Goal: Information Seeking & Learning: Check status

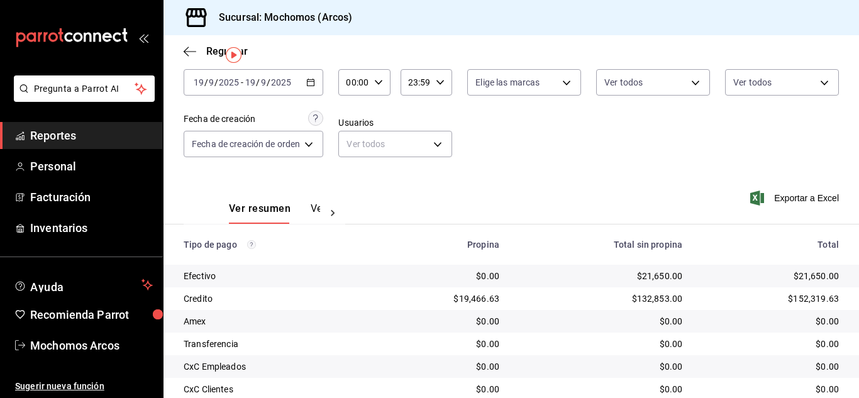
scroll to position [126, 0]
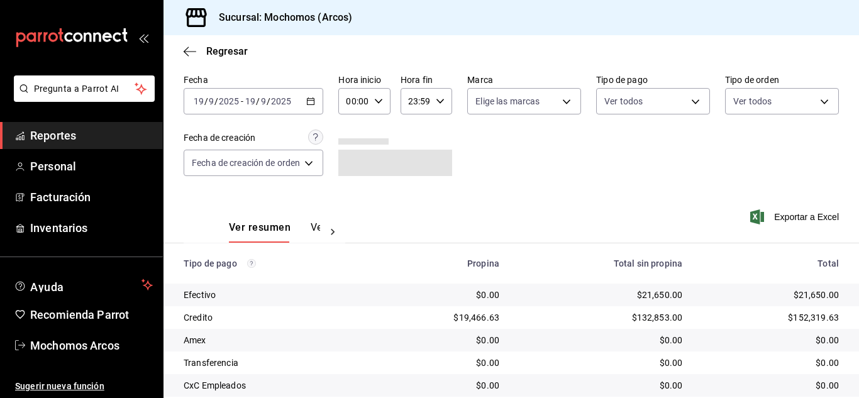
scroll to position [126, 0]
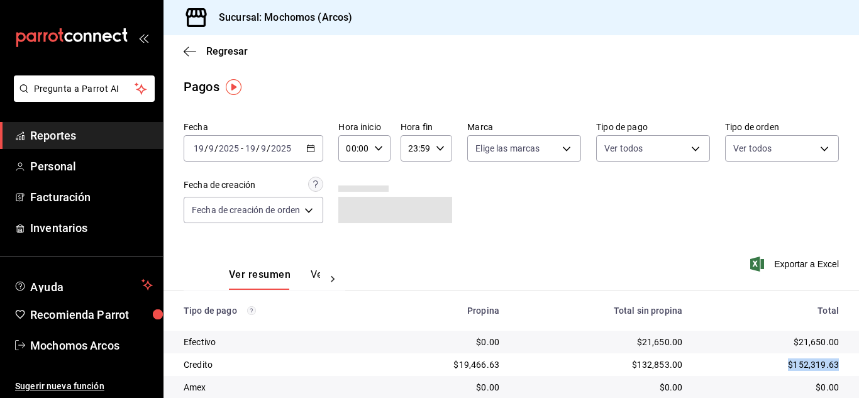
drag, startPoint x: 827, startPoint y: 361, endPoint x: 773, endPoint y: 370, distance: 54.7
click at [773, 370] on div "$152,319.63" at bounding box center [770, 364] width 136 height 13
copy div "$152,319.63"
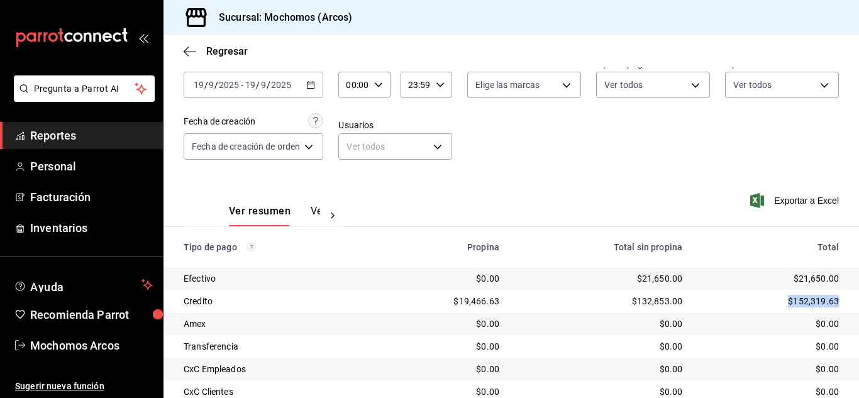
scroll to position [157, 0]
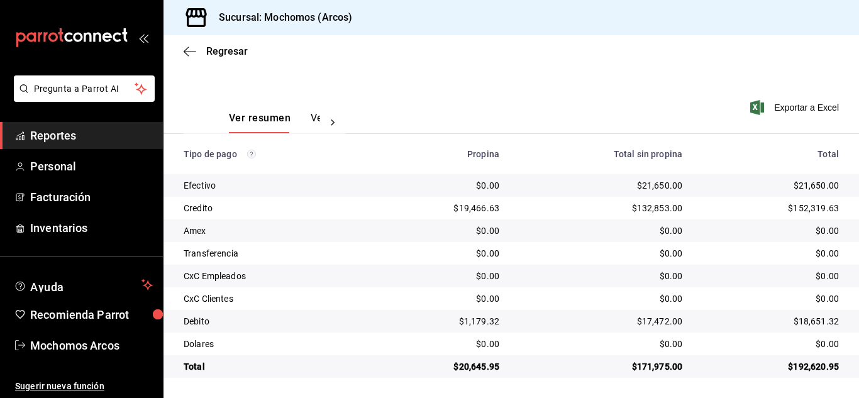
click at [789, 325] on div "$18,651.32" at bounding box center [770, 321] width 136 height 13
drag, startPoint x: 791, startPoint y: 321, endPoint x: 834, endPoint y: 323, distance: 42.8
click at [834, 323] on td "$18,651.32" at bounding box center [775, 321] width 167 height 23
copy div "18,651.32"
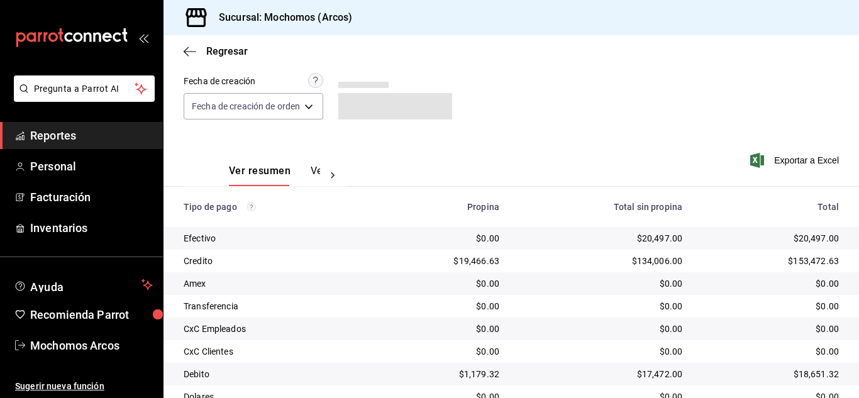
scroll to position [126, 0]
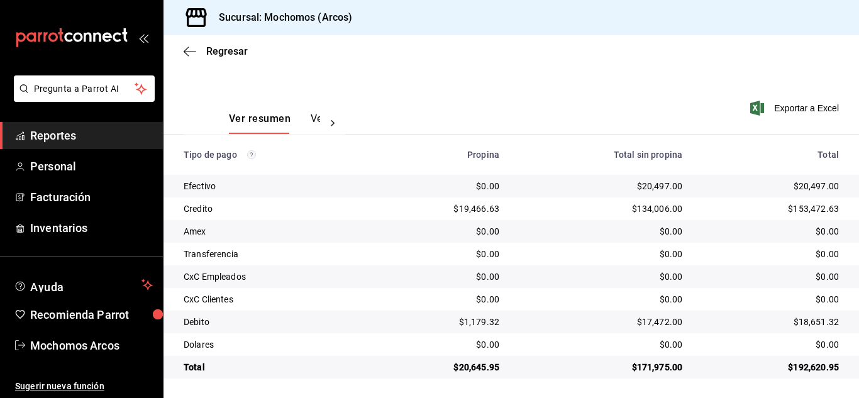
scroll to position [157, 0]
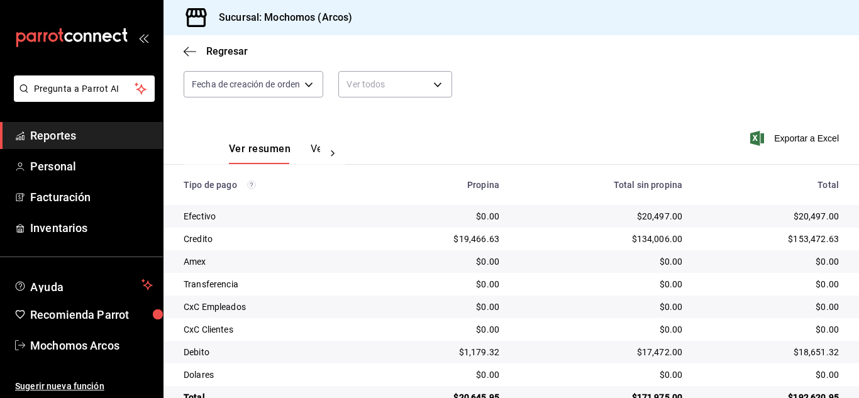
scroll to position [157, 0]
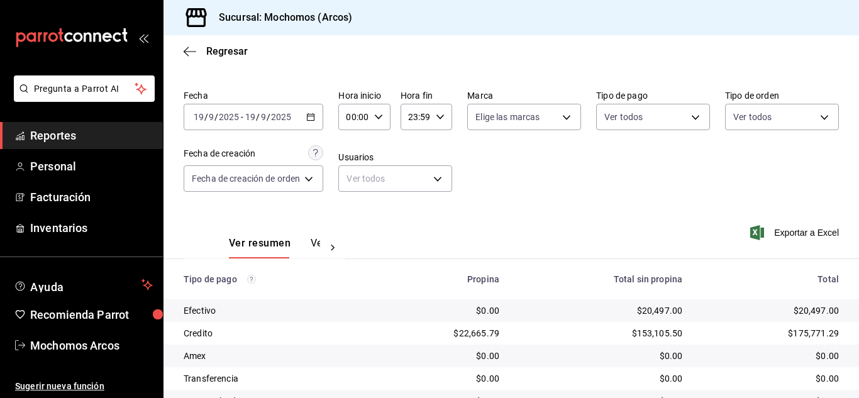
scroll to position [157, 0]
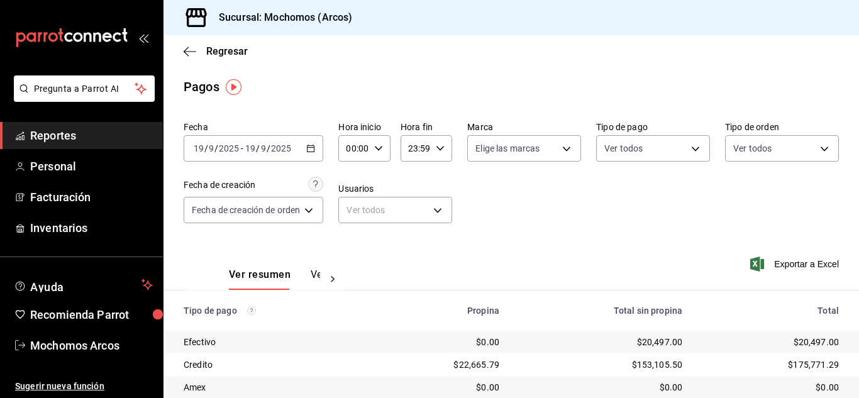
click at [45, 138] on span "Reportes" at bounding box center [91, 135] width 123 height 17
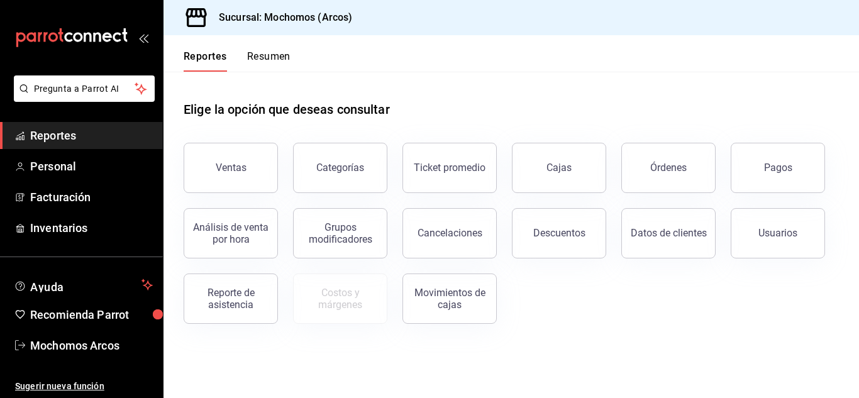
click at [81, 136] on span "Reportes" at bounding box center [91, 135] width 123 height 17
click at [670, 151] on button "Órdenes" at bounding box center [668, 168] width 94 height 50
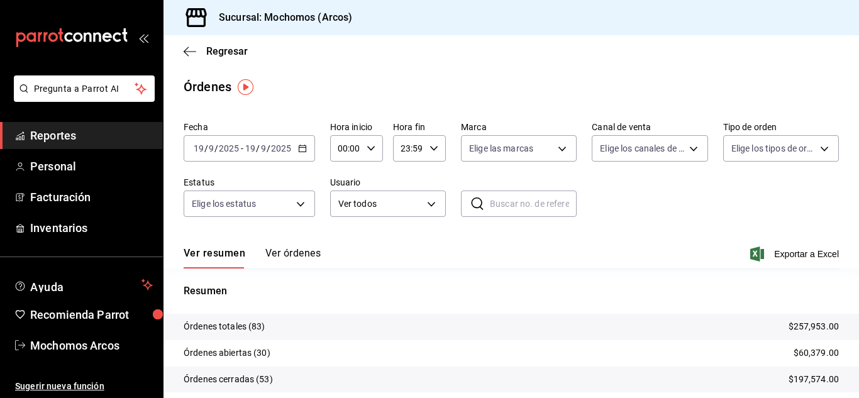
click at [305, 149] on icon "button" at bounding box center [302, 148] width 9 height 9
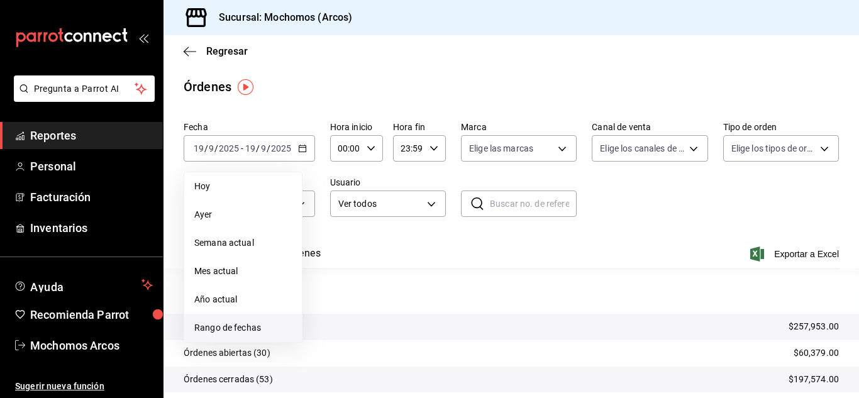
click at [249, 324] on span "Rango de fechas" at bounding box center [242, 327] width 97 height 13
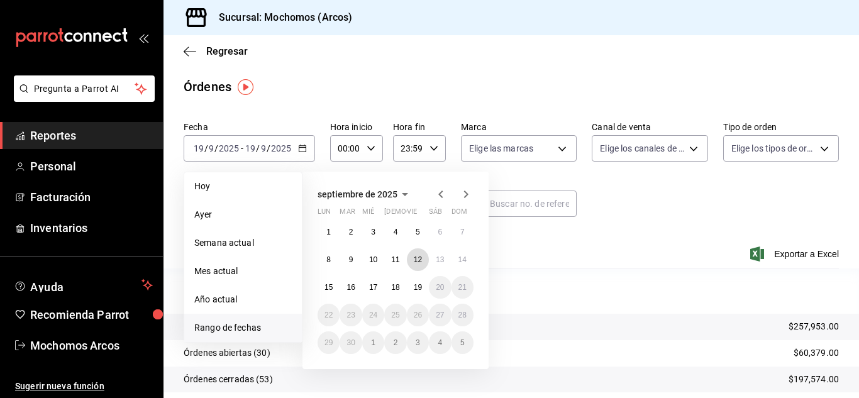
click at [424, 256] on button "12" at bounding box center [418, 259] width 22 height 23
click at [425, 260] on button "12" at bounding box center [418, 259] width 22 height 23
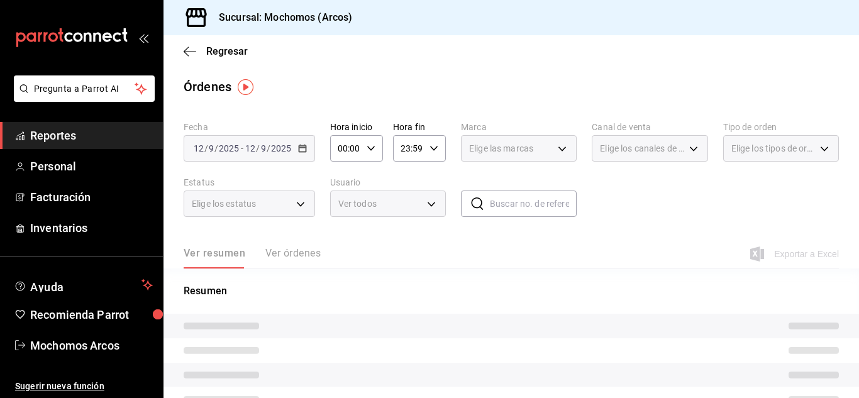
click at [46, 140] on span "Reportes" at bounding box center [91, 135] width 123 height 17
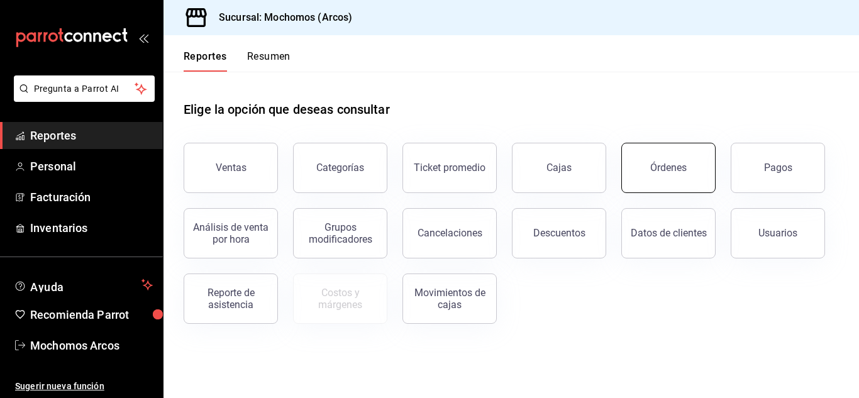
click at [691, 159] on button "Órdenes" at bounding box center [668, 168] width 94 height 50
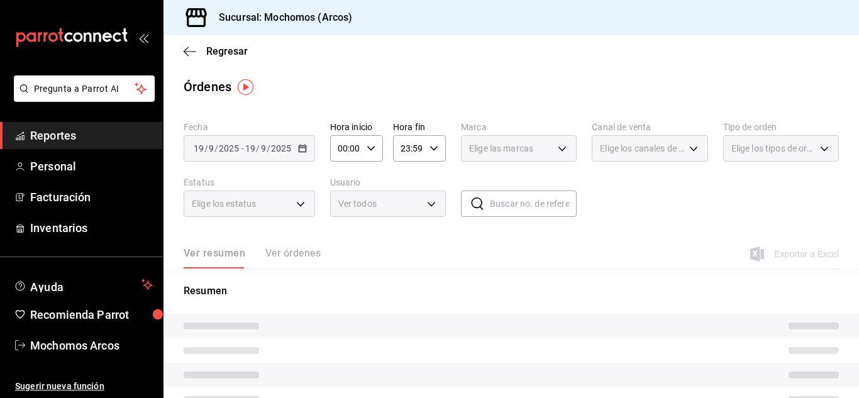
click at [292, 148] on div "2025-09-19 19 / 9 / 2025" at bounding box center [267, 148] width 49 height 10
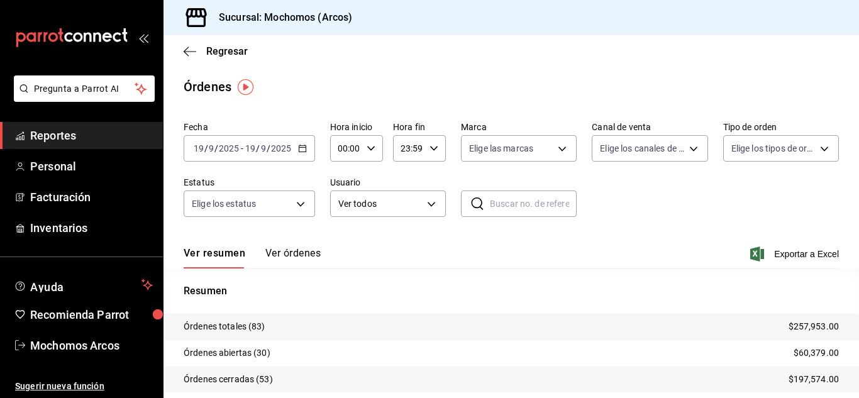
click at [304, 147] on icon "button" at bounding box center [302, 148] width 9 height 9
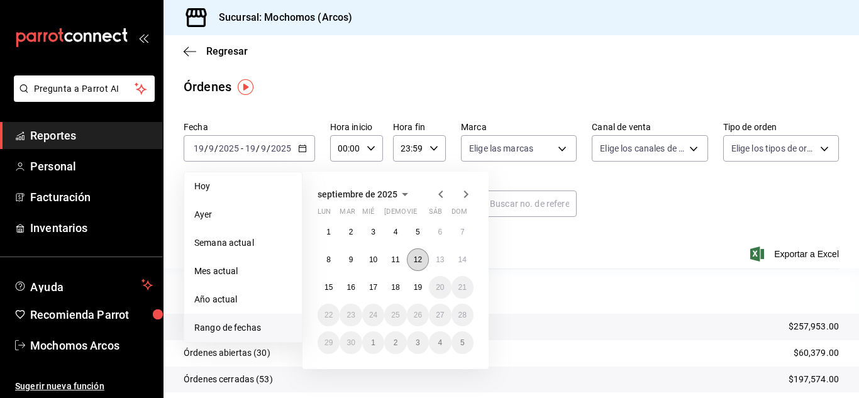
click at [425, 265] on button "12" at bounding box center [418, 259] width 22 height 23
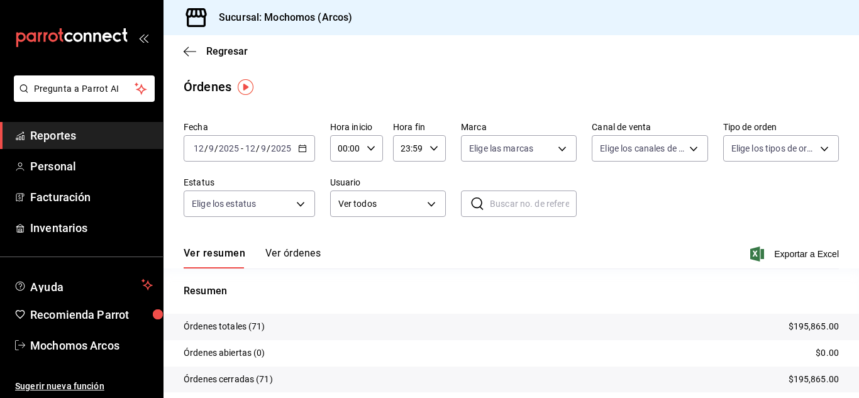
click at [373, 146] on icon "button" at bounding box center [370, 148] width 9 height 9
click at [346, 212] on button "05" at bounding box center [342, 205] width 21 height 25
type input "05:00"
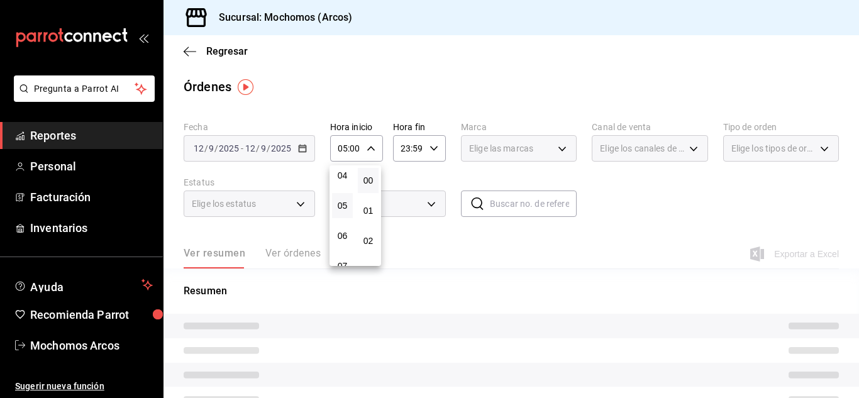
click at [444, 165] on div at bounding box center [429, 199] width 859 height 398
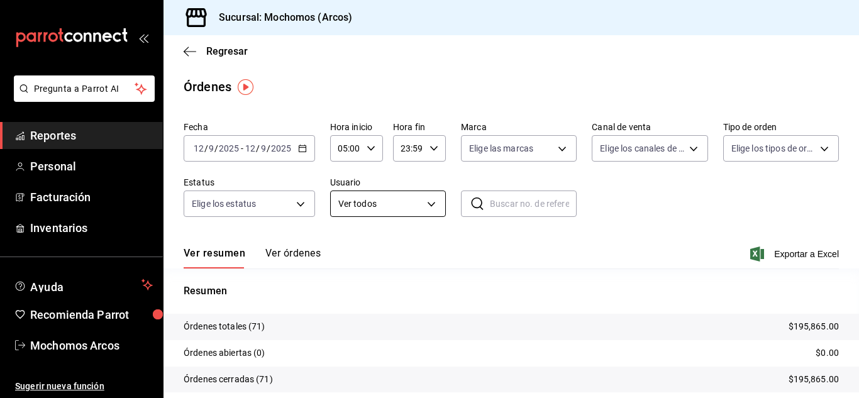
click at [386, 211] on body "Pregunta a Parrot AI Reportes Personal Facturación Inventarios Ayuda Recomienda…" at bounding box center [429, 199] width 859 height 398
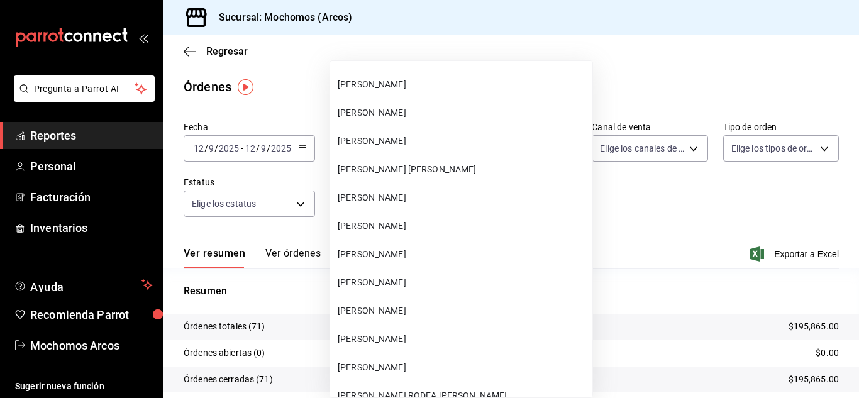
scroll to position [35207, 0]
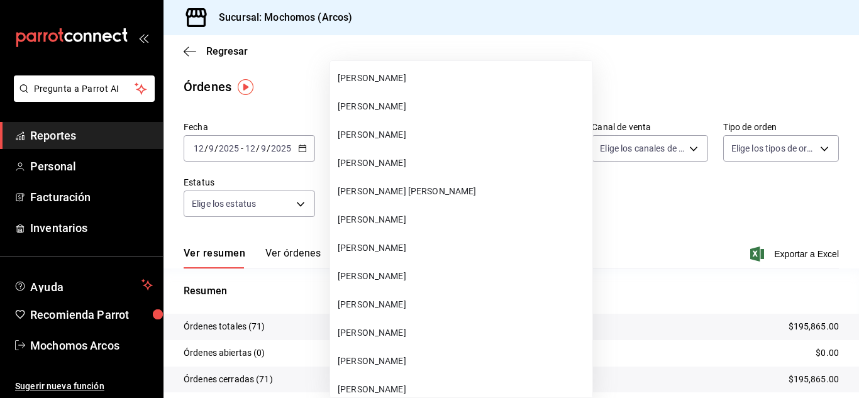
click at [456, 197] on span "MIGUEL ANGEL LINARES FORTINO" at bounding box center [463, 191] width 250 height 13
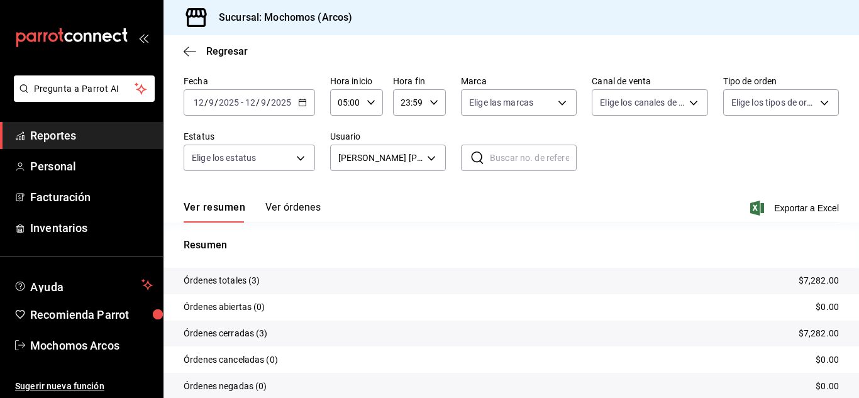
scroll to position [96, 0]
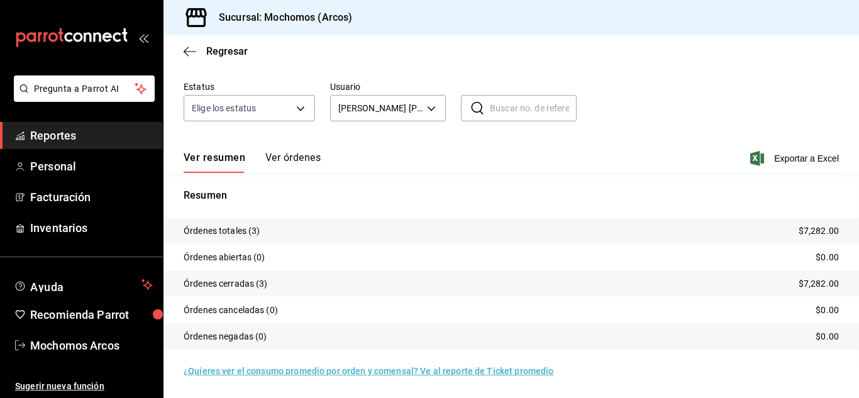
click at [218, 278] on p "Órdenes cerradas (3)" at bounding box center [226, 283] width 84 height 13
click at [309, 158] on button "Ver órdenes" at bounding box center [292, 161] width 55 height 21
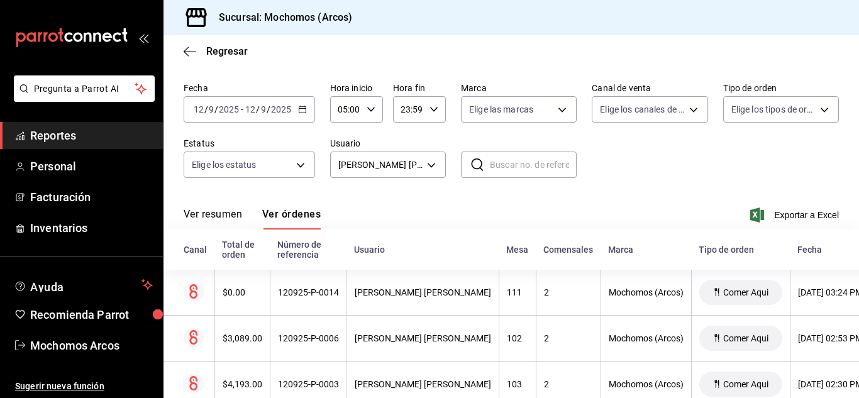
scroll to position [79, 0]
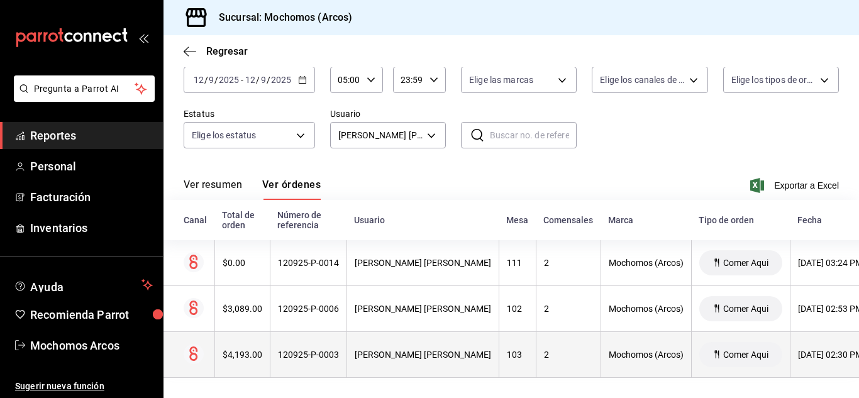
click at [512, 350] on div "103" at bounding box center [517, 355] width 21 height 10
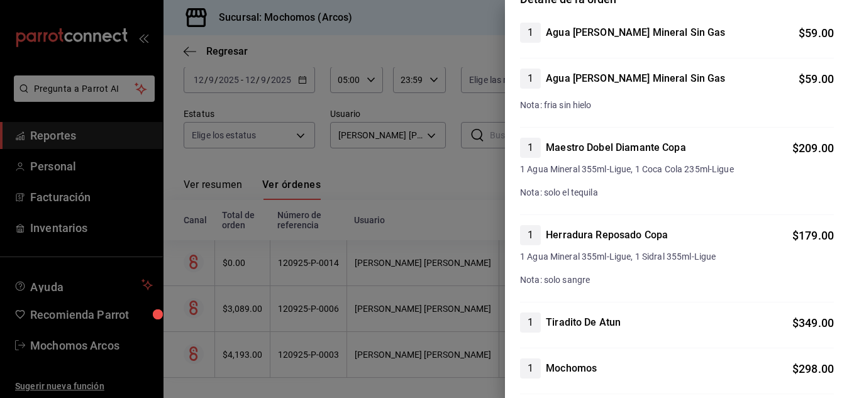
scroll to position [0, 0]
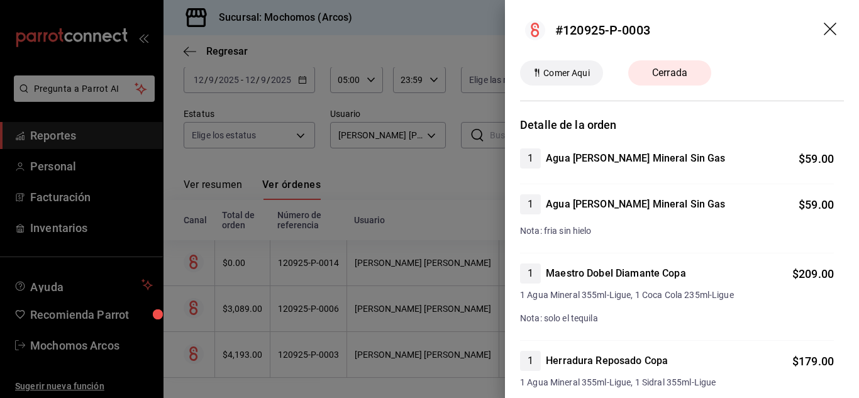
click at [356, 162] on div at bounding box center [429, 199] width 859 height 398
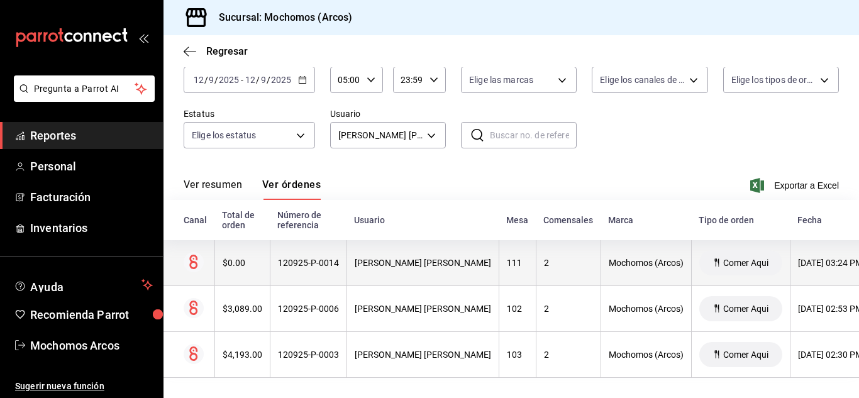
click at [578, 258] on div "2" at bounding box center [568, 263] width 49 height 10
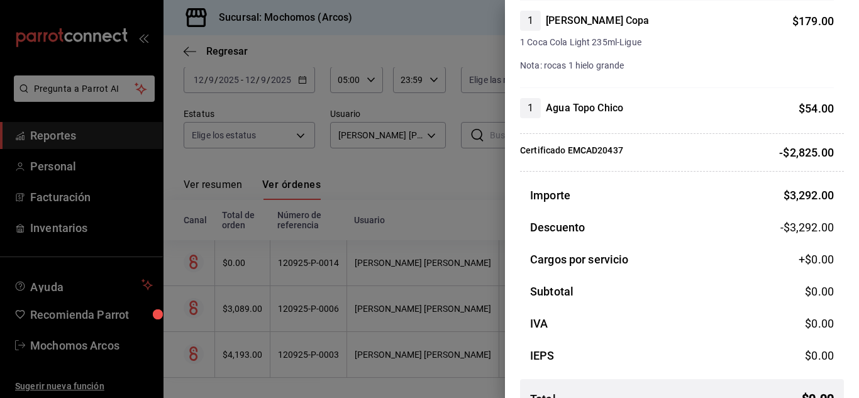
scroll to position [1131, 0]
click at [399, 187] on div at bounding box center [429, 199] width 859 height 398
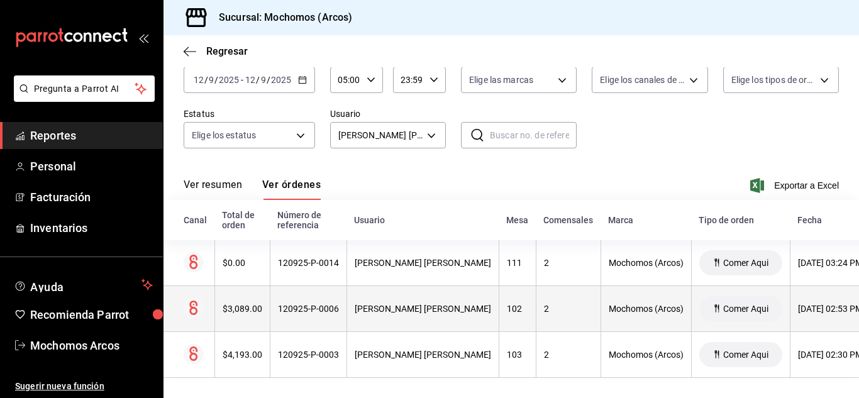
click at [466, 292] on th "MIGUEL ANGEL LINARES FORTINO" at bounding box center [422, 309] width 152 height 46
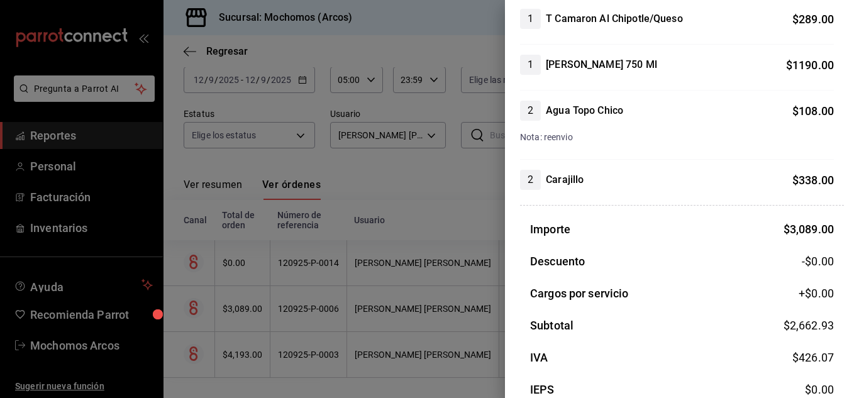
scroll to position [479, 0]
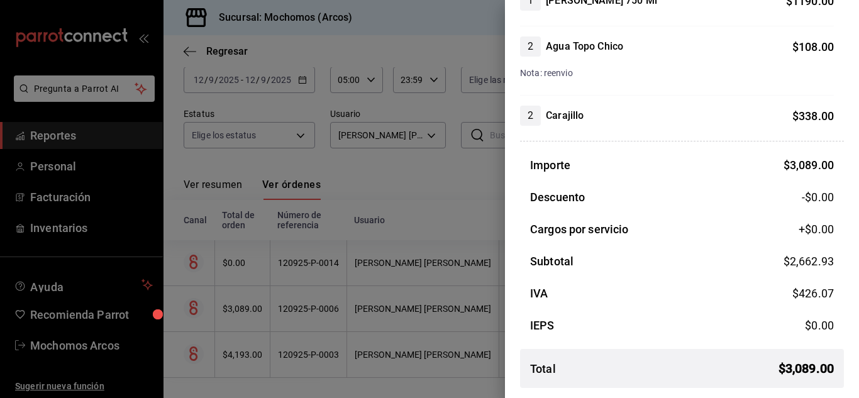
click at [282, 155] on div at bounding box center [429, 199] width 859 height 398
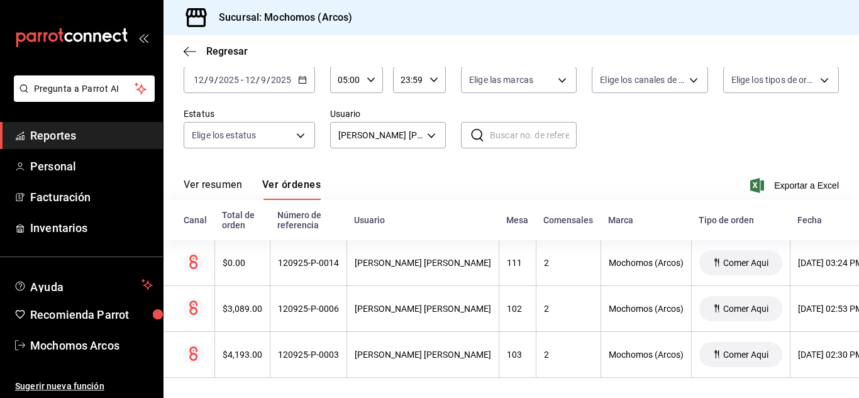
click at [297, 57] on div "Regresar" at bounding box center [510, 51] width 695 height 32
click at [305, 75] on icon "button" at bounding box center [302, 79] width 9 height 9
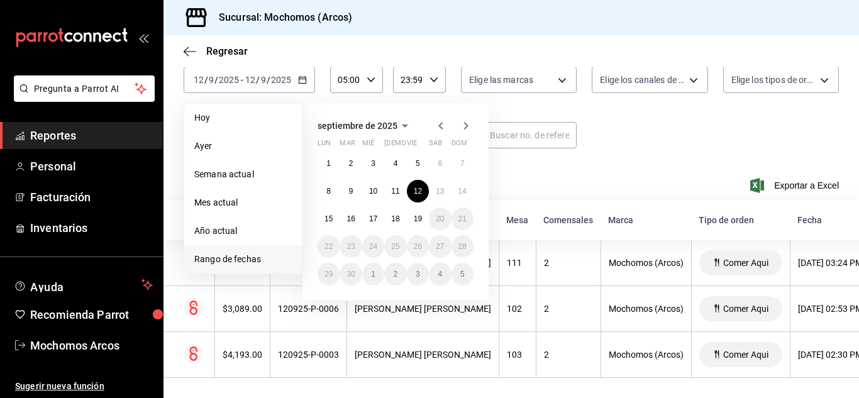
click at [260, 256] on li "Rango de fechas" at bounding box center [243, 259] width 118 height 28
click at [414, 187] on abbr "12" at bounding box center [418, 191] width 8 height 9
click at [417, 214] on abbr "19" at bounding box center [418, 218] width 8 height 9
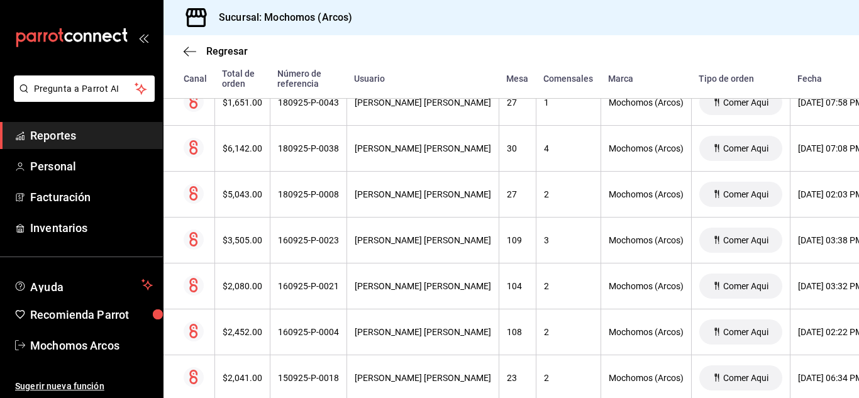
scroll to position [834, 0]
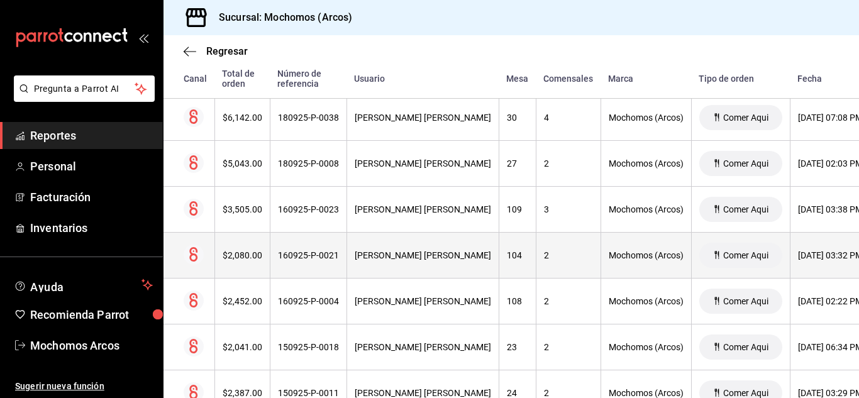
click at [536, 249] on th "2" at bounding box center [568, 256] width 65 height 46
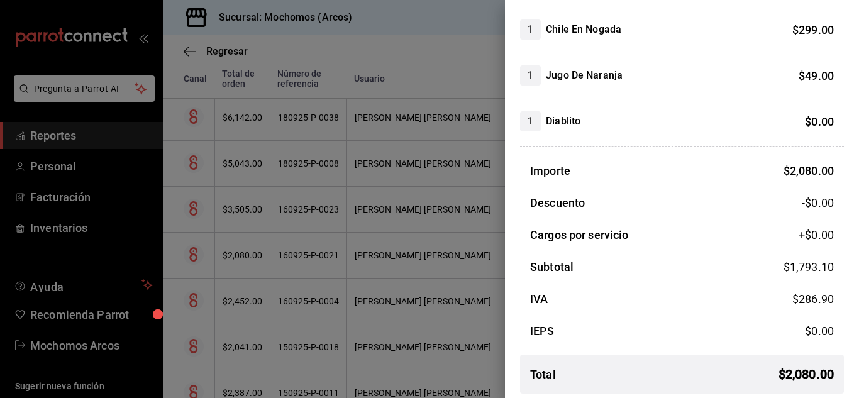
scroll to position [571, 0]
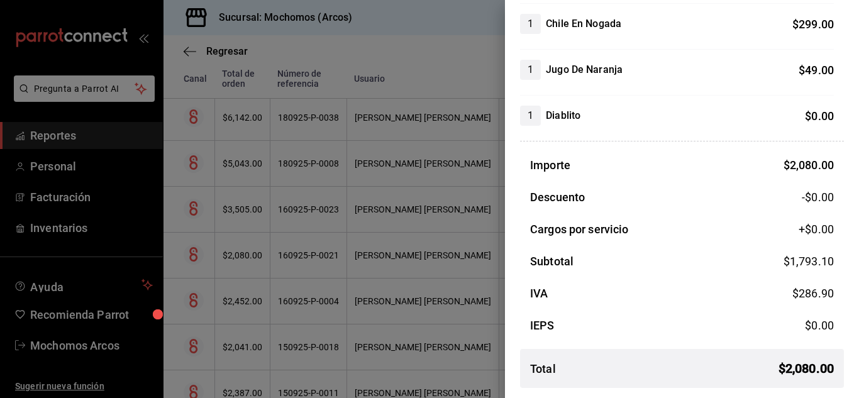
click at [405, 53] on div at bounding box center [429, 199] width 859 height 398
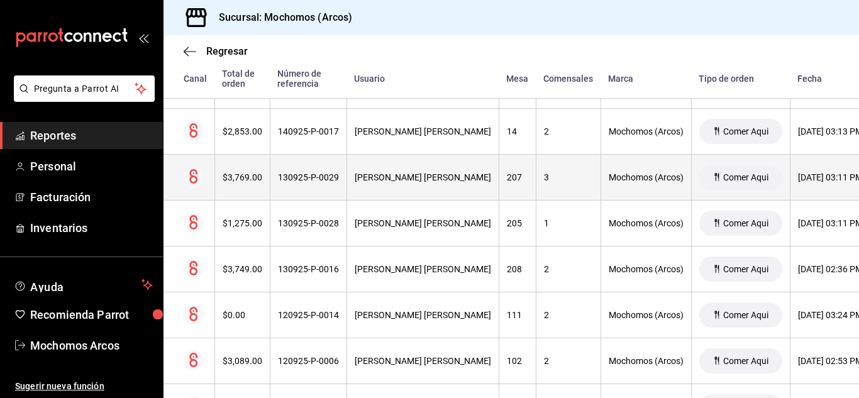
scroll to position [1525, 0]
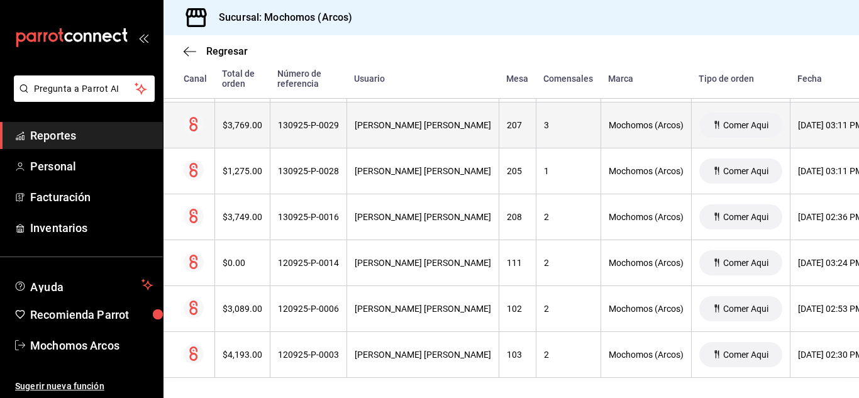
click at [530, 300] on th "102" at bounding box center [516, 309] width 37 height 46
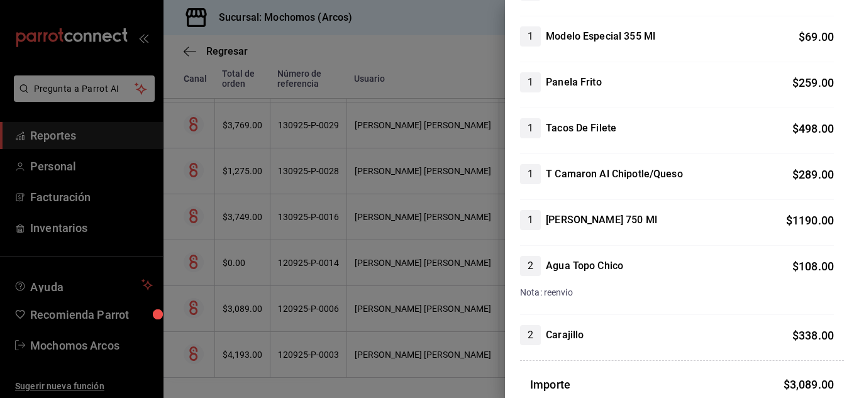
scroll to position [377, 0]
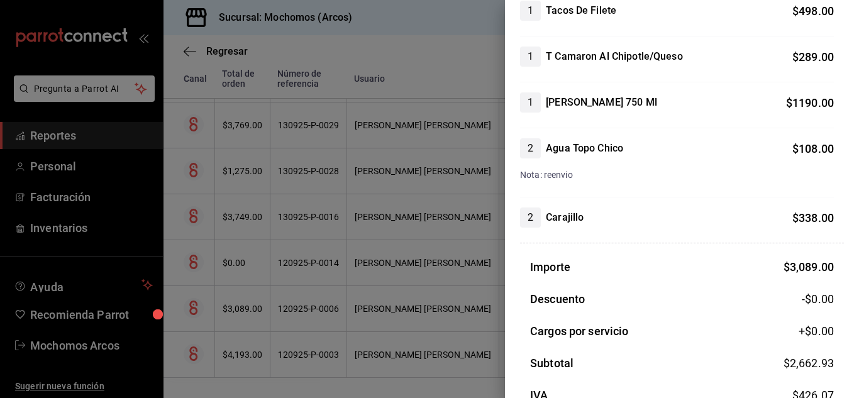
click at [478, 348] on div at bounding box center [429, 199] width 859 height 398
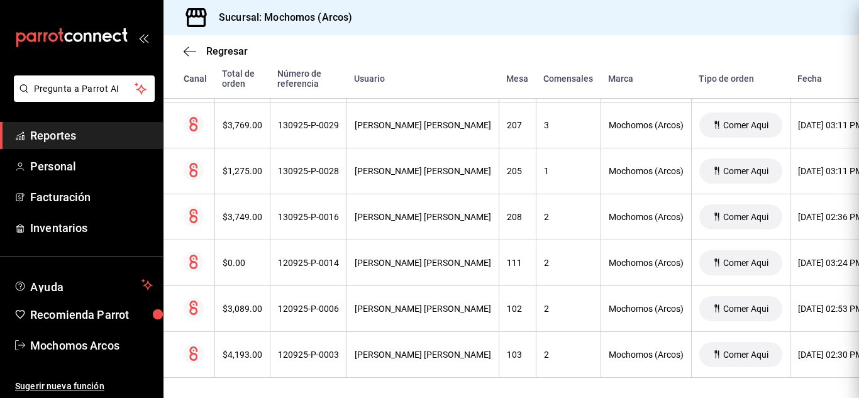
scroll to position [0, 0]
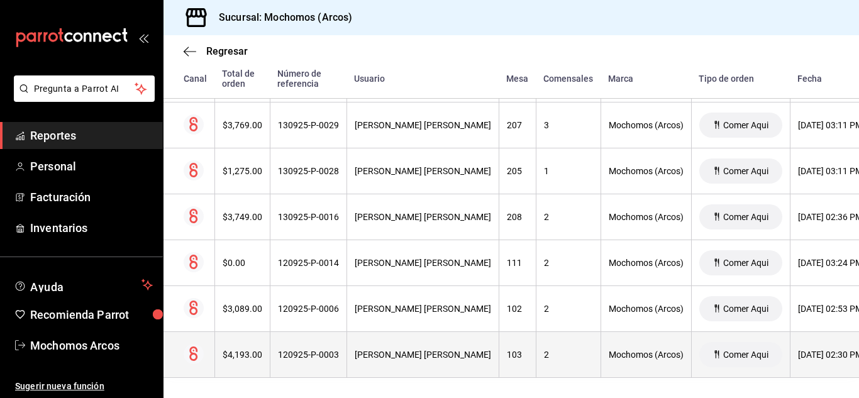
click at [507, 350] on div "103" at bounding box center [517, 355] width 21 height 10
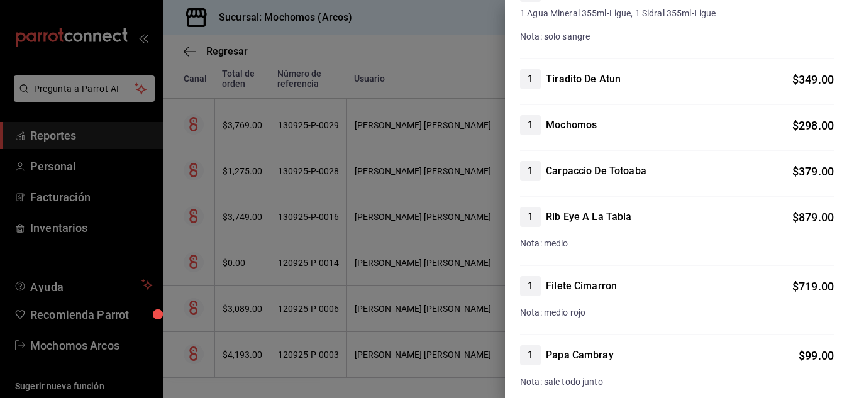
scroll to position [377, 0]
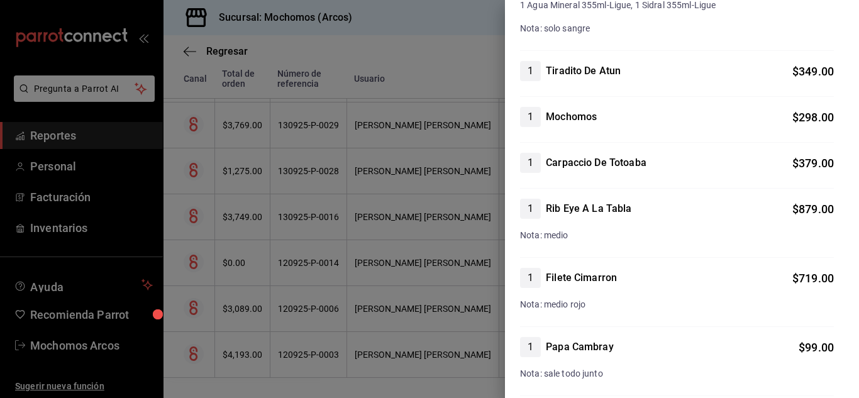
click at [422, 57] on div at bounding box center [429, 199] width 859 height 398
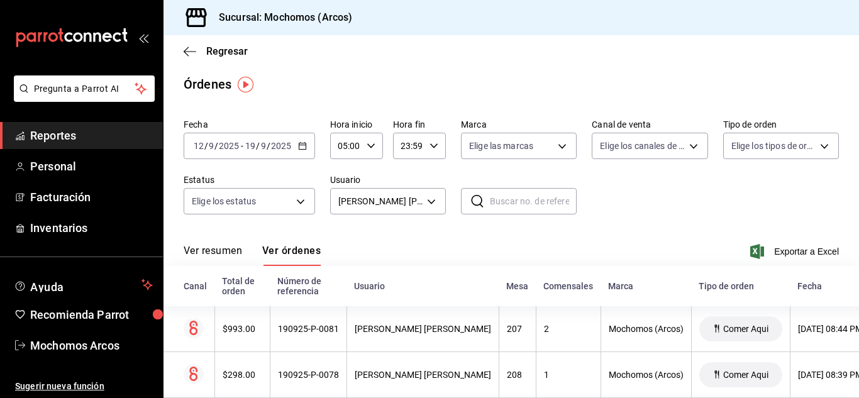
scroll to position [0, 0]
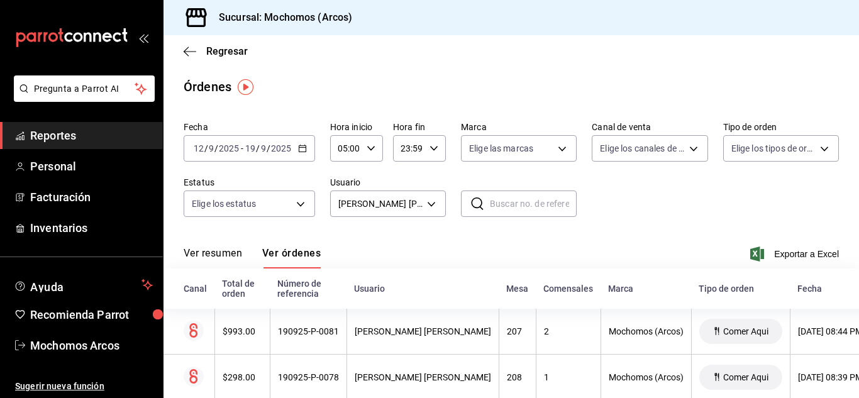
click at [470, 253] on div "Ver resumen Ver órdenes Exportar a Excel" at bounding box center [511, 250] width 655 height 36
click at [298, 140] on div "2025-09-12 12 / 9 / 2025 - 2025-09-19 19 / 9 / 2025" at bounding box center [249, 148] width 131 height 26
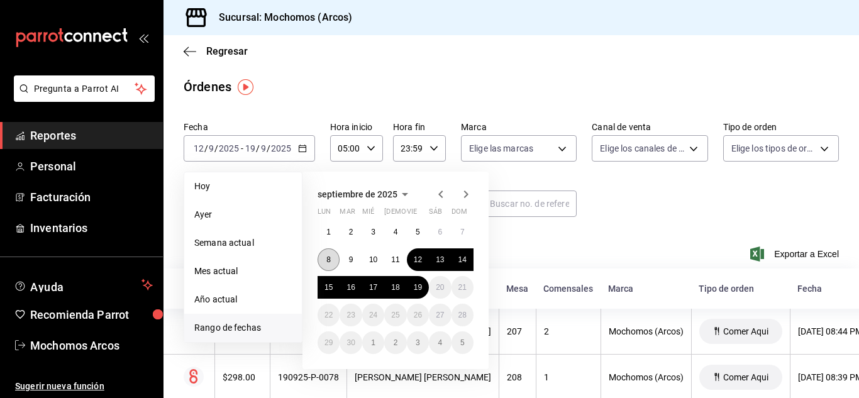
click at [327, 261] on abbr "8" at bounding box center [328, 259] width 4 height 9
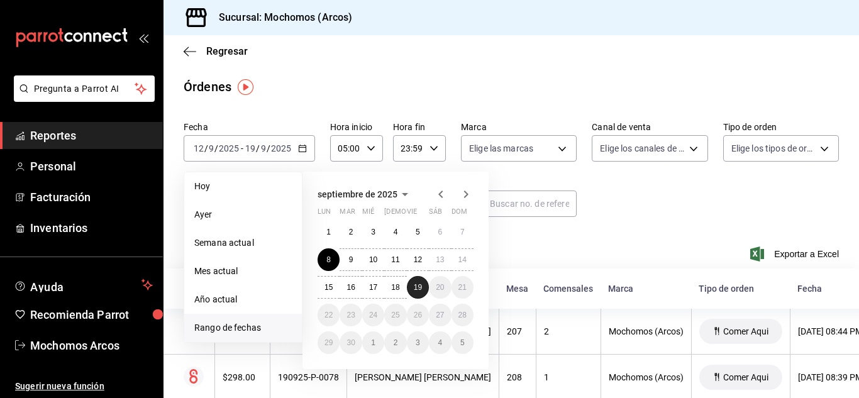
click at [424, 290] on button "19" at bounding box center [418, 287] width 22 height 23
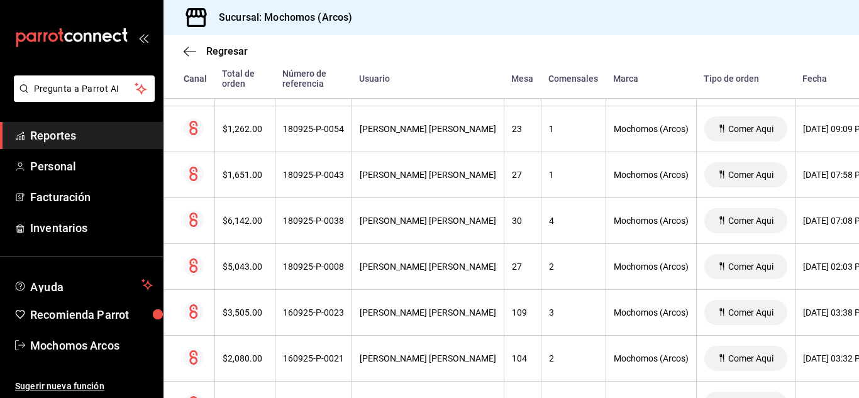
scroll to position [793, 0]
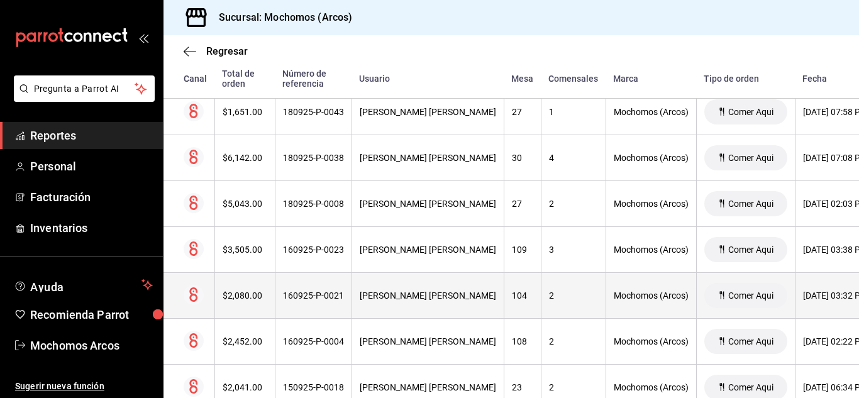
click at [532, 284] on th "104" at bounding box center [522, 296] width 37 height 46
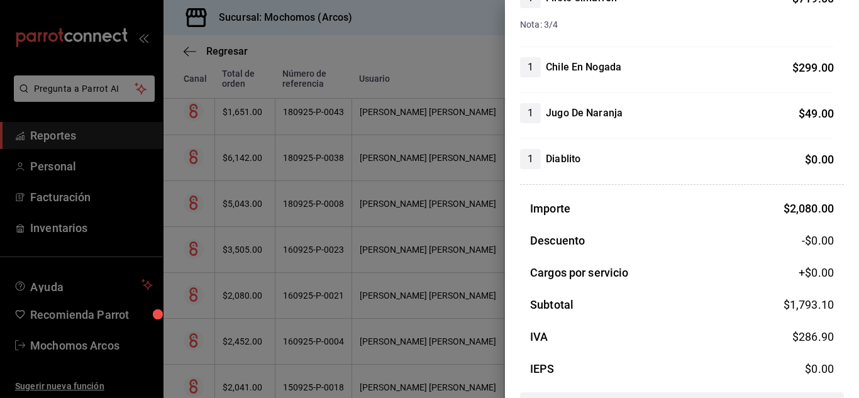
scroll to position [566, 0]
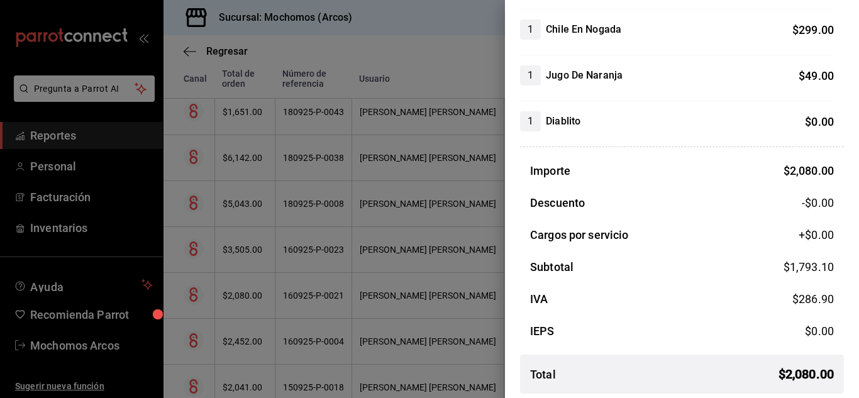
click at [453, 297] on div at bounding box center [429, 199] width 859 height 398
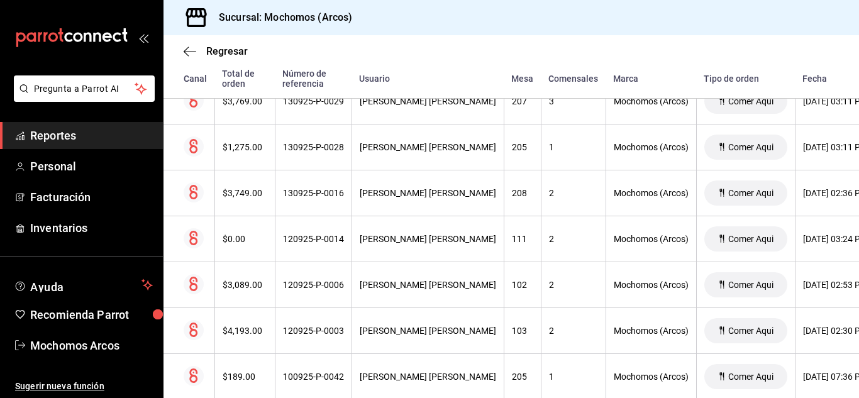
scroll to position [1548, 0]
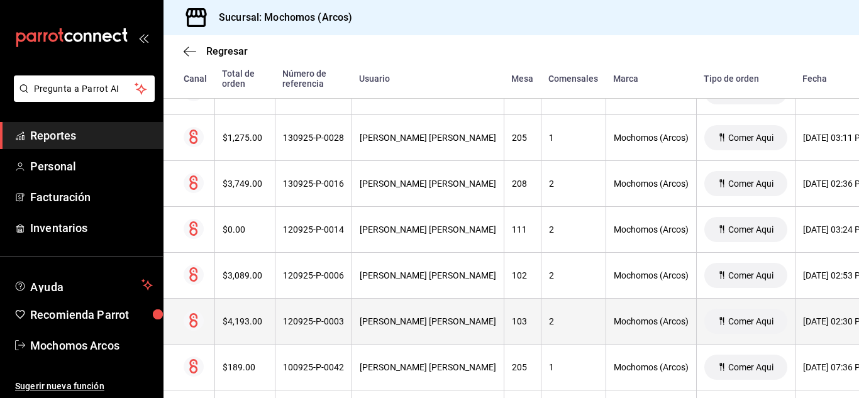
click at [556, 310] on th "2" at bounding box center [573, 322] width 65 height 46
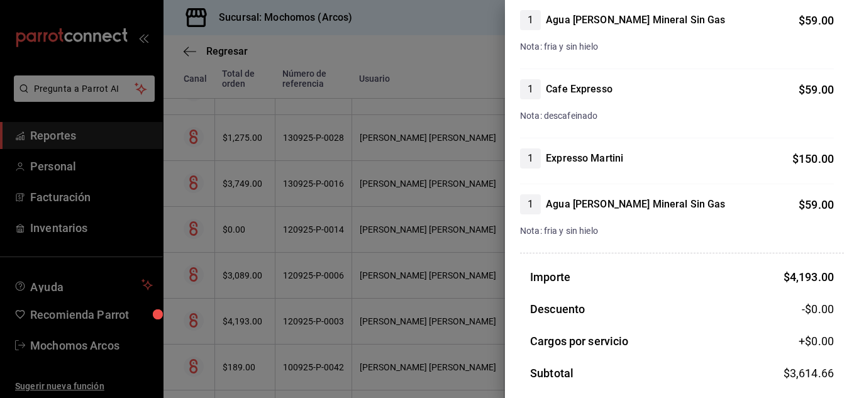
scroll to position [880, 0]
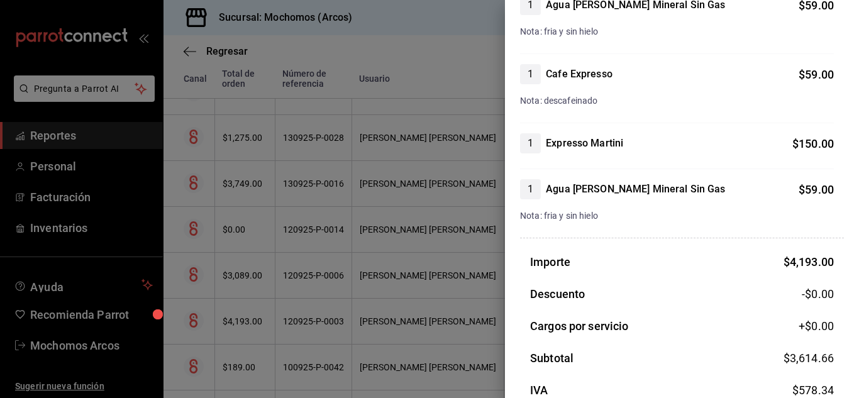
click at [453, 289] on div at bounding box center [429, 199] width 859 height 398
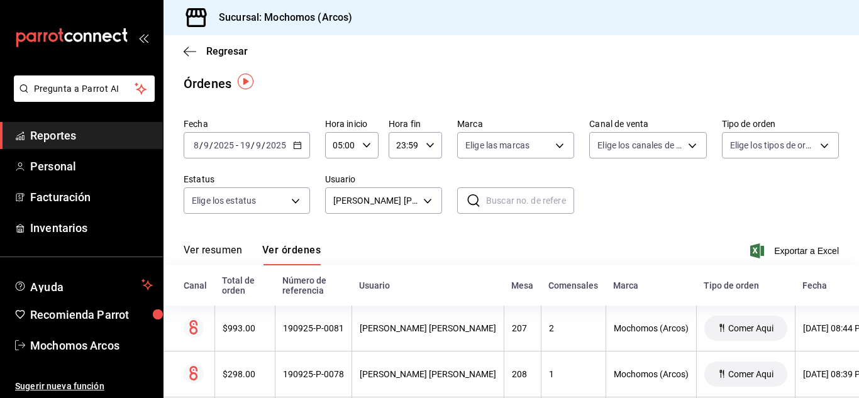
scroll to position [0, 0]
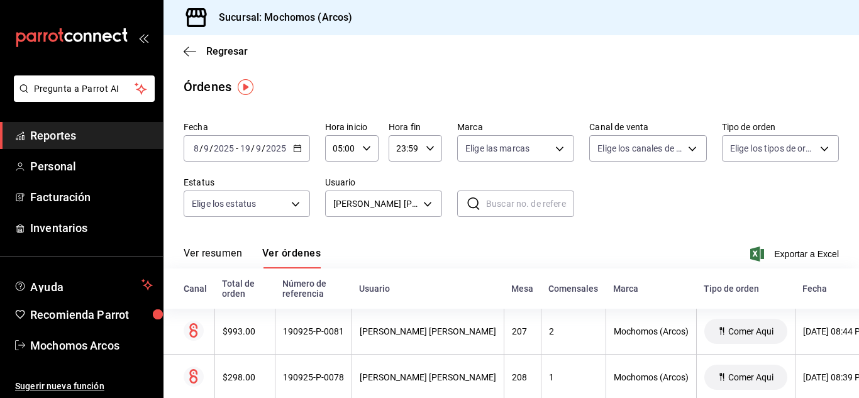
click at [297, 143] on div "2025-09-08 8 / 9 / 2025 - 2025-09-19 19 / 9 / 2025" at bounding box center [247, 148] width 126 height 26
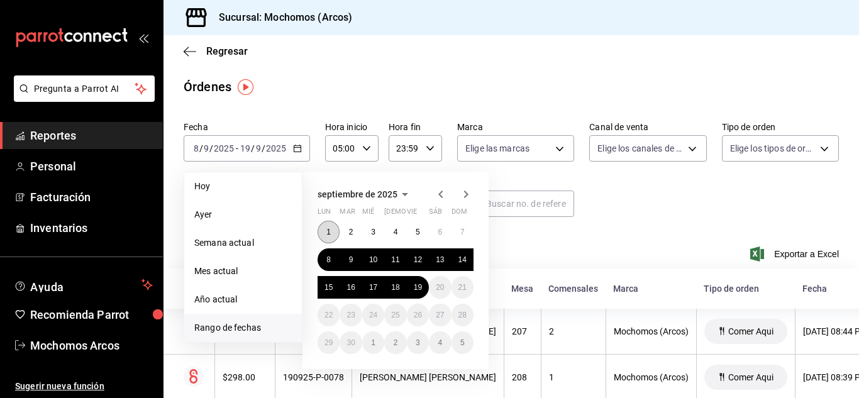
click at [331, 230] on abbr "1" at bounding box center [328, 232] width 4 height 9
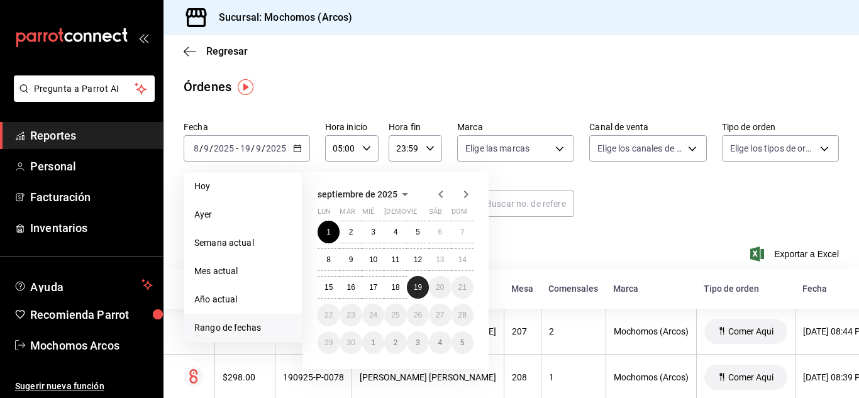
click at [413, 293] on button "19" at bounding box center [418, 287] width 22 height 23
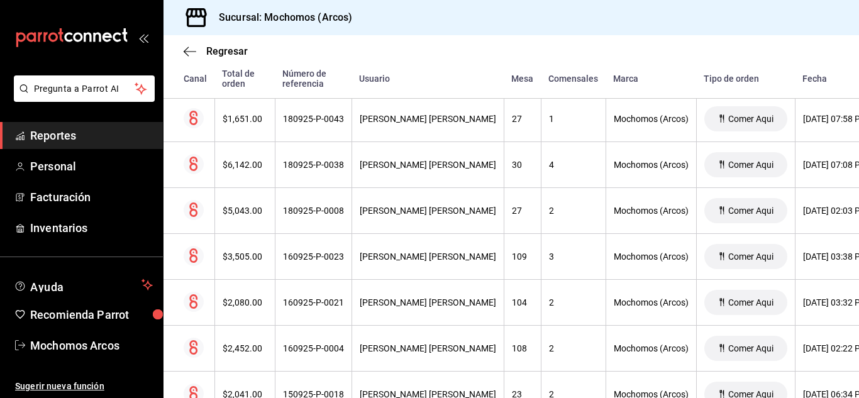
scroll to position [817, 0]
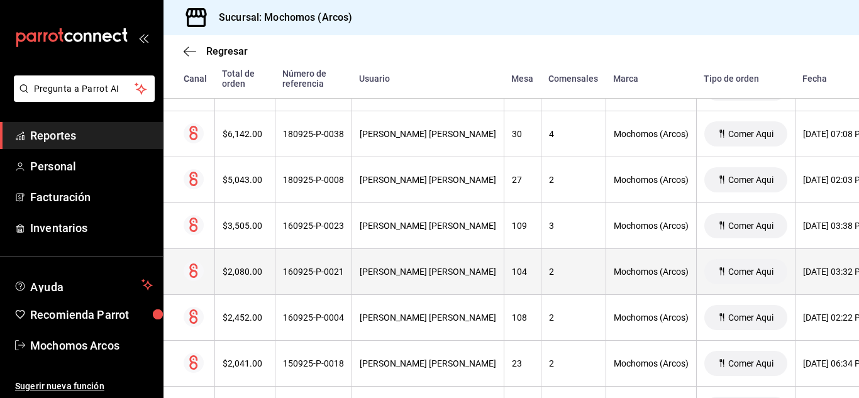
click at [525, 268] on div "104" at bounding box center [522, 272] width 21 height 10
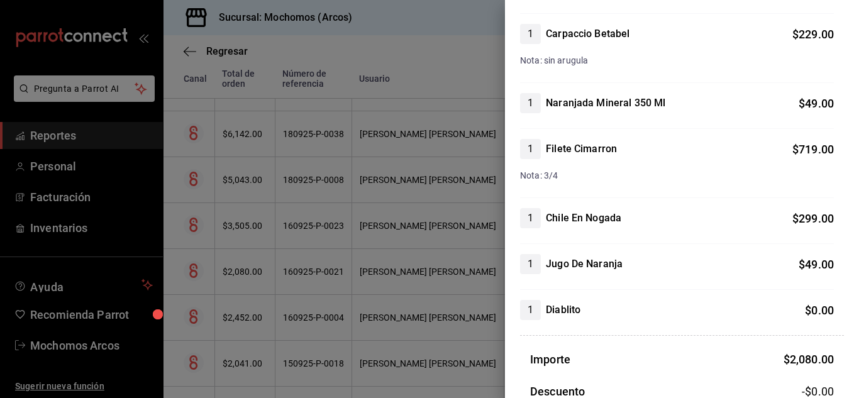
scroll to position [503, 0]
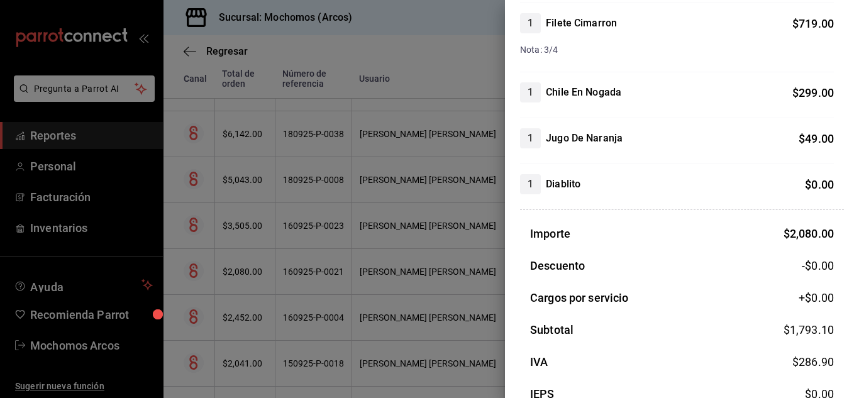
click at [487, 218] on div at bounding box center [429, 199] width 859 height 398
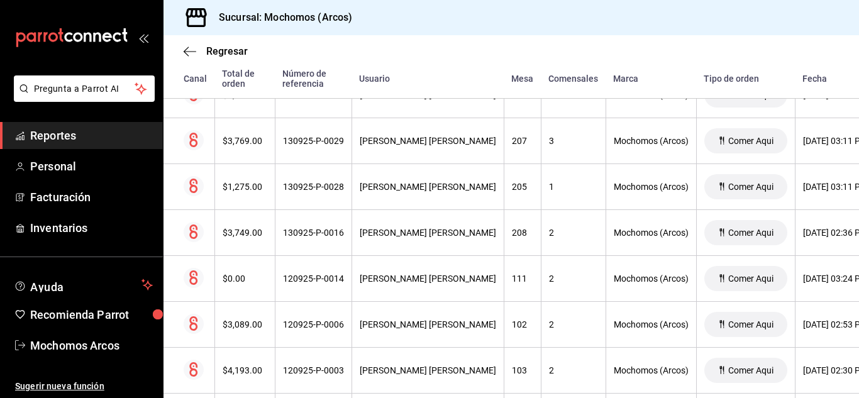
scroll to position [1509, 0]
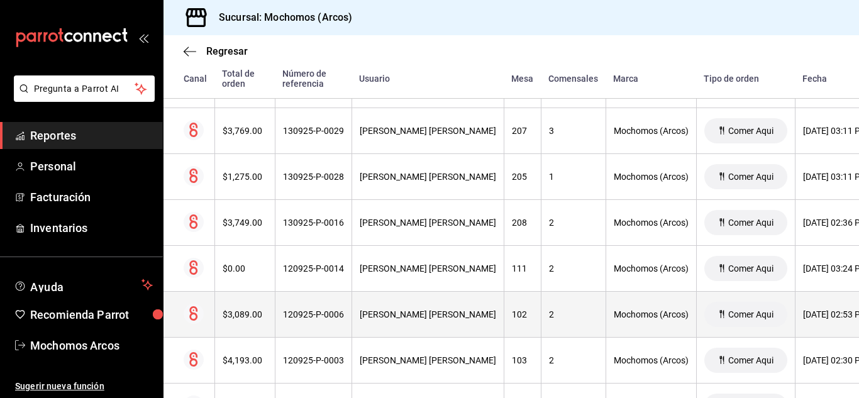
click at [541, 305] on th "2" at bounding box center [573, 315] width 65 height 46
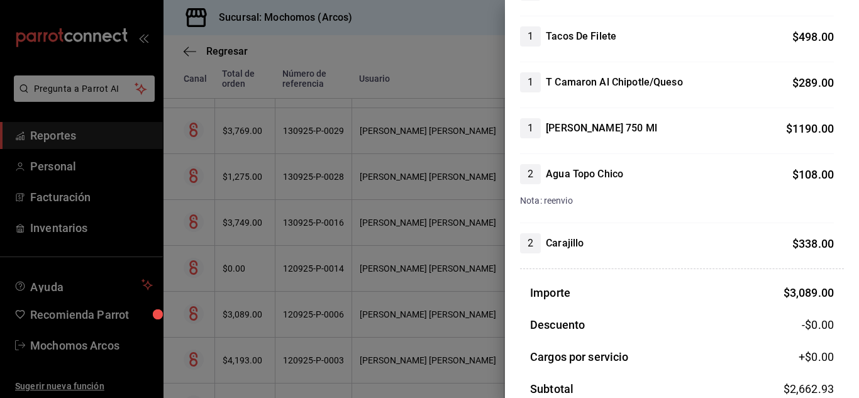
scroll to position [377, 0]
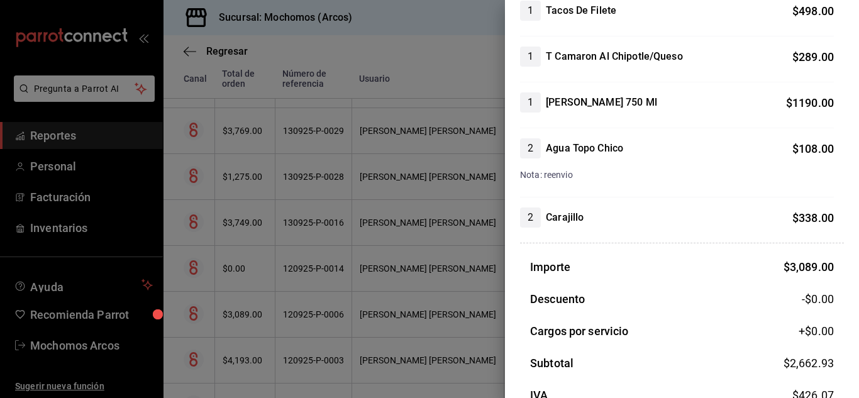
click at [462, 256] on div at bounding box center [429, 199] width 859 height 398
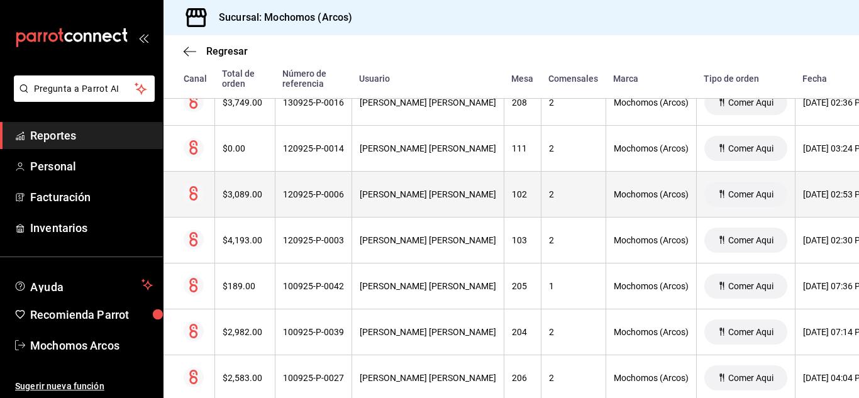
scroll to position [1634, 0]
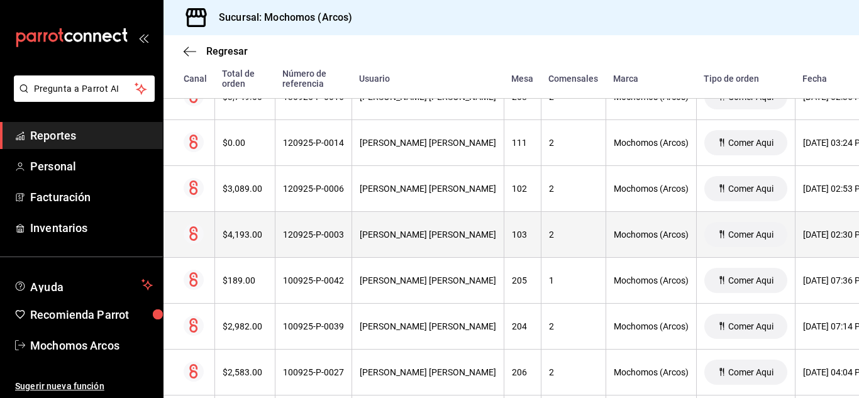
click at [532, 238] on th "103" at bounding box center [522, 235] width 37 height 46
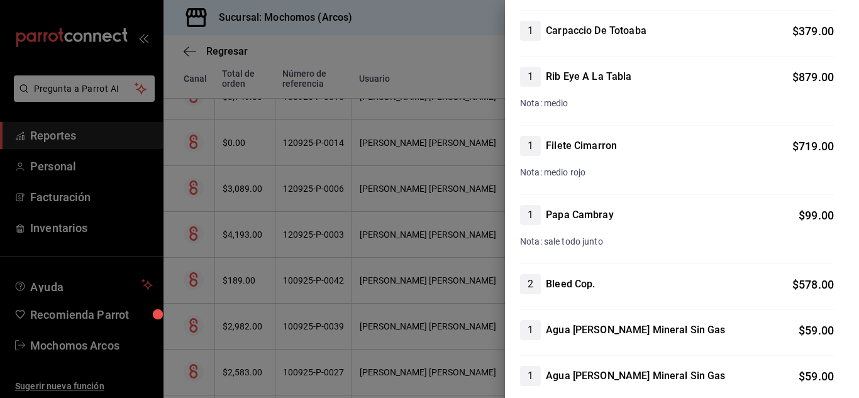
scroll to position [566, 0]
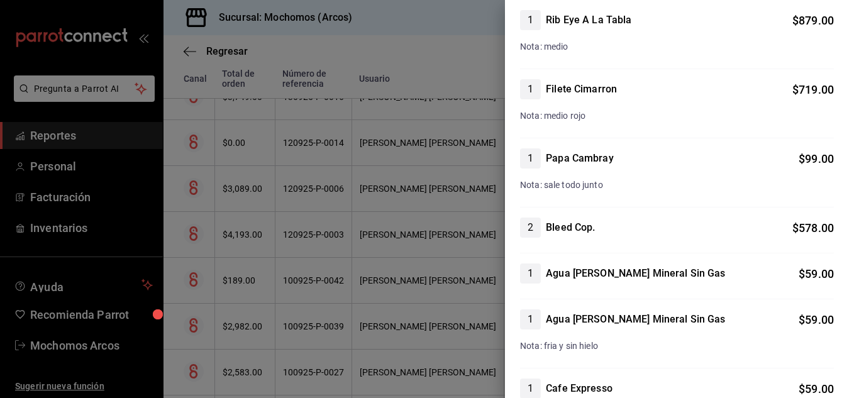
click at [442, 246] on div at bounding box center [429, 199] width 859 height 398
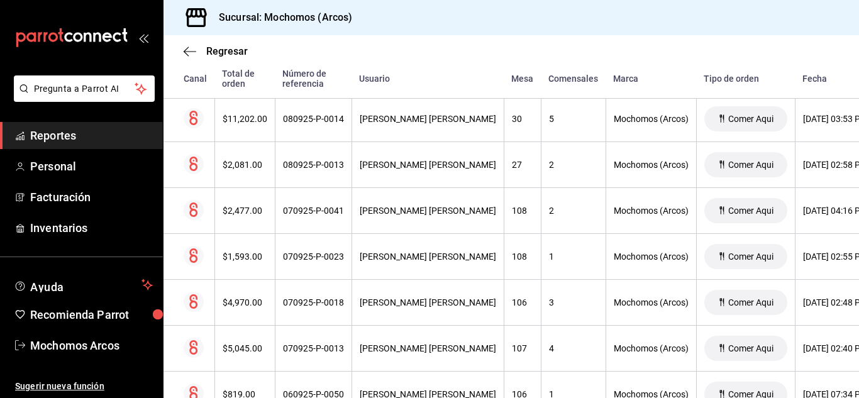
scroll to position [2263, 0]
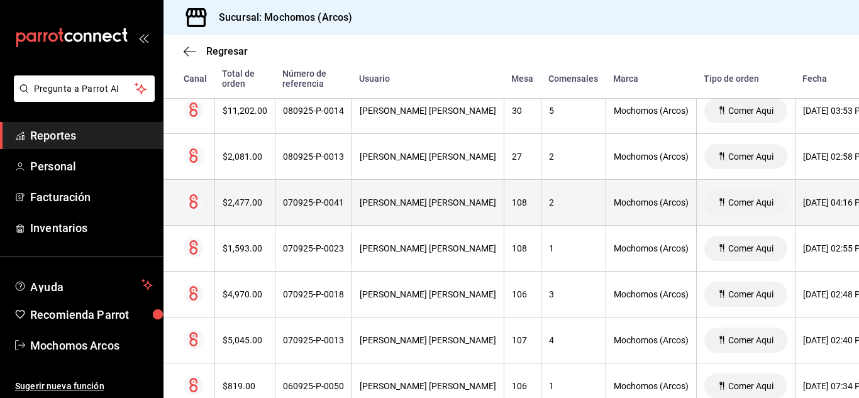
click at [534, 206] on th "108" at bounding box center [522, 203] width 37 height 46
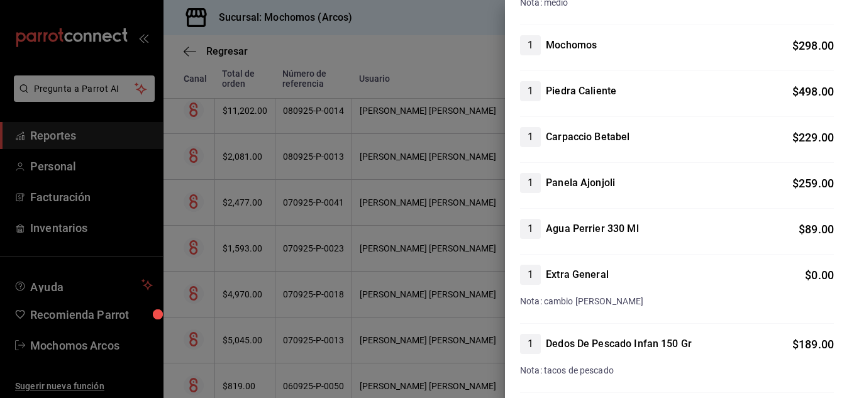
scroll to position [377, 0]
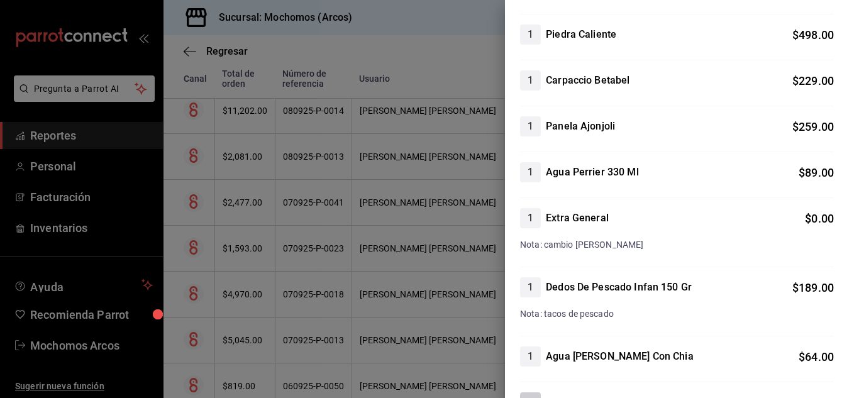
click at [361, 268] on div at bounding box center [429, 199] width 859 height 398
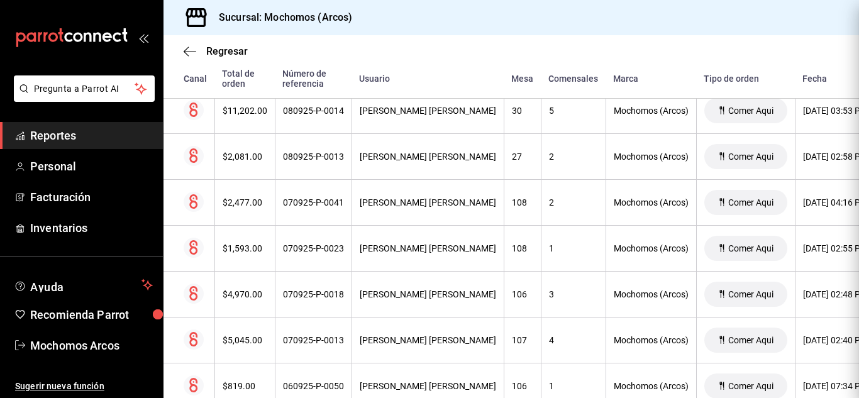
scroll to position [0, 0]
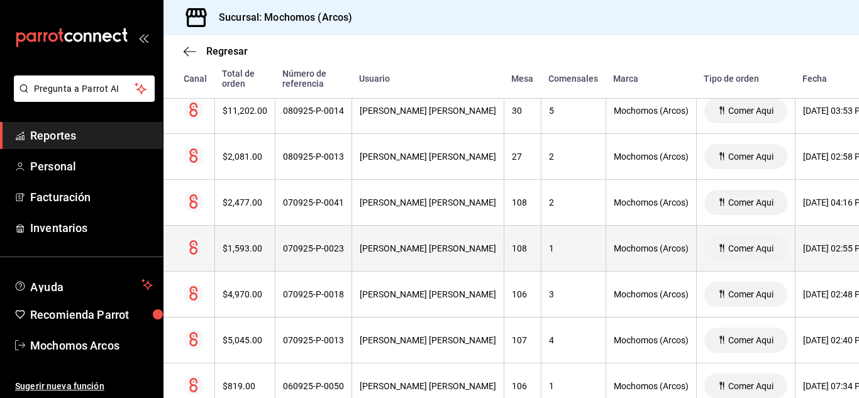
click at [529, 227] on th "108" at bounding box center [522, 249] width 37 height 46
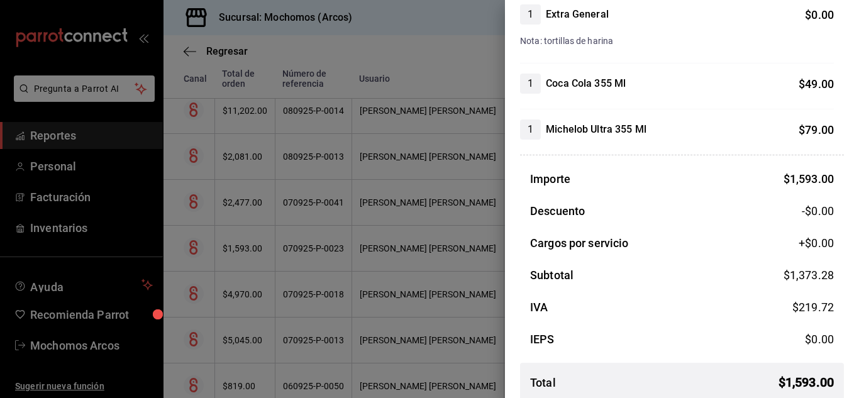
scroll to position [377, 0]
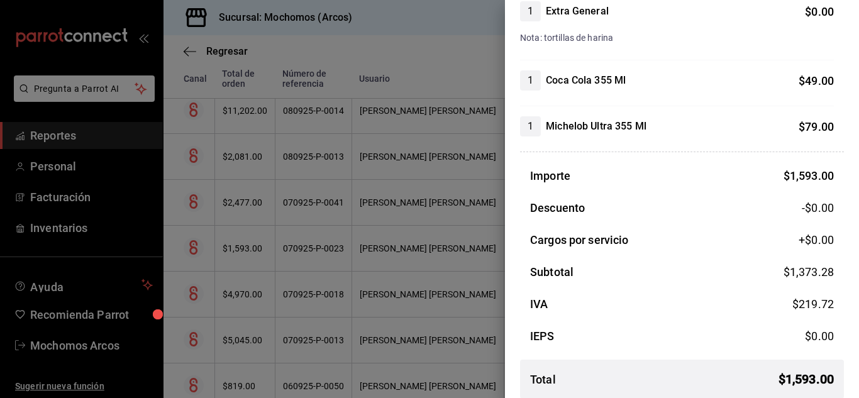
click at [433, 280] on div at bounding box center [429, 199] width 859 height 398
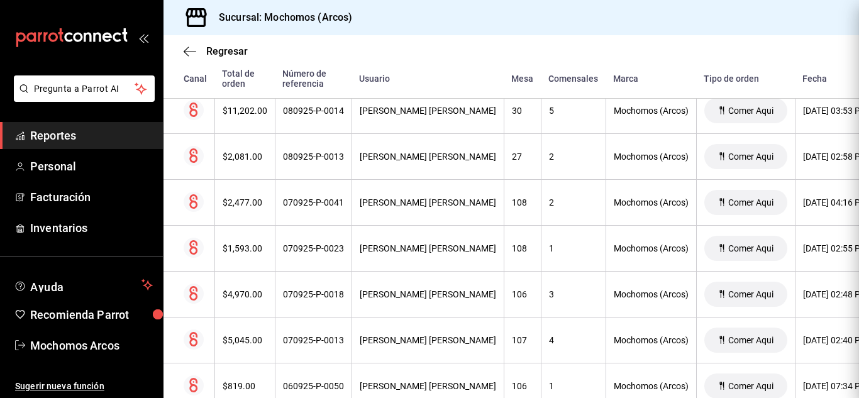
scroll to position [0, 0]
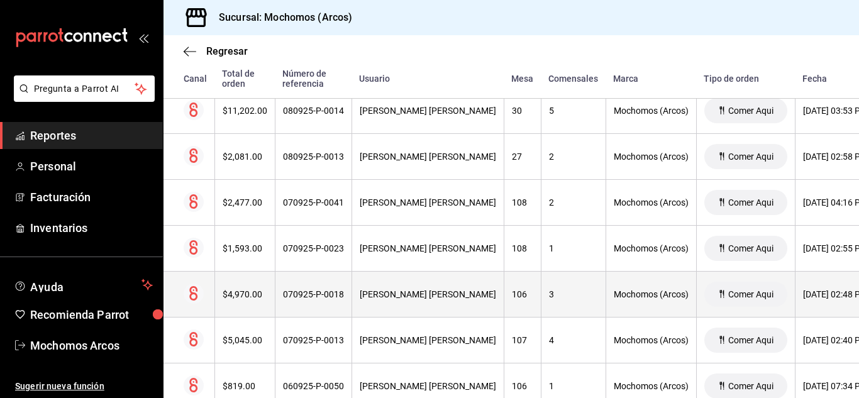
click at [550, 287] on th "3" at bounding box center [573, 295] width 65 height 46
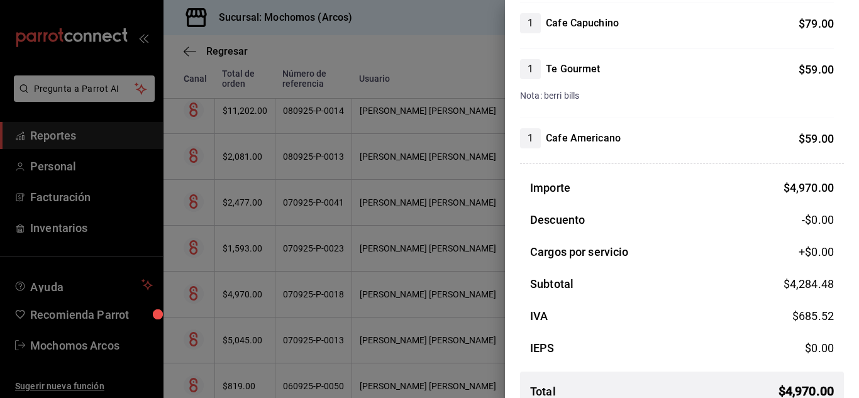
scroll to position [1006, 0]
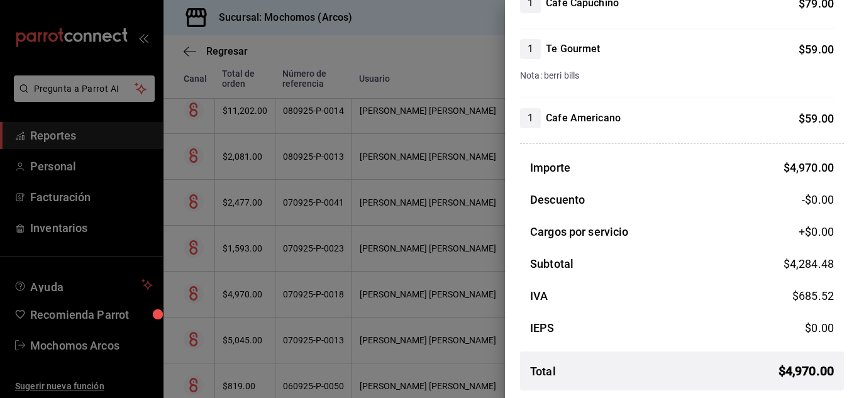
click at [488, 263] on div at bounding box center [429, 199] width 859 height 398
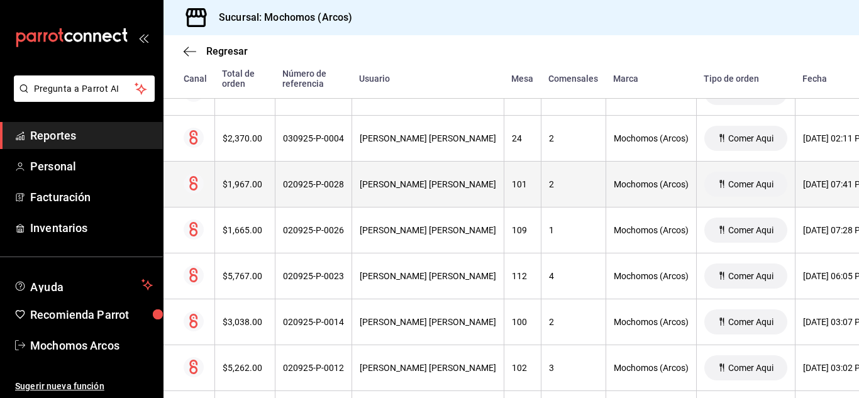
scroll to position [3583, 0]
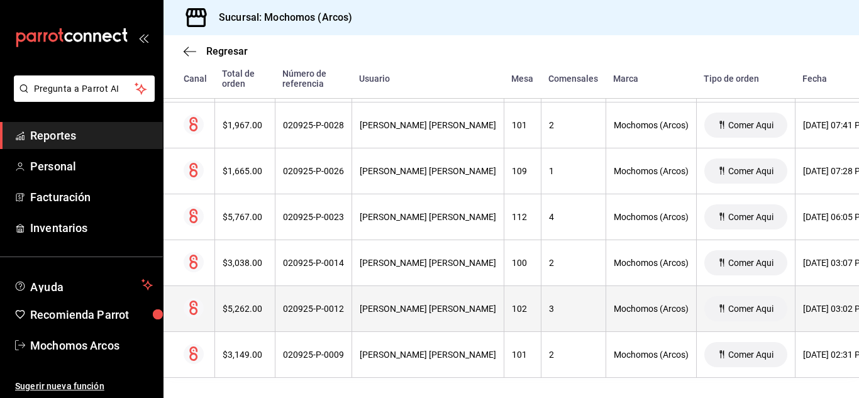
click at [551, 307] on div "3" at bounding box center [573, 309] width 49 height 10
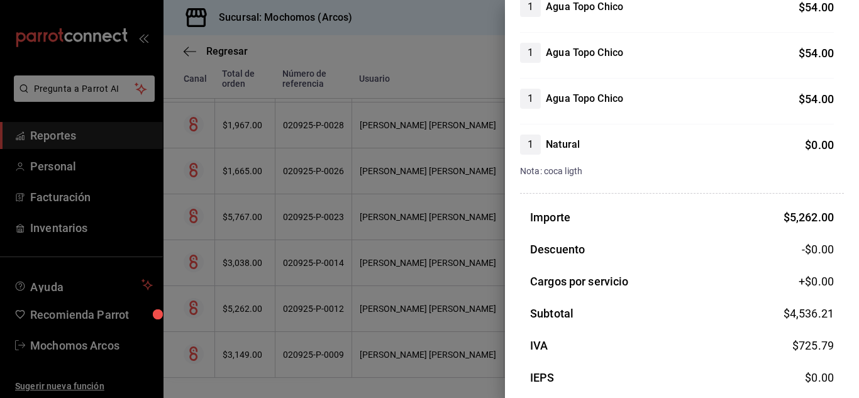
scroll to position [1949, 0]
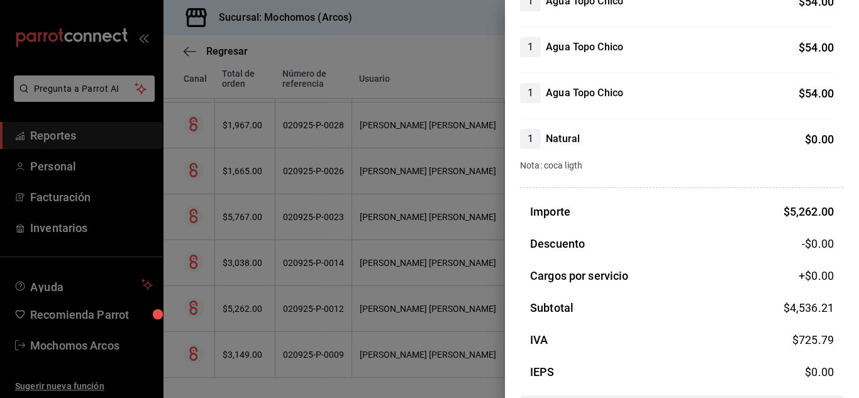
click at [319, 297] on div at bounding box center [429, 199] width 859 height 398
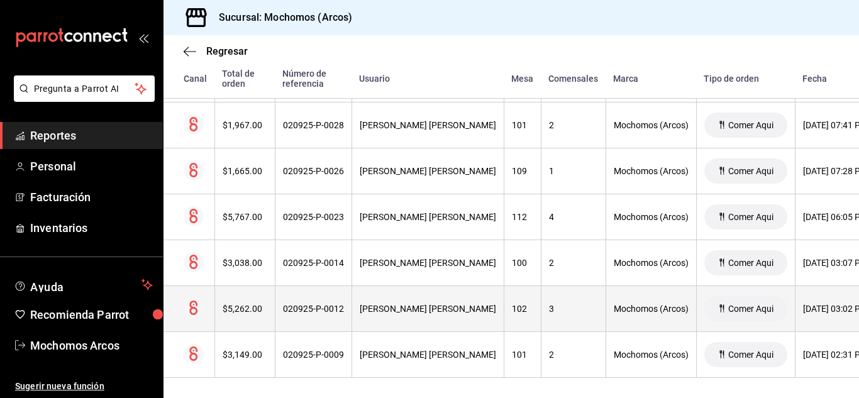
scroll to position [3590, 0]
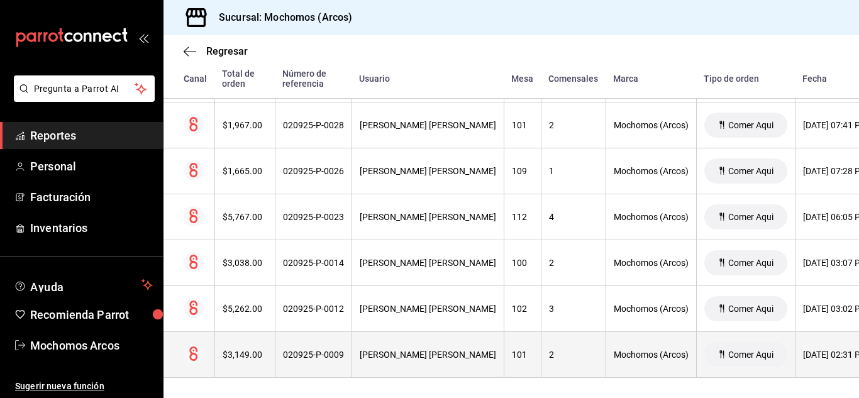
click at [537, 341] on th "101" at bounding box center [522, 355] width 37 height 46
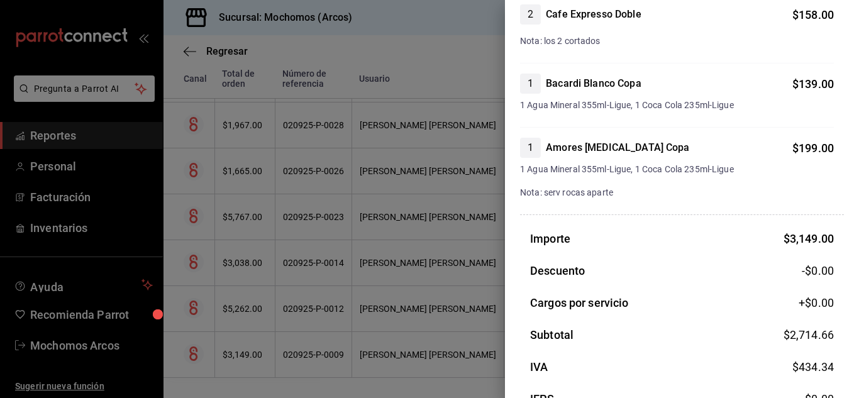
scroll to position [691, 0]
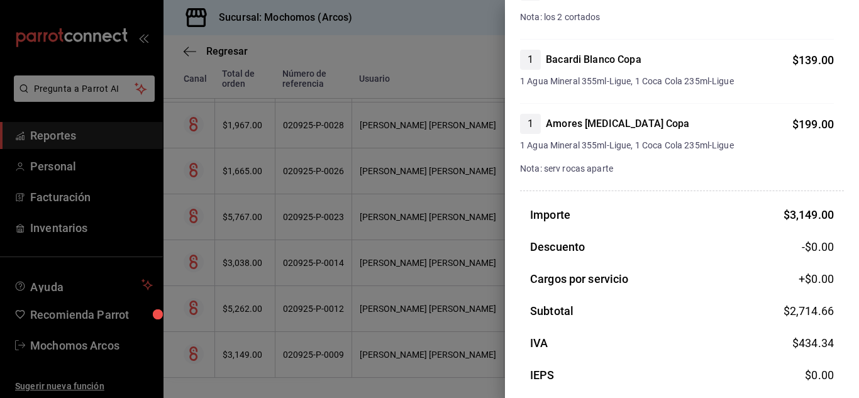
click at [263, 287] on div at bounding box center [429, 199] width 859 height 398
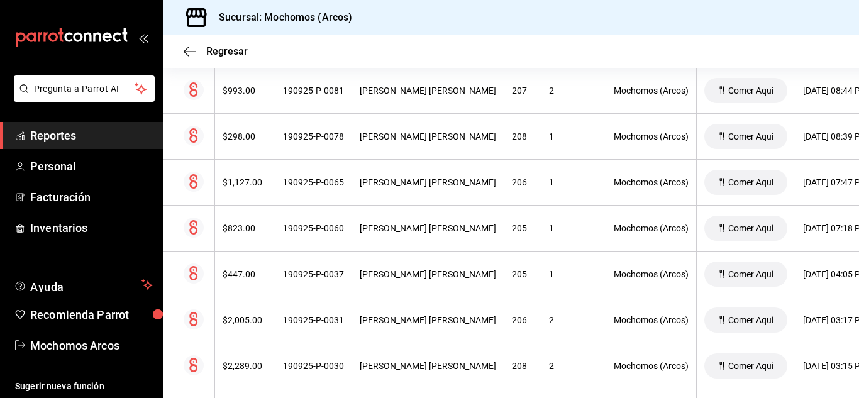
scroll to position [16, 0]
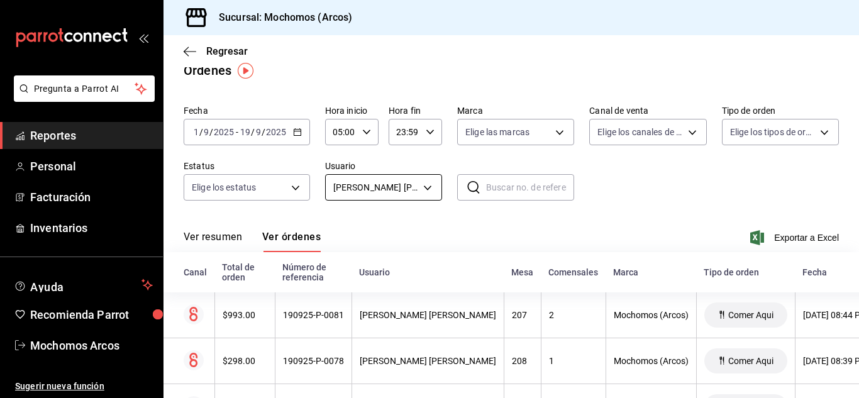
click at [422, 187] on body "Pregunta a Parrot AI Reportes Personal Facturación Inventarios Ayuda Recomienda…" at bounding box center [429, 199] width 859 height 398
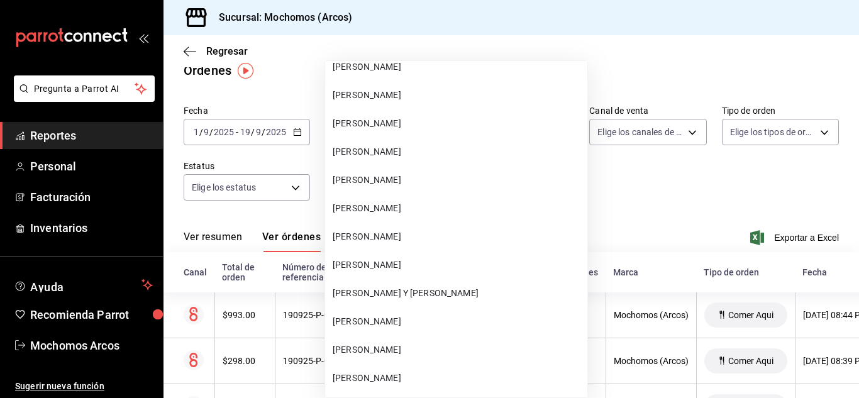
scroll to position [0, 0]
click at [465, 84] on span "Ver todos" at bounding box center [458, 82] width 250 height 13
click at [681, 197] on div at bounding box center [429, 199] width 859 height 398
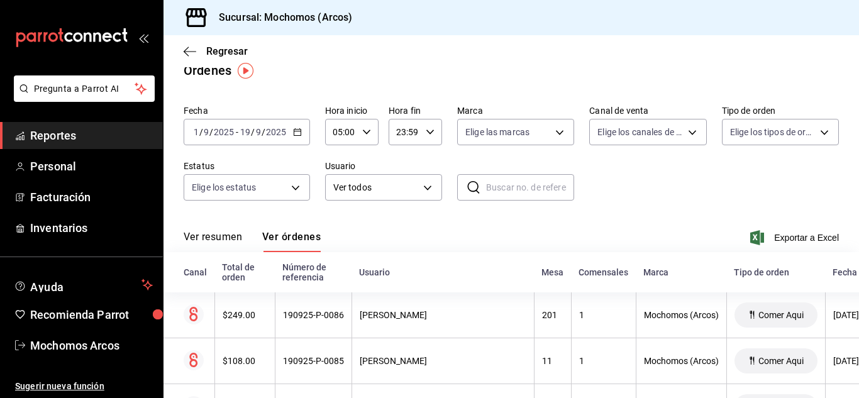
click at [554, 183] on input "text" at bounding box center [530, 187] width 88 height 25
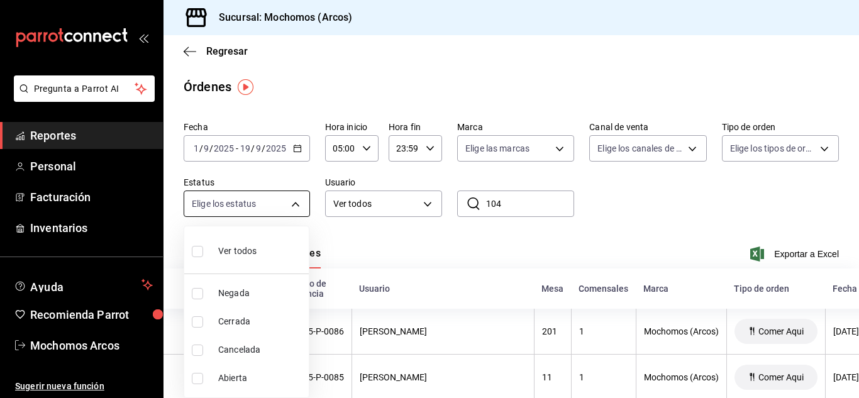
click at [292, 206] on body "Pregunta a Parrot AI Reportes Personal Facturación Inventarios Ayuda Recomienda…" at bounding box center [429, 199] width 859 height 398
click at [292, 206] on div at bounding box center [429, 199] width 859 height 398
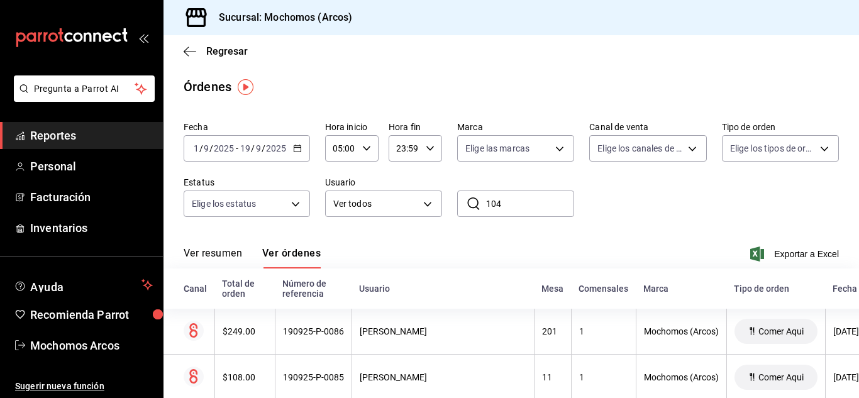
click at [307, 142] on div "2025-09-01 1 / 9 / 2025 - 2025-09-19 19 / 9 / 2025" at bounding box center [247, 148] width 126 height 26
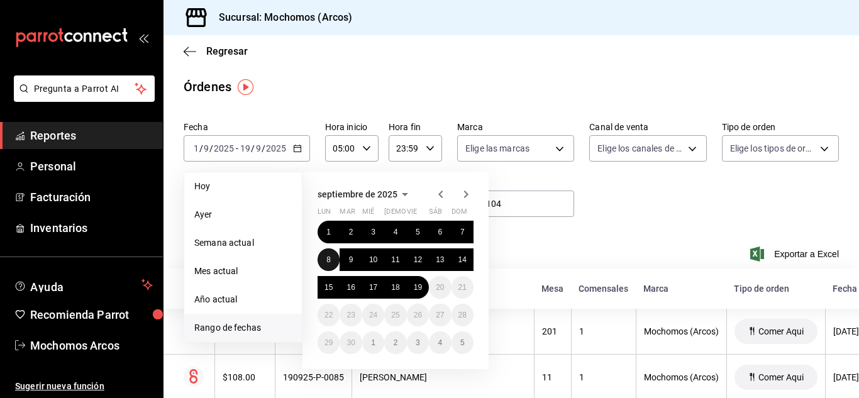
click at [326, 262] on button "8" at bounding box center [328, 259] width 22 height 23
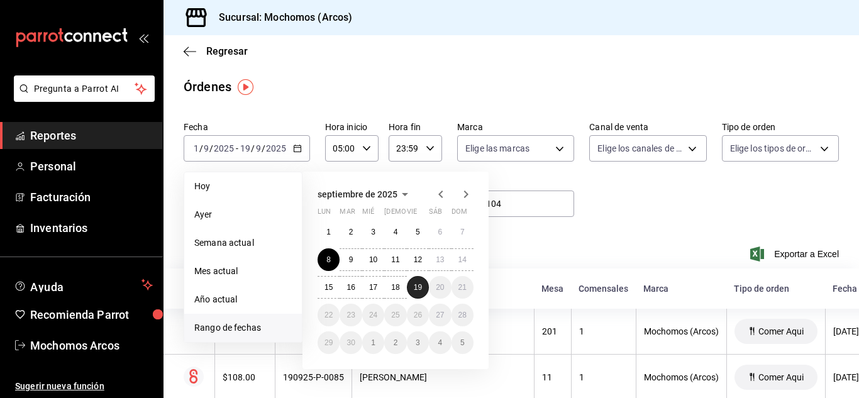
click at [422, 289] on abbr "19" at bounding box center [418, 287] width 8 height 9
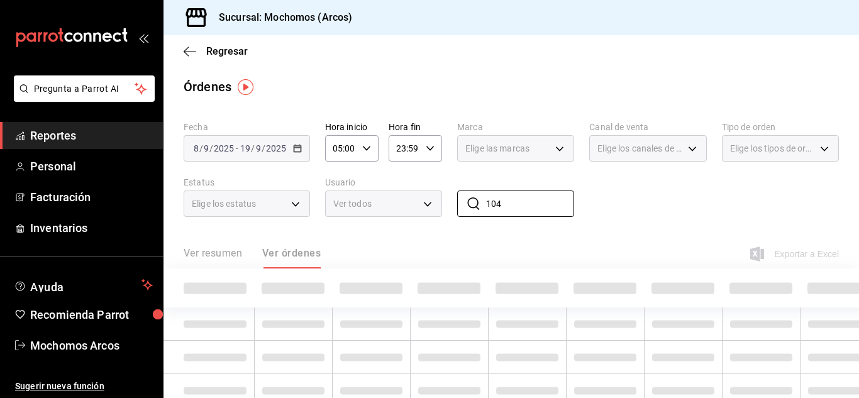
drag, startPoint x: 521, startPoint y: 204, endPoint x: 468, endPoint y: 220, distance: 55.1
click at [468, 220] on div "Fecha 2025-09-08 8 / 9 / 2025 - 2025-09-19 19 / 9 / 2025 Hora inicio 05:00 Hora…" at bounding box center [511, 174] width 655 height 116
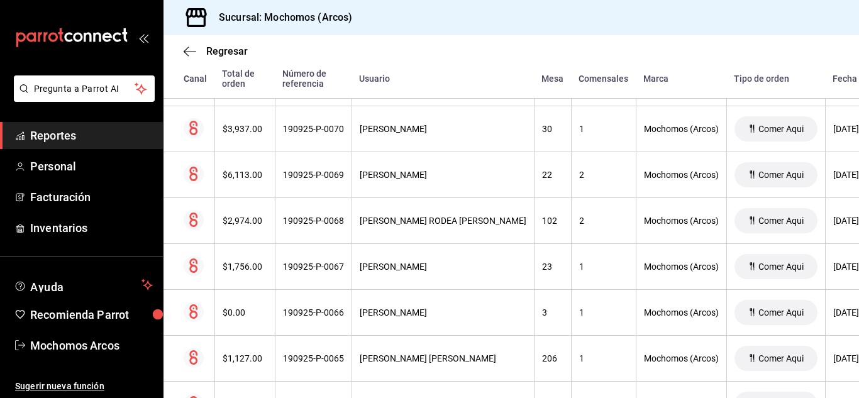
scroll to position [982, 0]
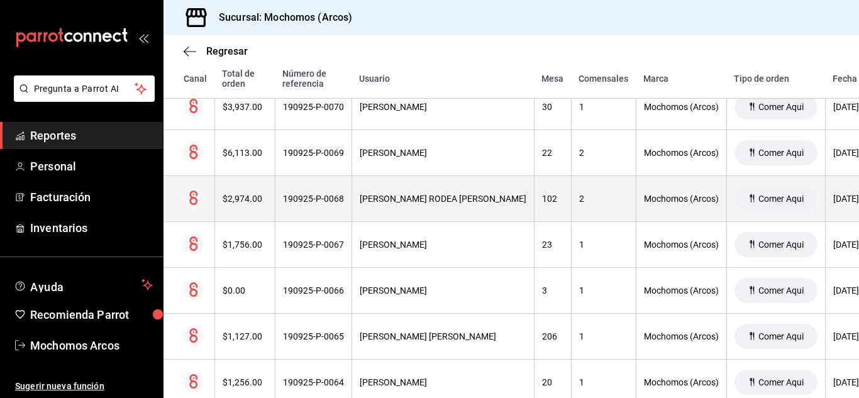
click at [571, 199] on th "102" at bounding box center [552, 199] width 37 height 46
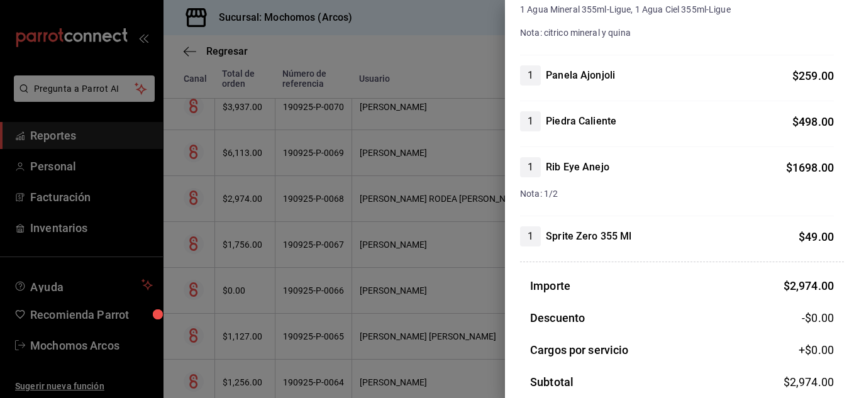
scroll to position [440, 0]
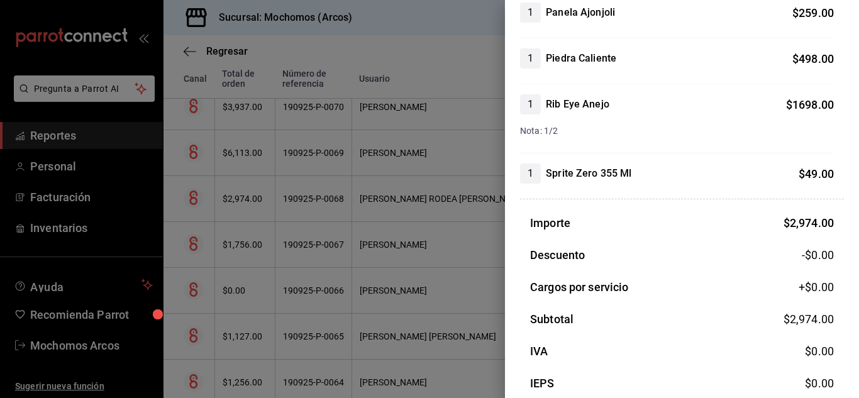
click at [470, 235] on div at bounding box center [429, 199] width 859 height 398
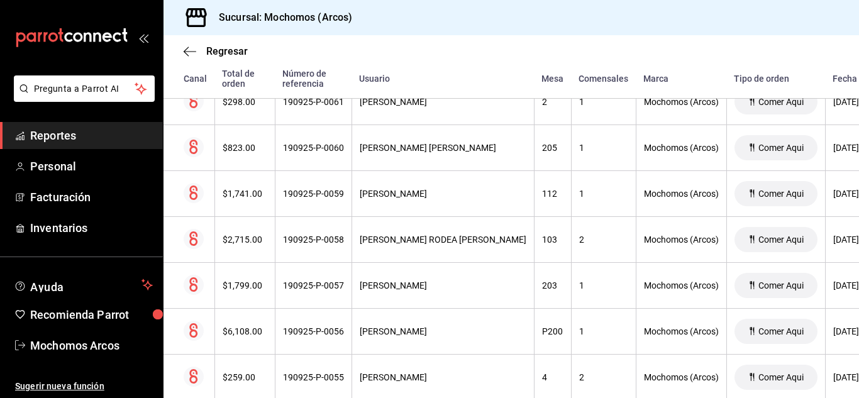
scroll to position [1422, 0]
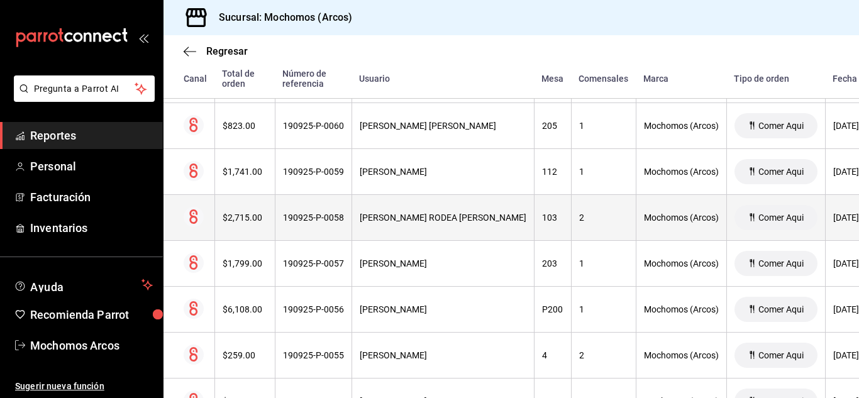
click at [539, 225] on th "103" at bounding box center [552, 218] width 37 height 46
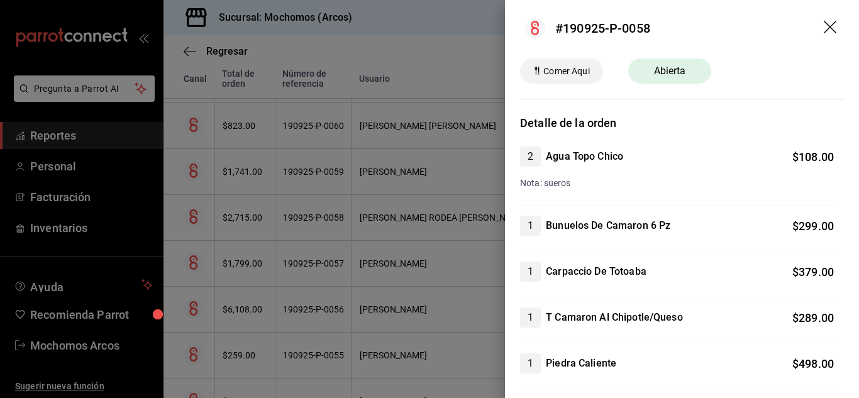
scroll to position [0, 0]
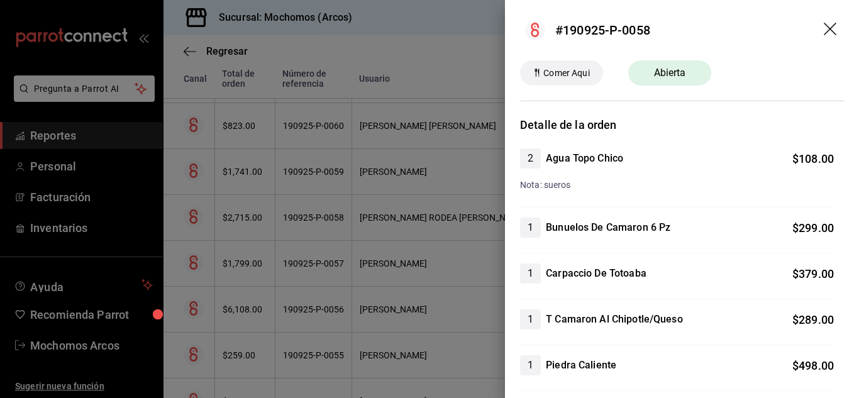
click at [312, 256] on div at bounding box center [429, 199] width 859 height 398
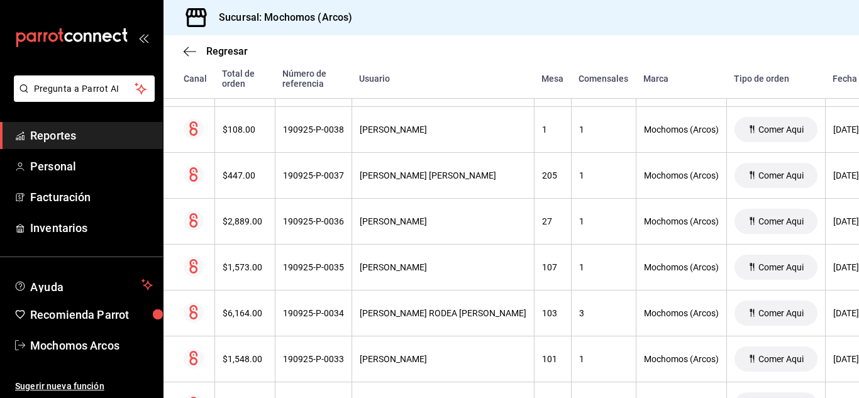
scroll to position [2491, 0]
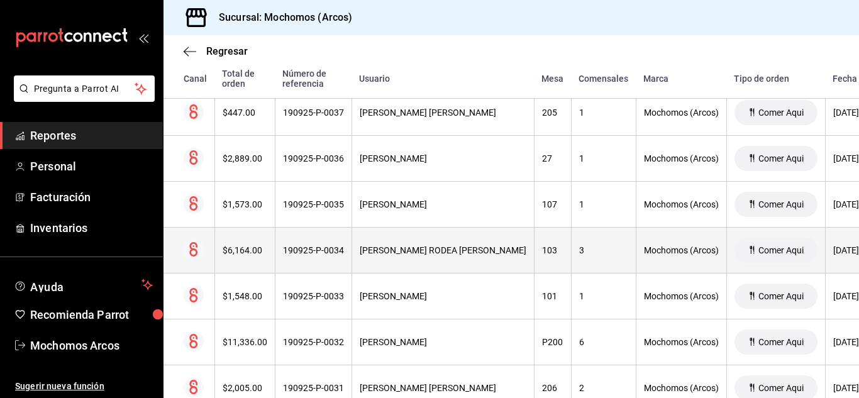
click at [598, 258] on th "3" at bounding box center [603, 251] width 65 height 46
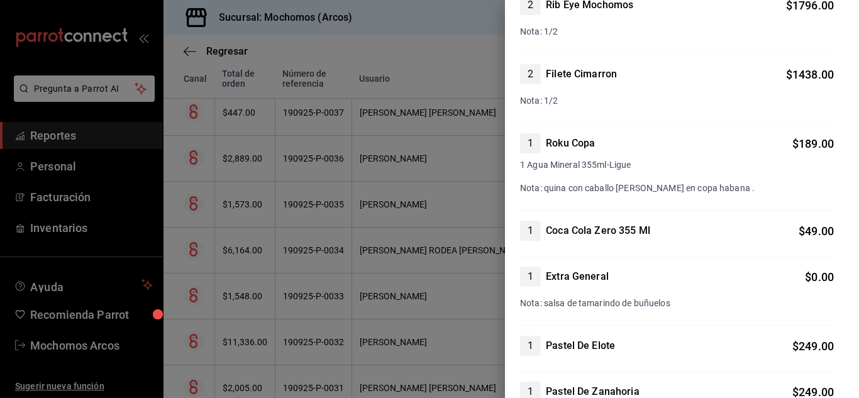
scroll to position [817, 0]
click at [363, 301] on div at bounding box center [429, 199] width 859 height 398
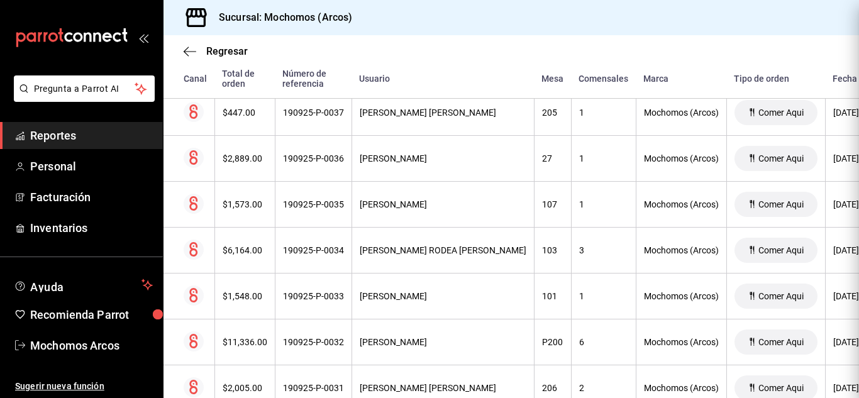
scroll to position [0, 0]
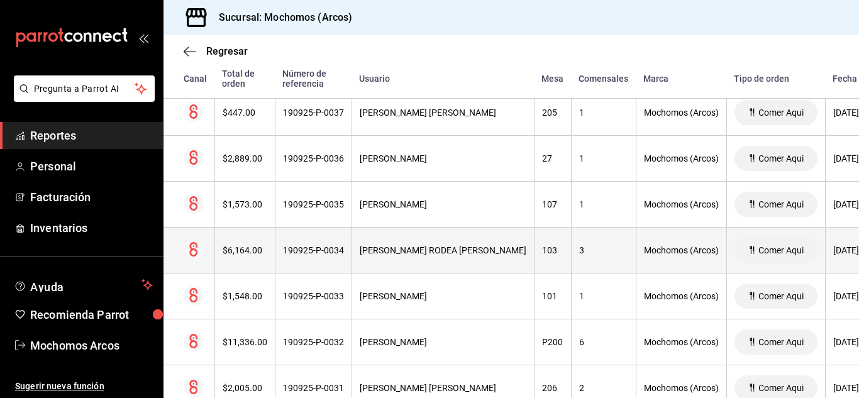
click at [591, 241] on th "3" at bounding box center [603, 251] width 65 height 46
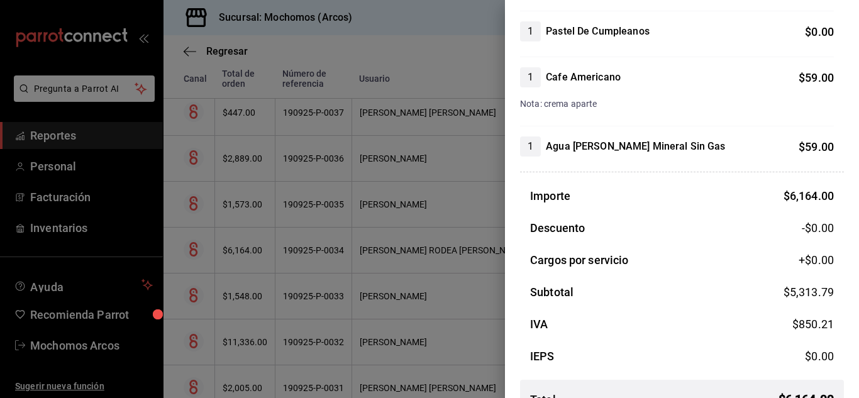
scroll to position [1391, 0]
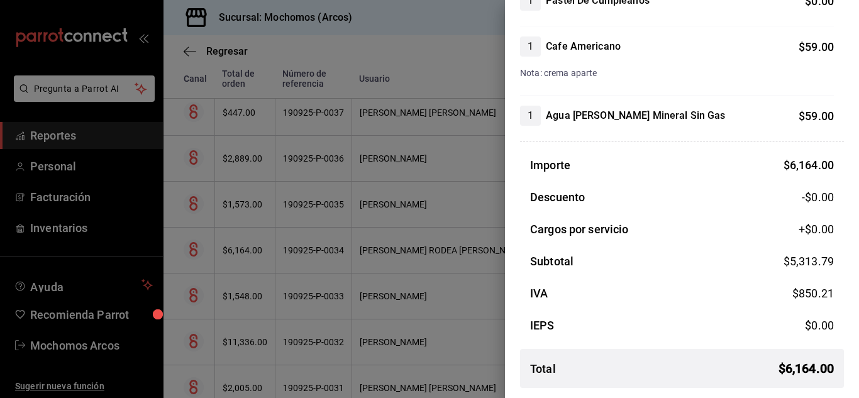
click at [230, 177] on div at bounding box center [429, 199] width 859 height 398
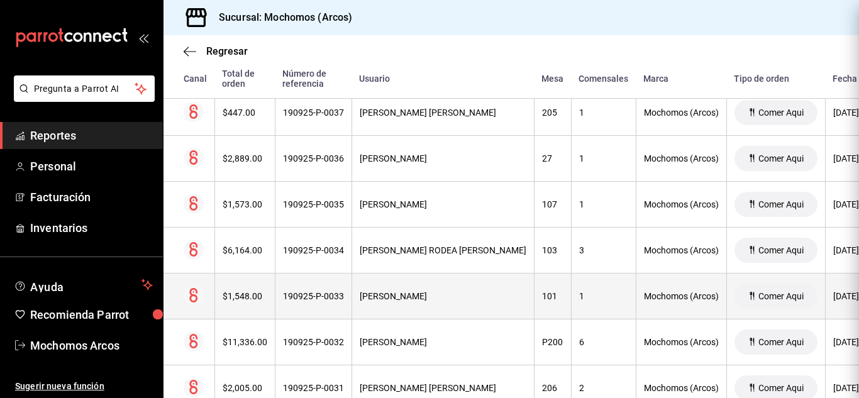
scroll to position [0, 0]
click at [550, 278] on th "101" at bounding box center [552, 296] width 37 height 46
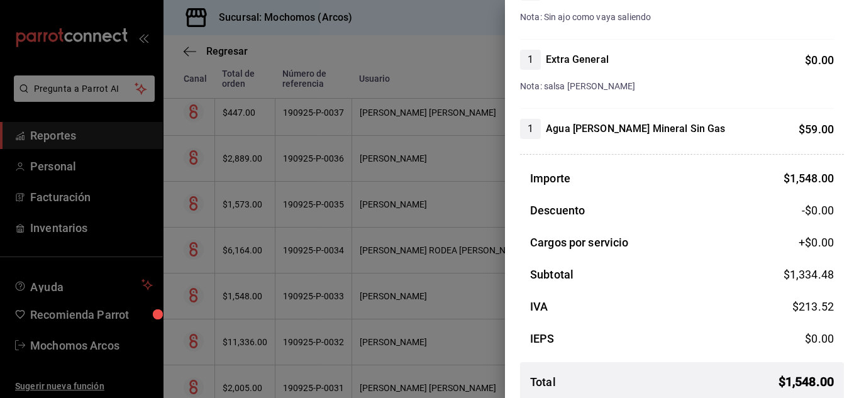
scroll to position [434, 0]
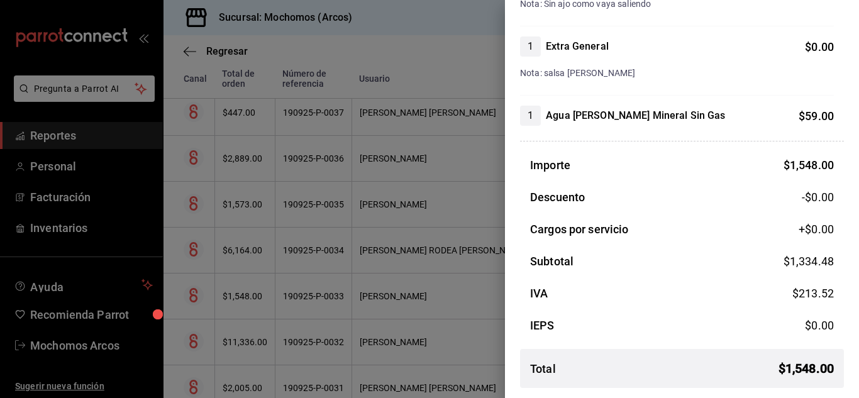
click at [491, 226] on div at bounding box center [429, 199] width 859 height 398
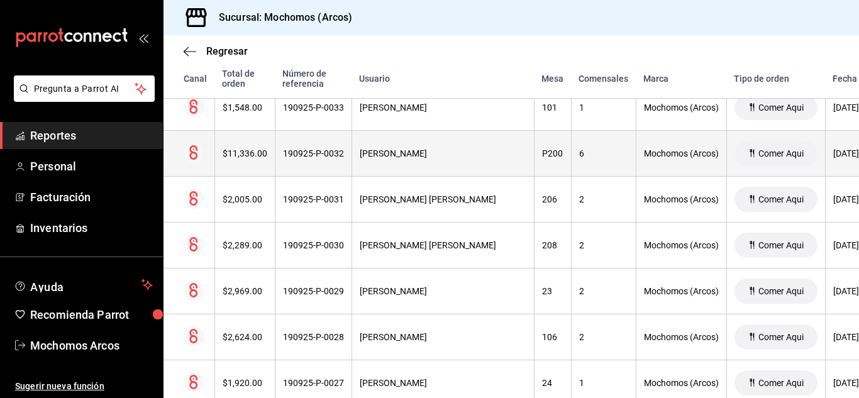
scroll to position [2742, 0]
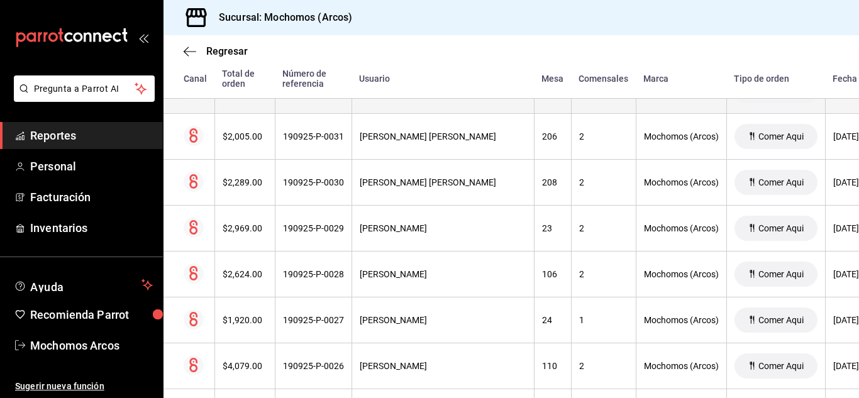
click at [599, 265] on th "2" at bounding box center [603, 274] width 65 height 46
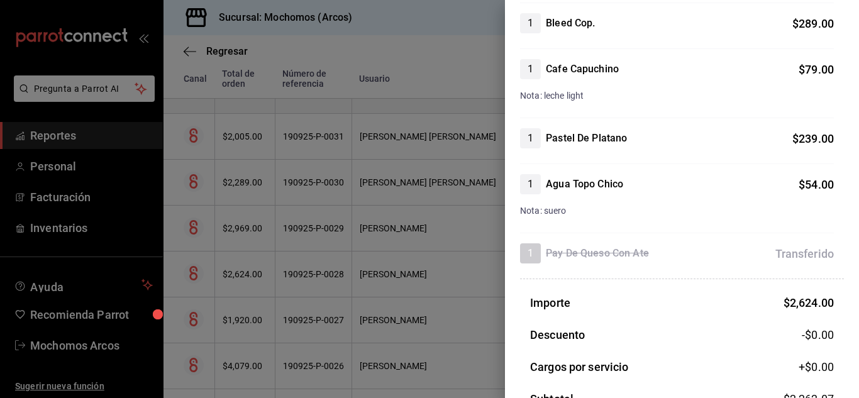
scroll to position [754, 0]
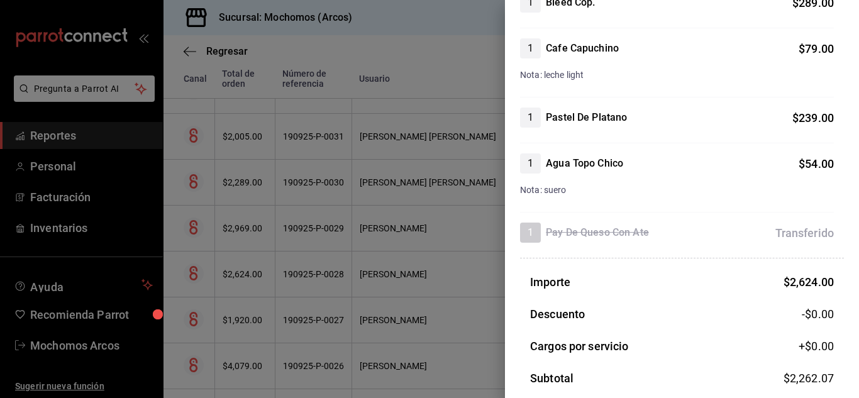
click at [436, 236] on div at bounding box center [429, 199] width 859 height 398
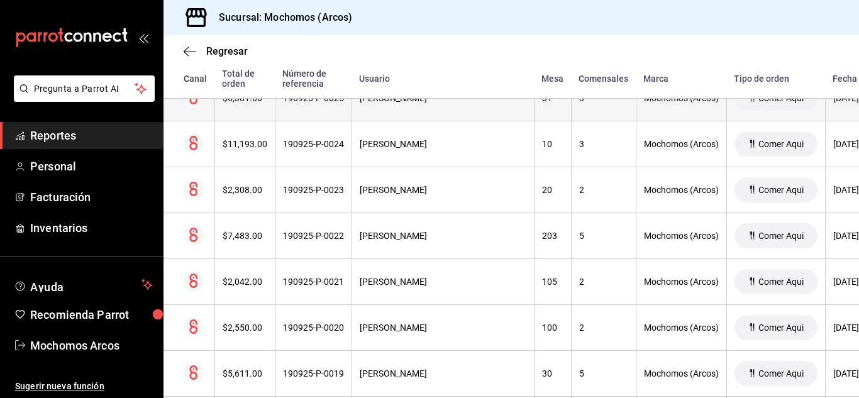
scroll to position [3056, 0]
click at [559, 280] on div "105" at bounding box center [552, 281] width 21 height 10
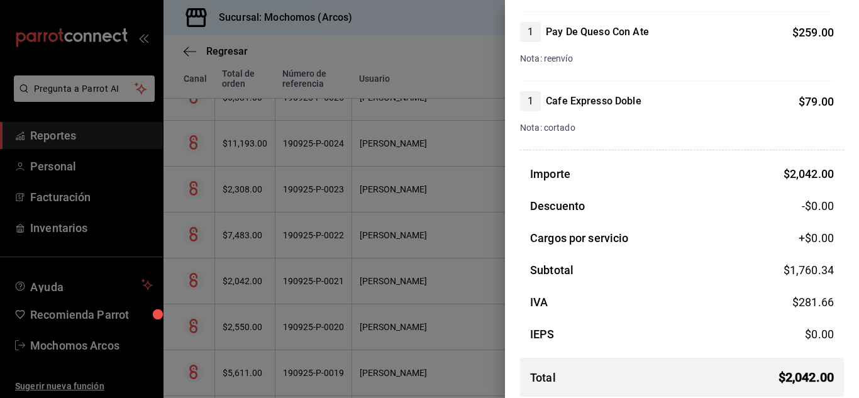
scroll to position [526, 0]
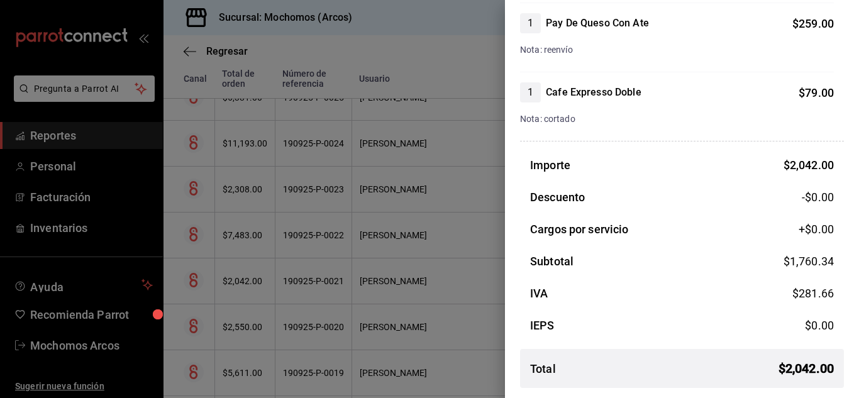
click at [448, 268] on div at bounding box center [429, 199] width 859 height 398
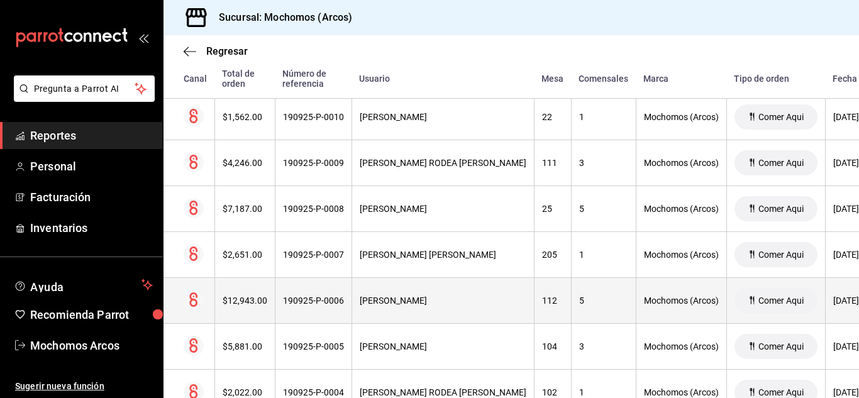
scroll to position [3748, 0]
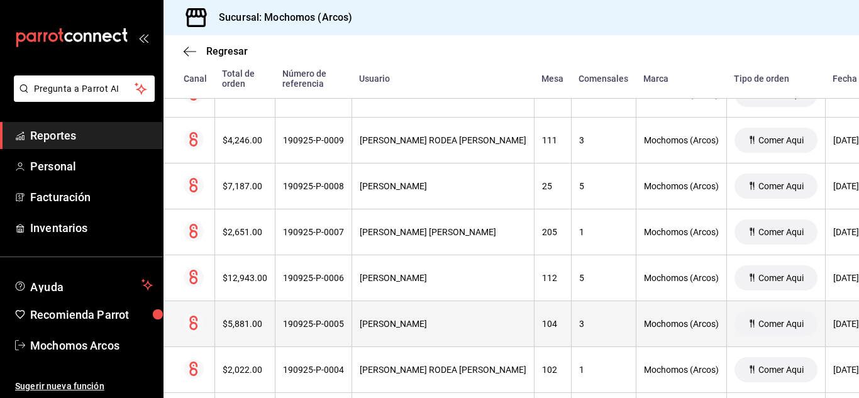
click at [558, 319] on div "104" at bounding box center [552, 324] width 21 height 10
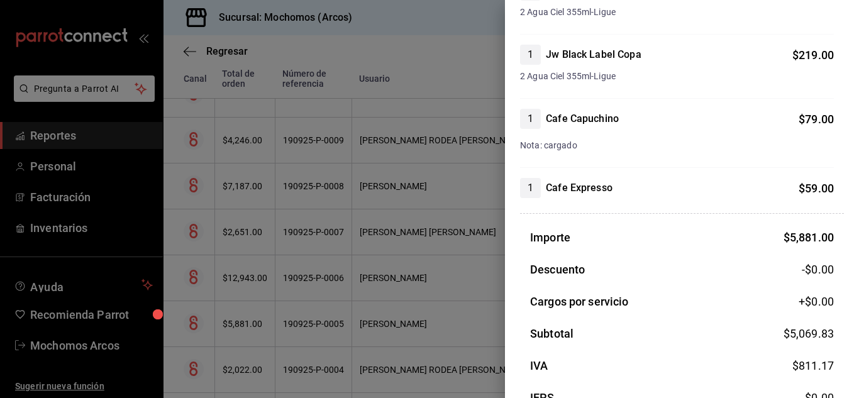
scroll to position [1320, 0]
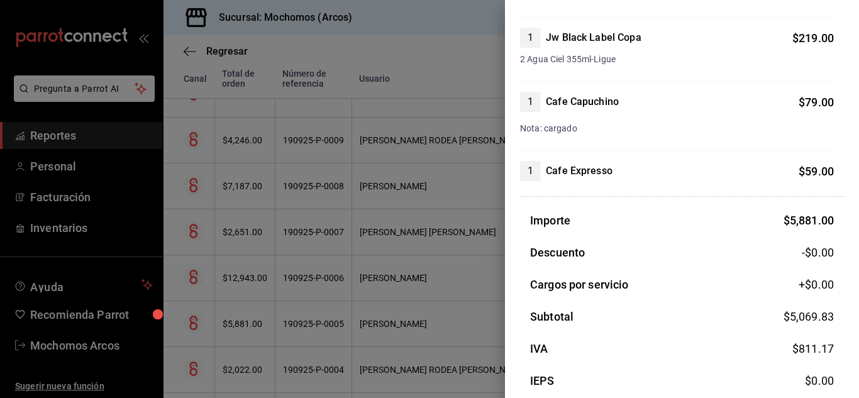
click at [372, 168] on div at bounding box center [429, 199] width 859 height 398
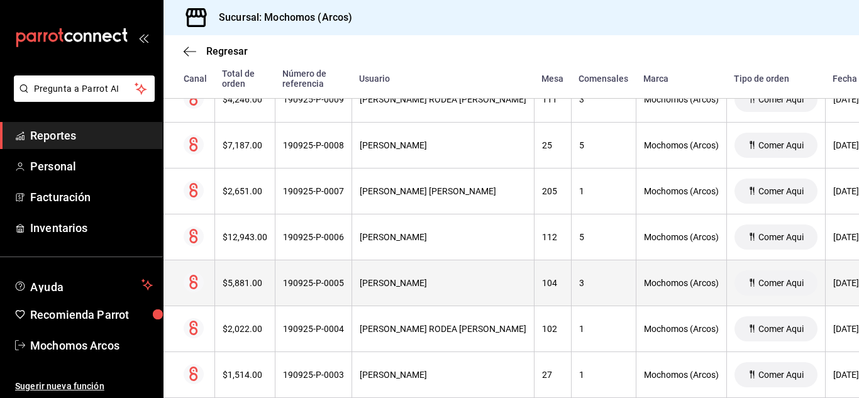
scroll to position [3811, 0]
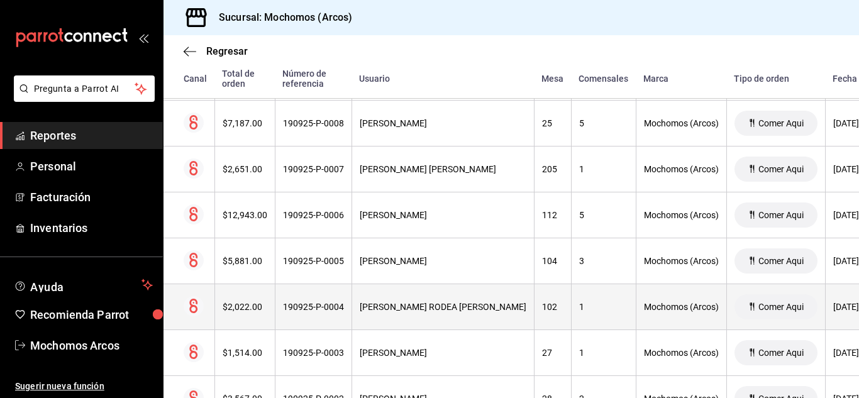
click at [581, 310] on div "1" at bounding box center [603, 307] width 49 height 10
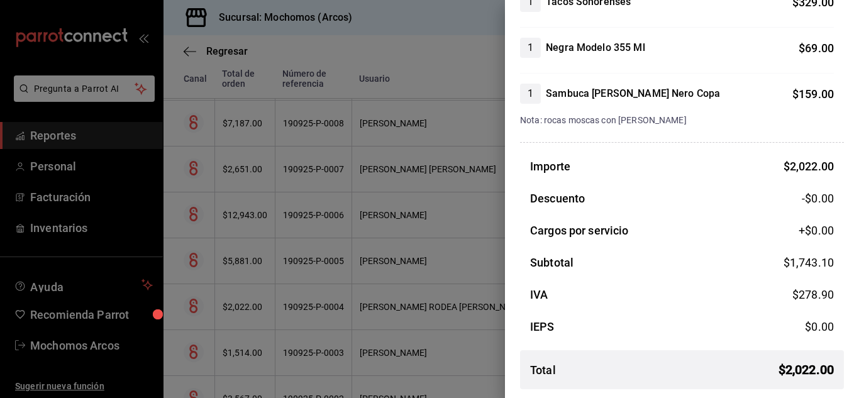
scroll to position [549, 0]
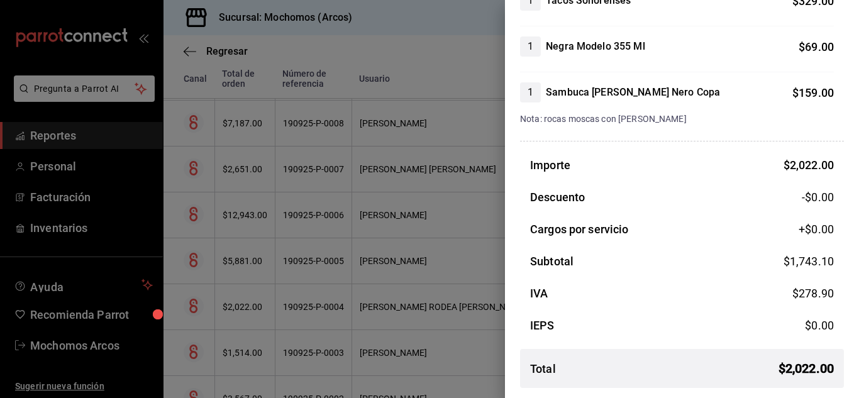
click at [456, 246] on div at bounding box center [429, 199] width 859 height 398
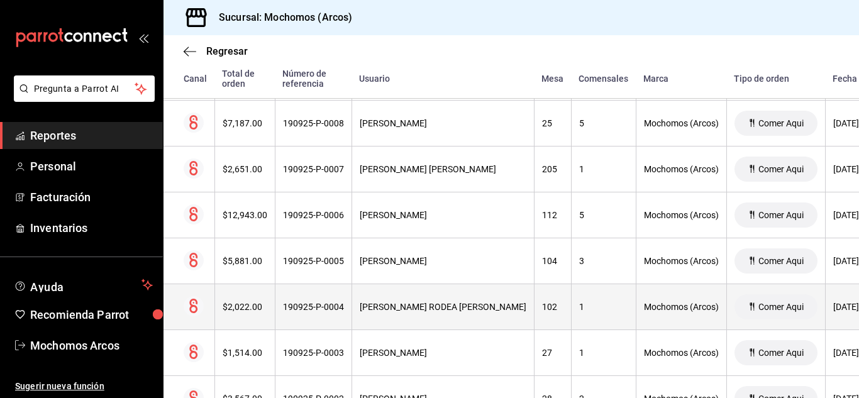
scroll to position [3936, 0]
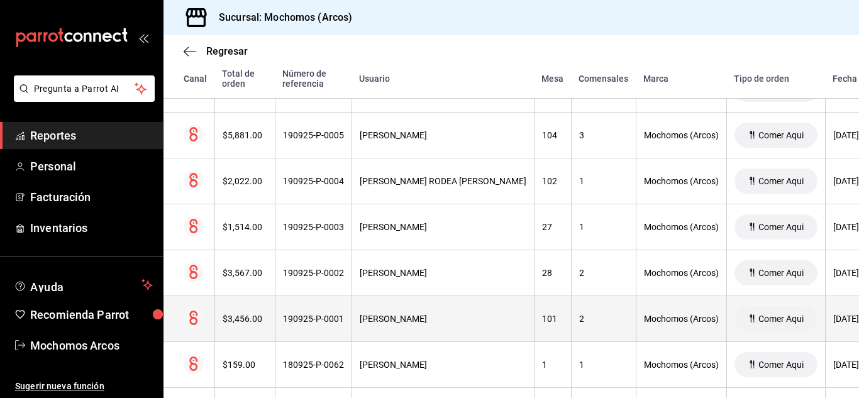
click at [598, 319] on div "2" at bounding box center [603, 319] width 49 height 10
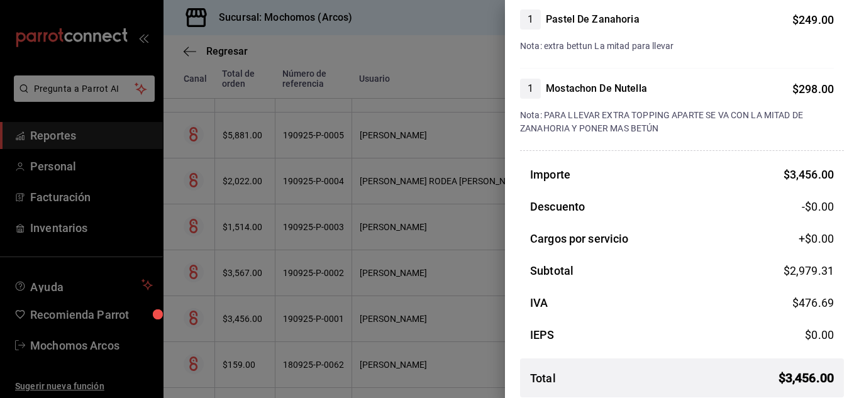
scroll to position [1162, 0]
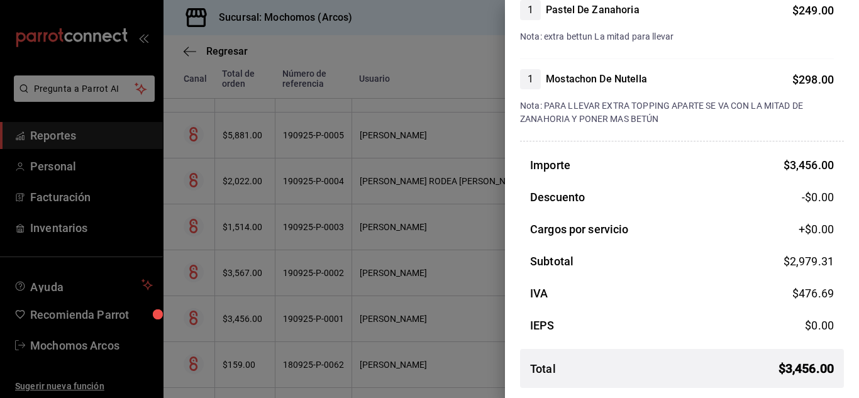
click at [471, 275] on div at bounding box center [429, 199] width 859 height 398
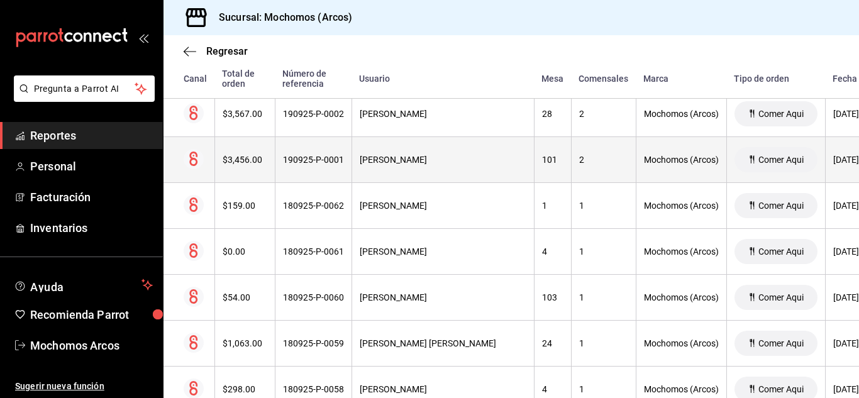
scroll to position [4125, 0]
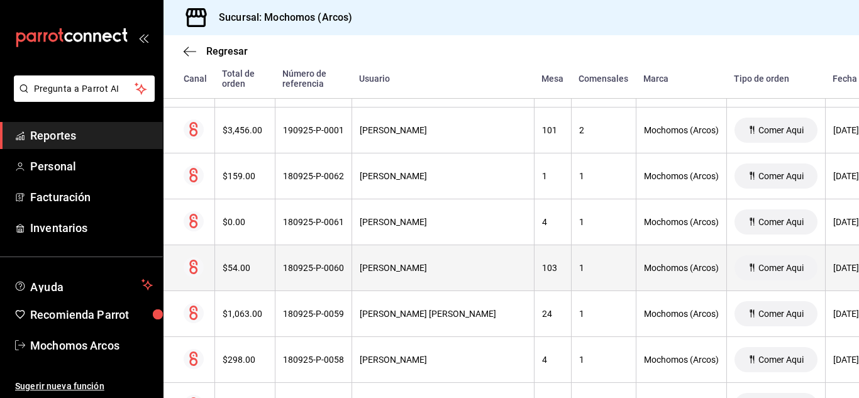
click at [567, 285] on th "103" at bounding box center [552, 268] width 37 height 46
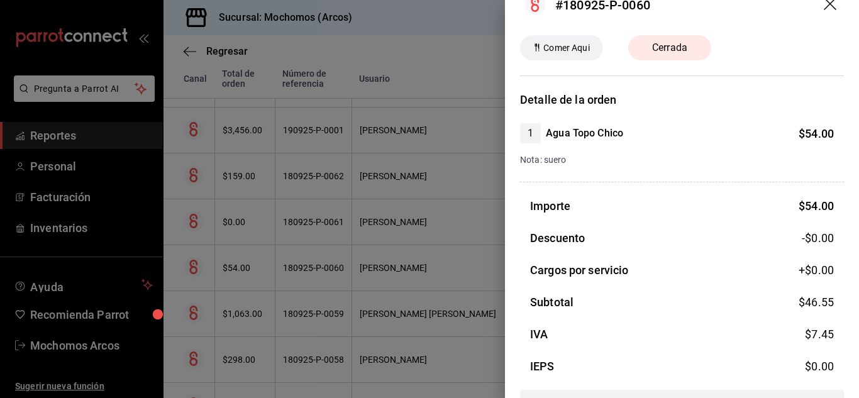
scroll to position [0, 0]
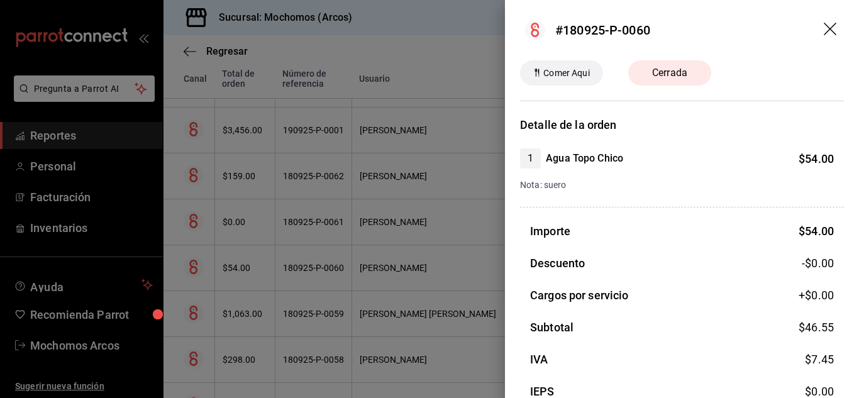
drag, startPoint x: 419, startPoint y: 212, endPoint x: 466, endPoint y: 245, distance: 57.7
click at [419, 212] on div at bounding box center [429, 199] width 859 height 398
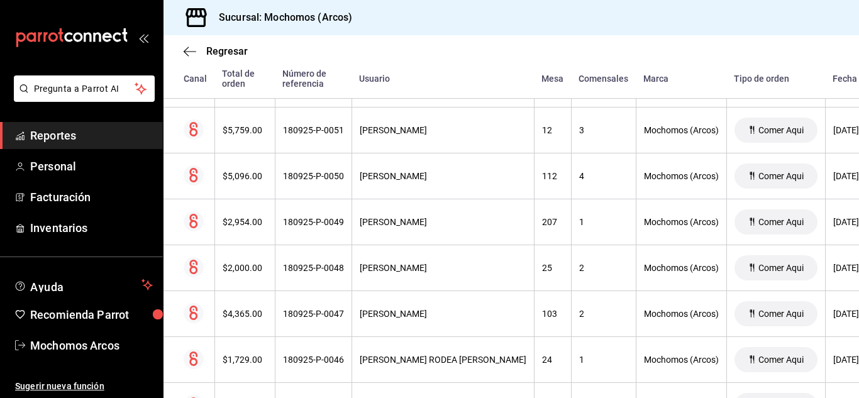
scroll to position [4842, 0]
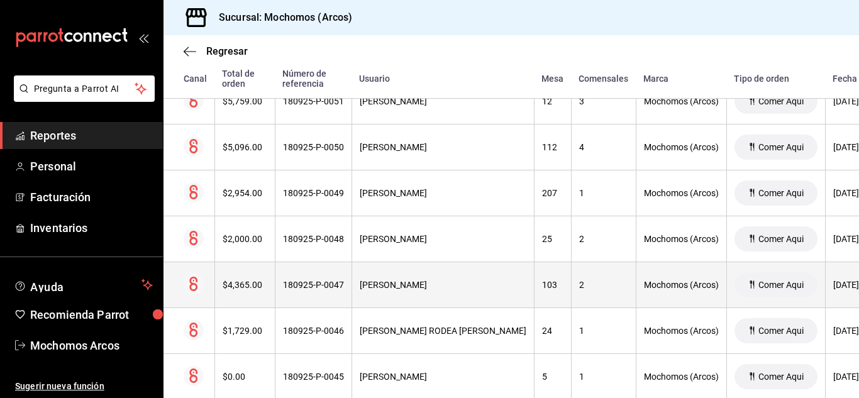
click at [556, 295] on th "103" at bounding box center [552, 285] width 37 height 46
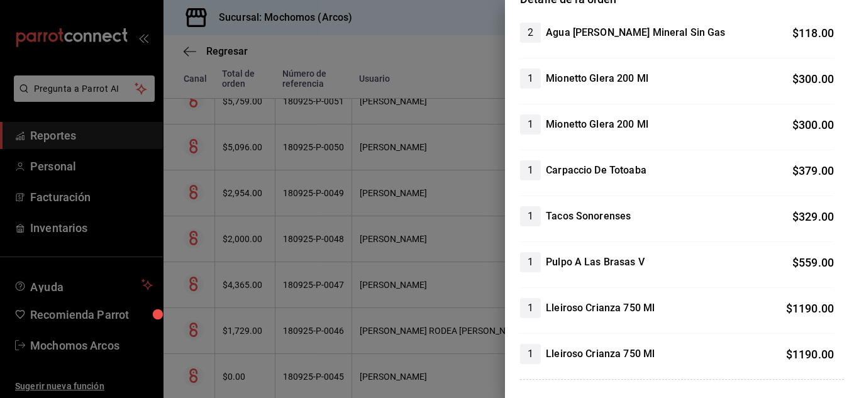
scroll to position [0, 0]
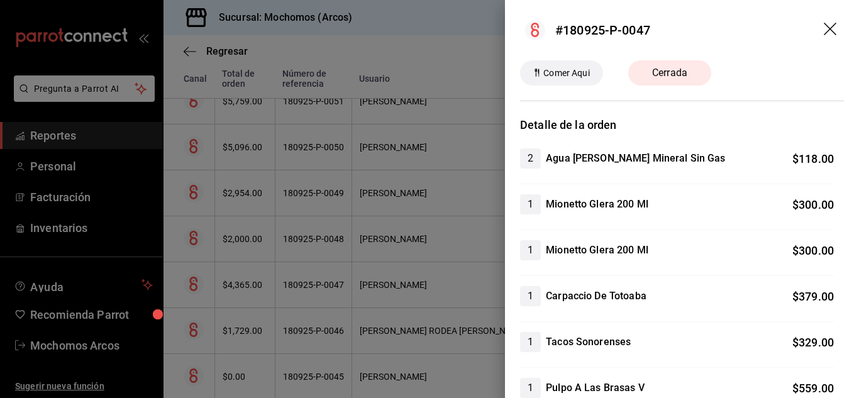
click at [445, 327] on div at bounding box center [429, 199] width 859 height 398
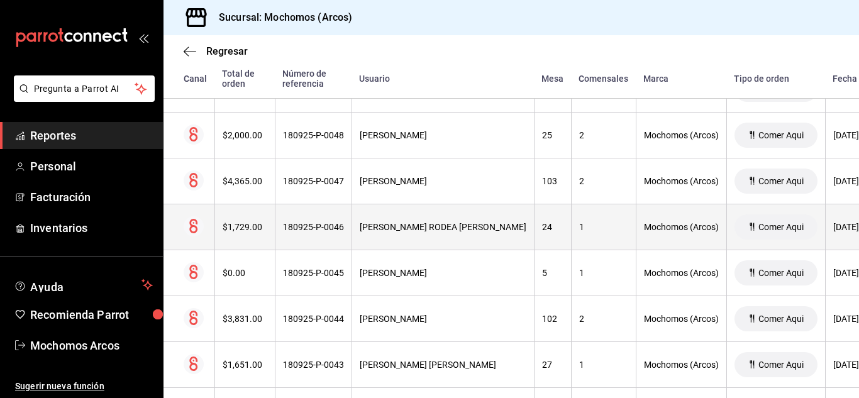
scroll to position [4968, 0]
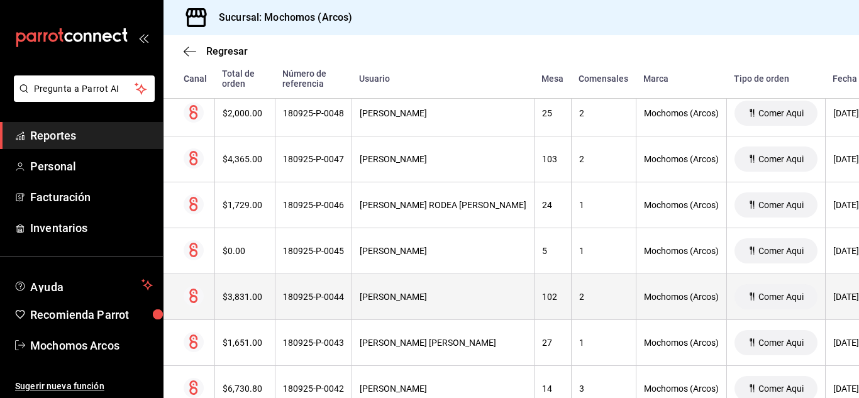
click at [551, 302] on div "102" at bounding box center [552, 297] width 21 height 10
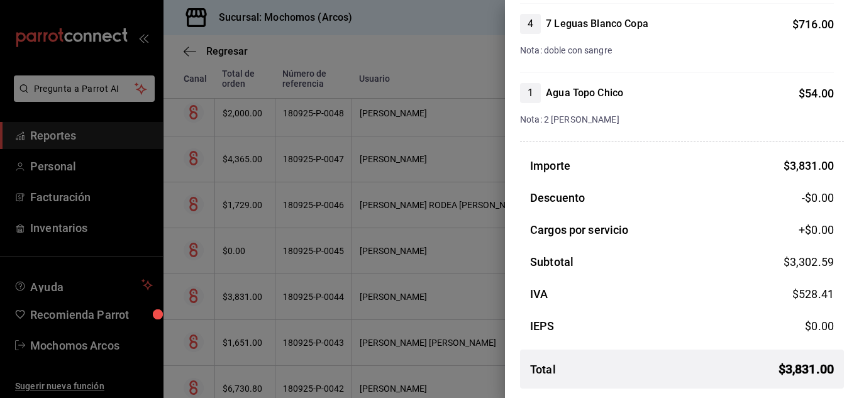
scroll to position [688, 0]
click at [392, 241] on div at bounding box center [429, 199] width 859 height 398
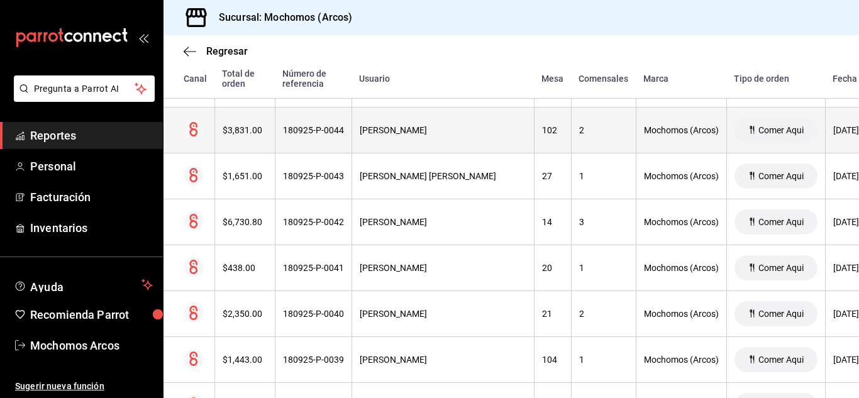
scroll to position [5156, 0]
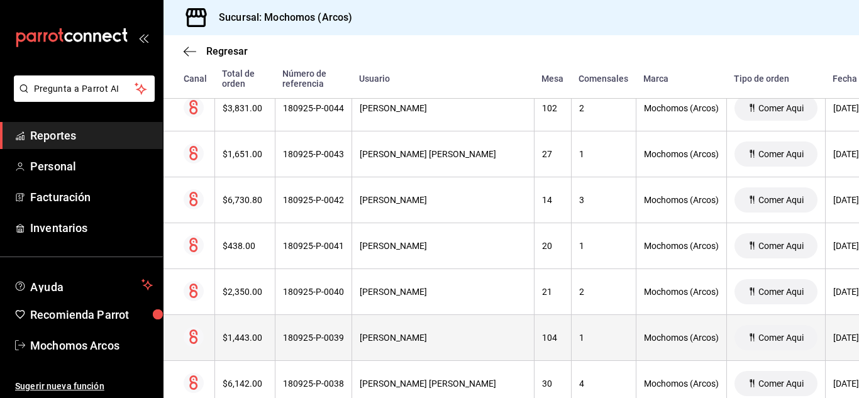
click at [566, 327] on th "104" at bounding box center [552, 338] width 37 height 46
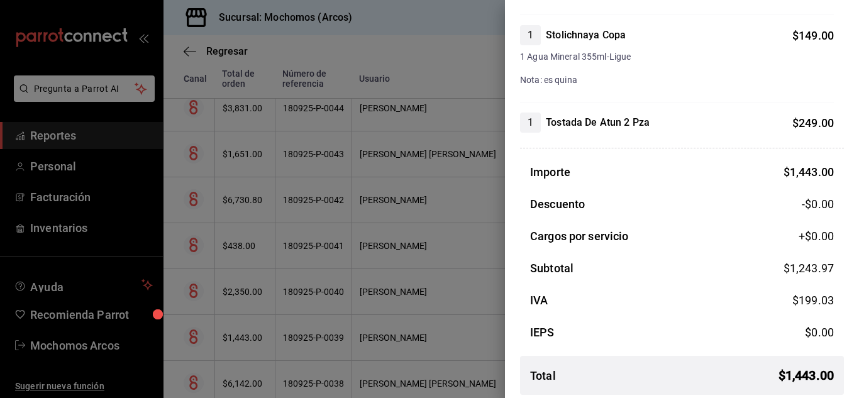
scroll to position [479, 0]
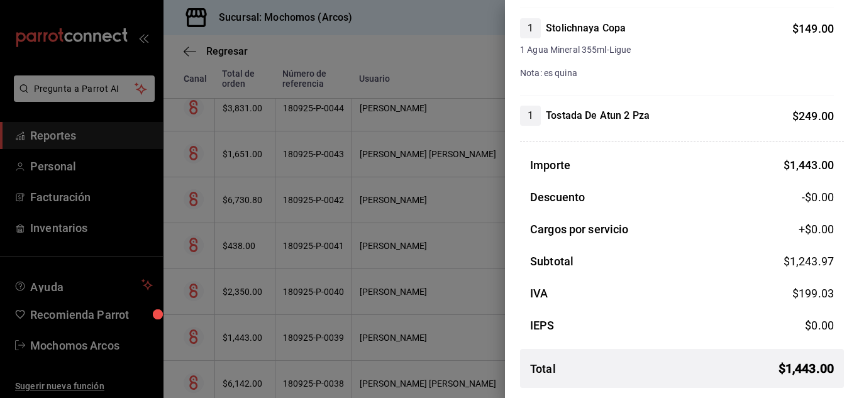
click at [480, 274] on div at bounding box center [429, 199] width 859 height 398
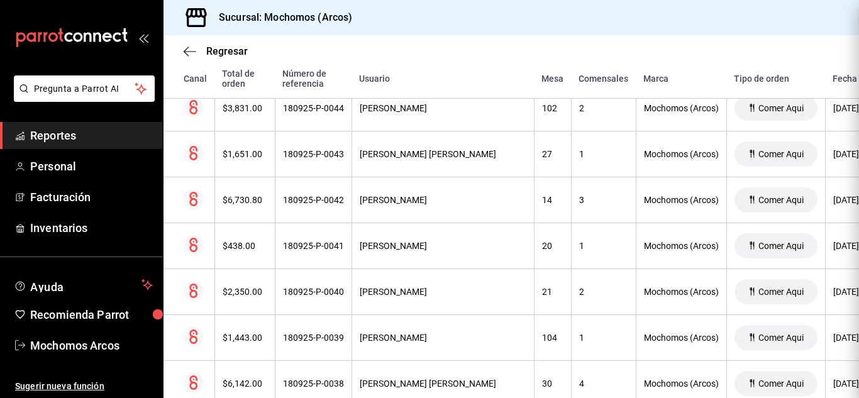
scroll to position [0, 0]
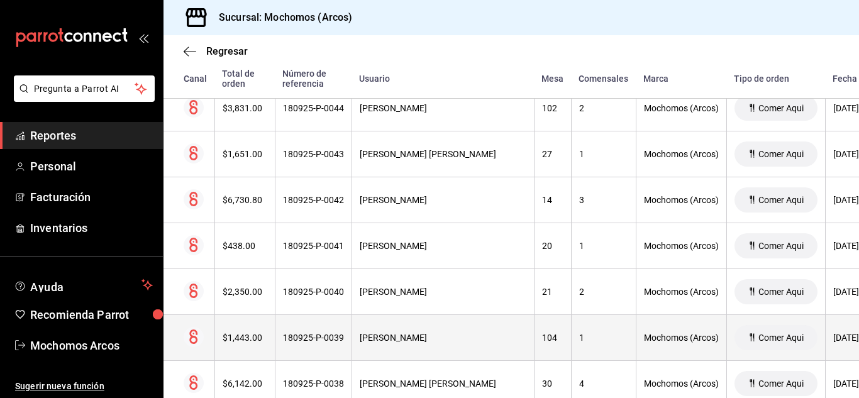
click at [547, 332] on th "104" at bounding box center [552, 338] width 37 height 46
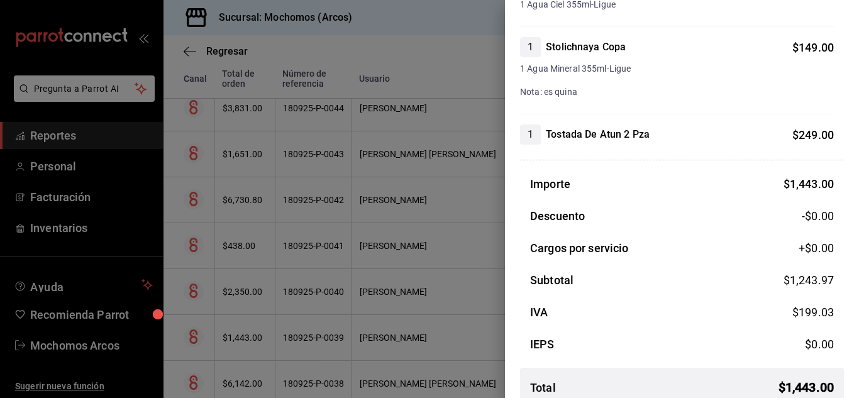
scroll to position [479, 0]
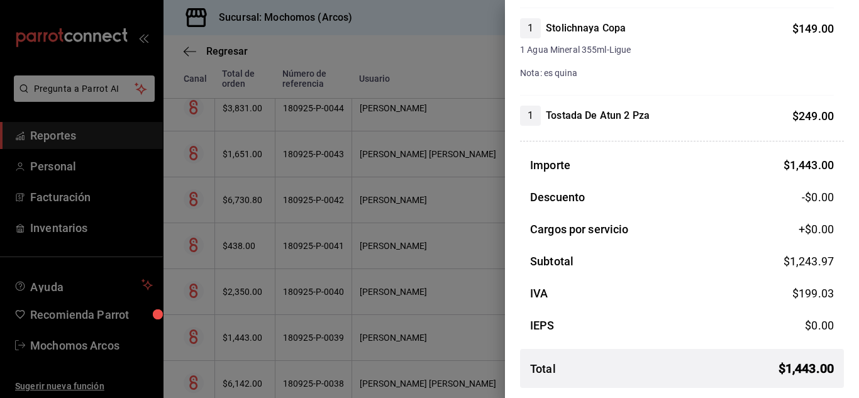
click at [372, 273] on div at bounding box center [429, 199] width 859 height 398
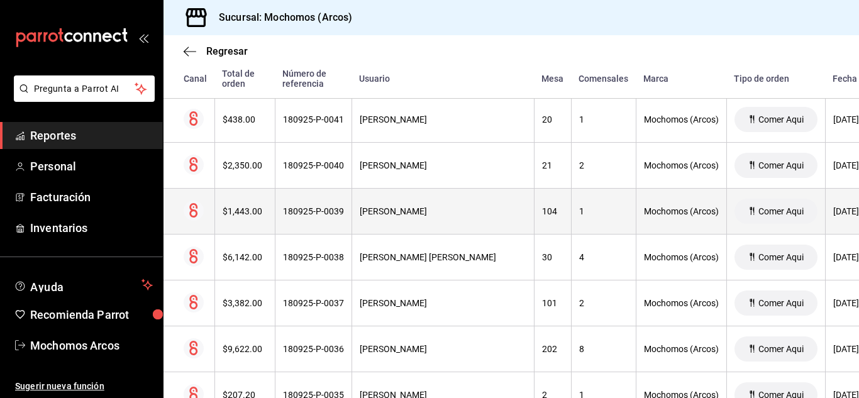
scroll to position [5345, 0]
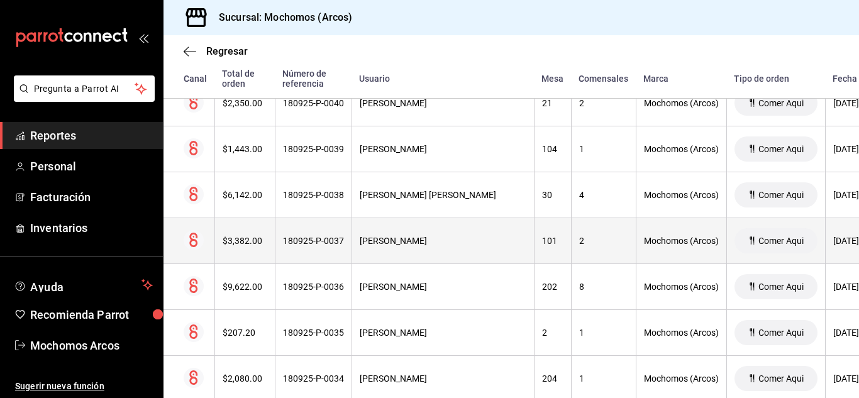
click at [553, 258] on th "101" at bounding box center [552, 241] width 37 height 46
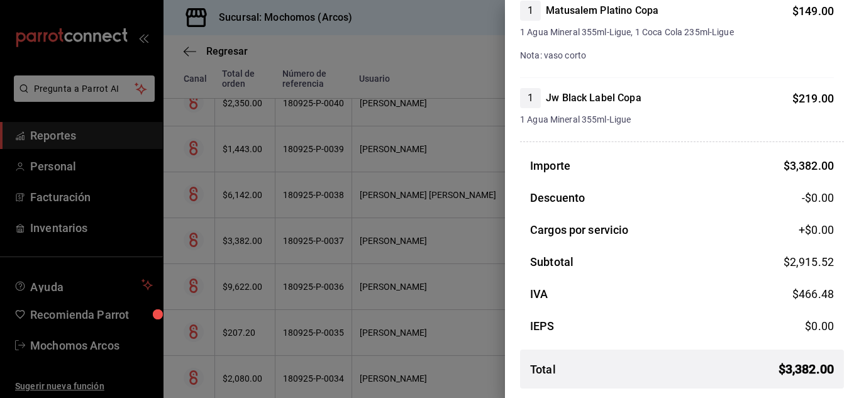
scroll to position [1274, 0]
click at [281, 243] on div at bounding box center [429, 199] width 859 height 398
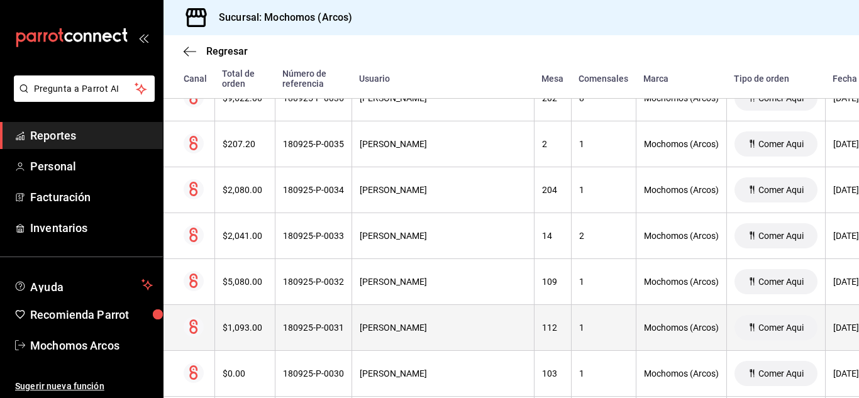
scroll to position [5596, 0]
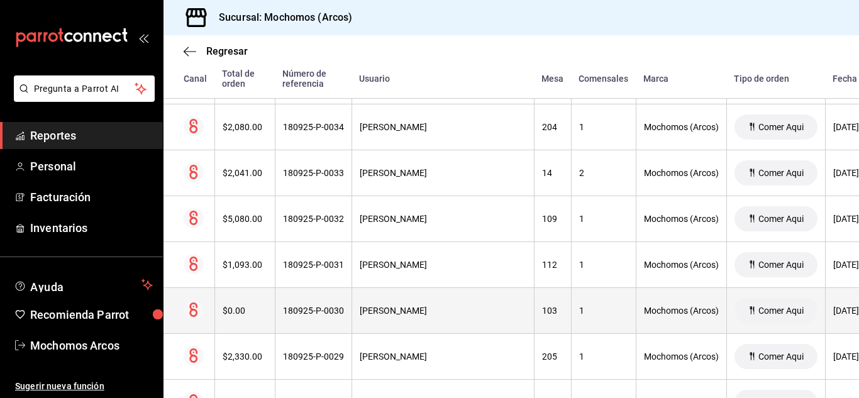
click at [570, 316] on th "103" at bounding box center [552, 311] width 37 height 46
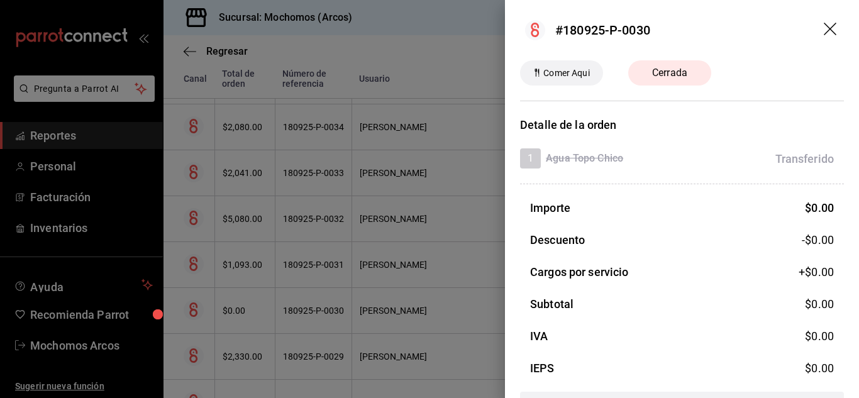
scroll to position [43, 0]
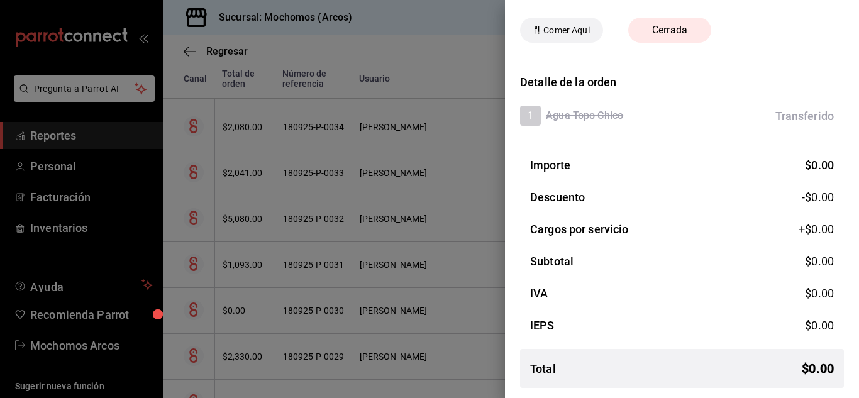
click at [464, 228] on div at bounding box center [429, 199] width 859 height 398
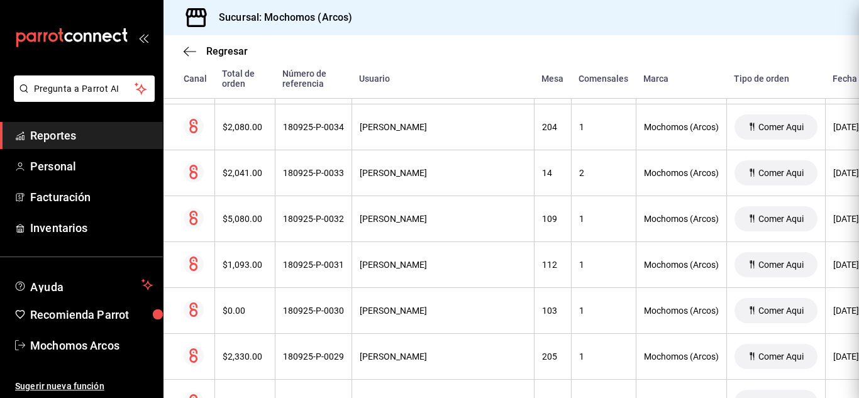
scroll to position [0, 0]
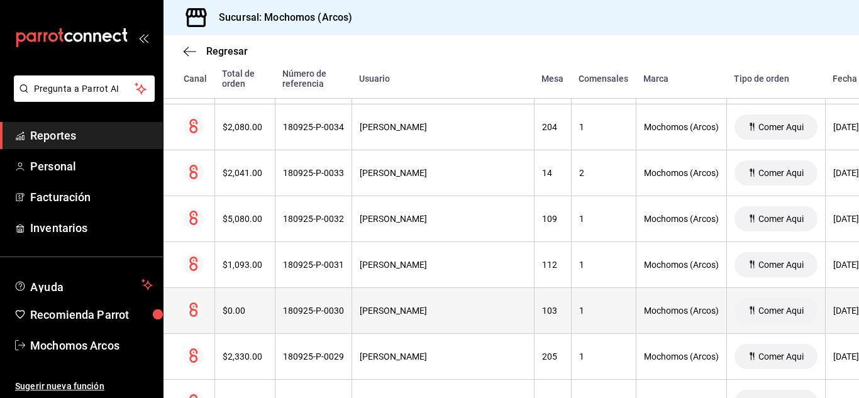
click at [610, 309] on div "1" at bounding box center [603, 310] width 49 height 10
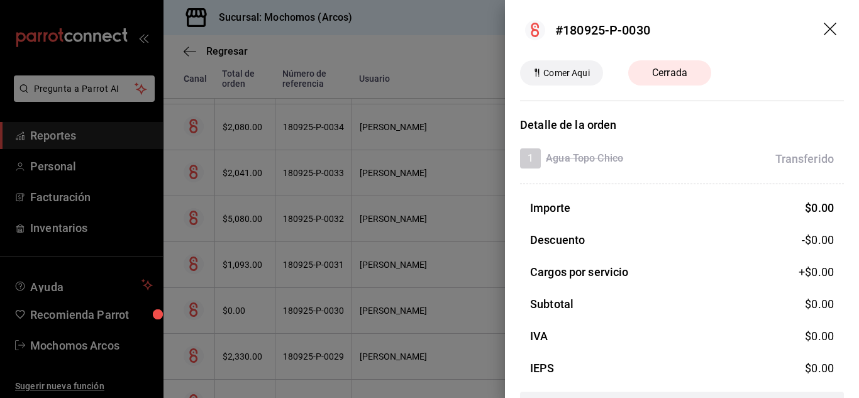
click at [480, 282] on div at bounding box center [429, 199] width 859 height 398
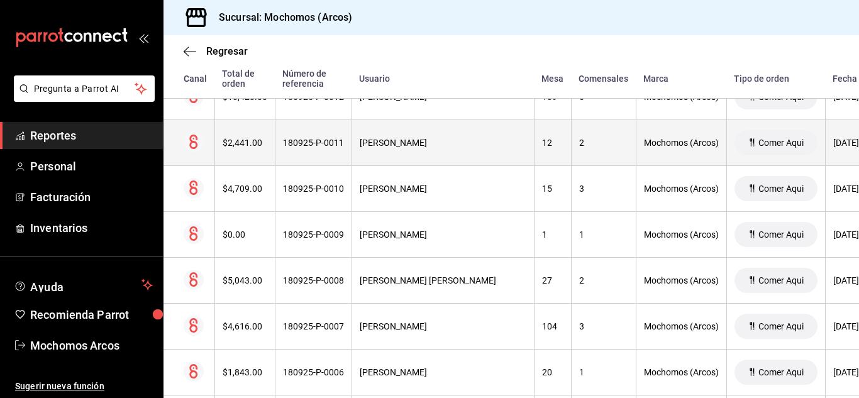
scroll to position [6665, 0]
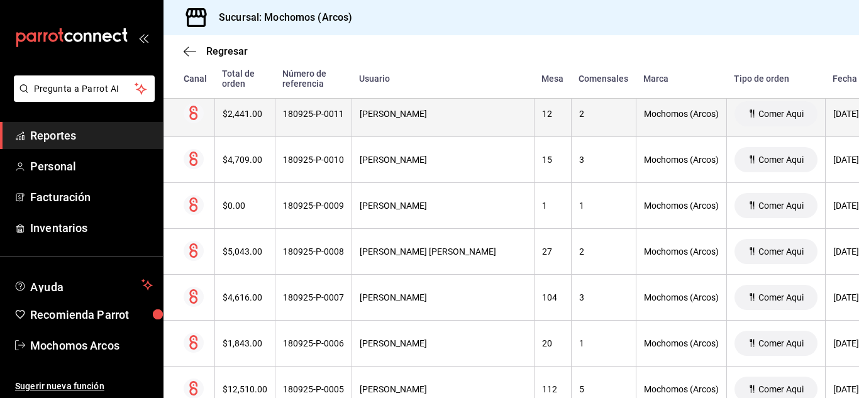
click at [571, 309] on th "3" at bounding box center [603, 298] width 65 height 46
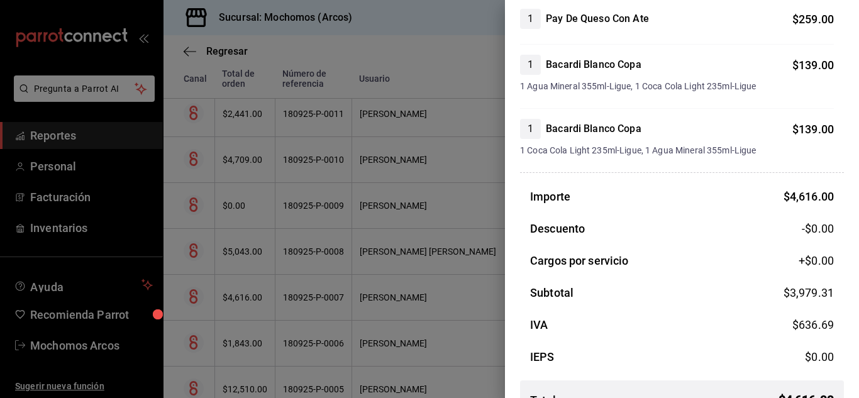
scroll to position [1328, 0]
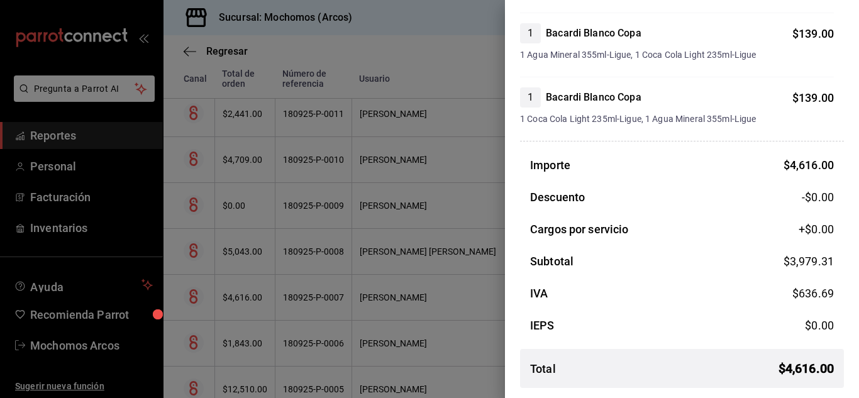
click at [348, 274] on div at bounding box center [429, 199] width 859 height 398
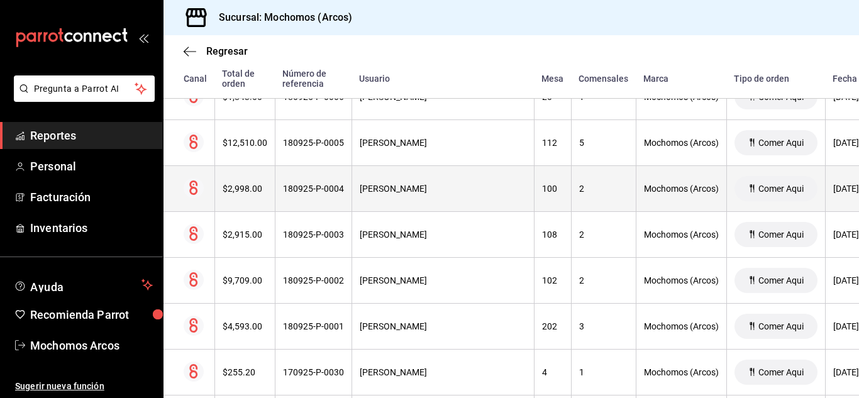
scroll to position [6916, 0]
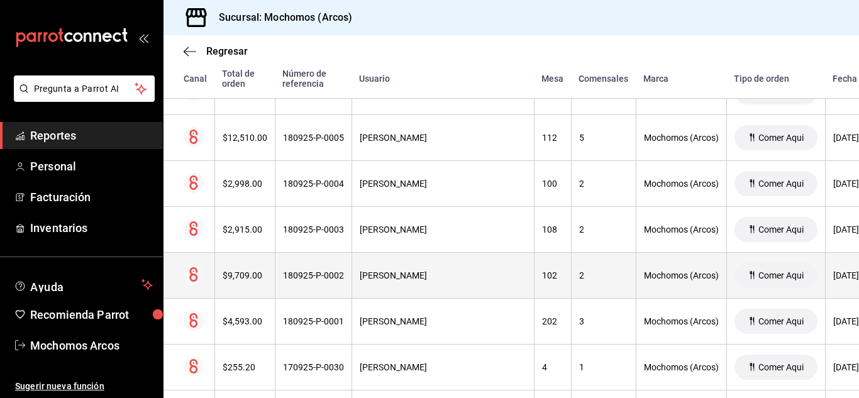
click at [545, 280] on div "102" at bounding box center [552, 275] width 21 height 10
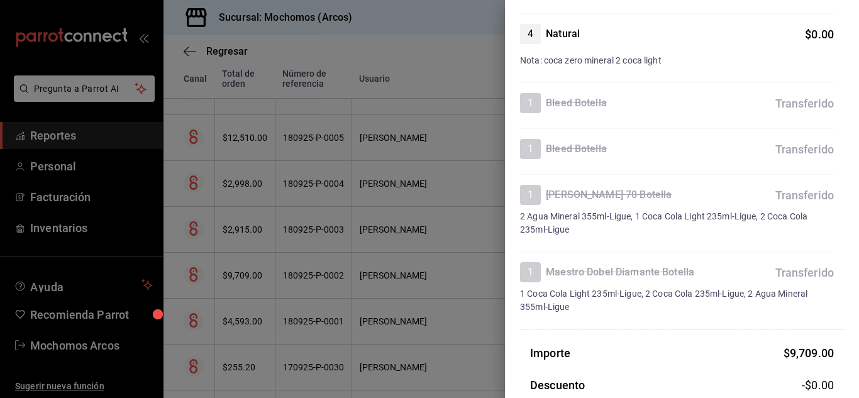
scroll to position [1446, 0]
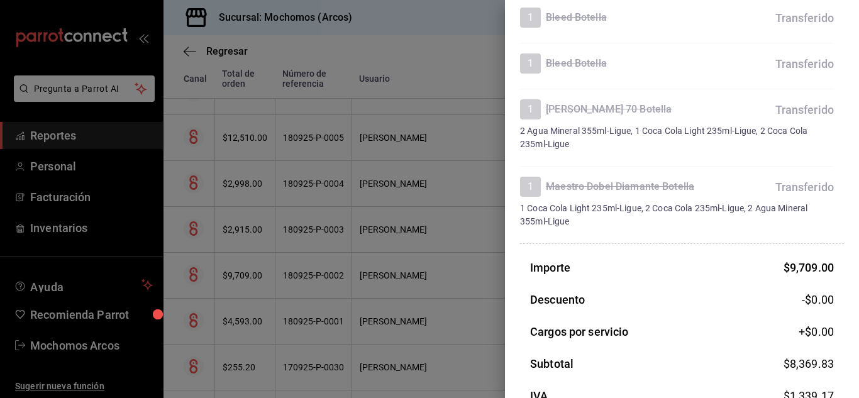
click at [403, 229] on div at bounding box center [429, 199] width 859 height 398
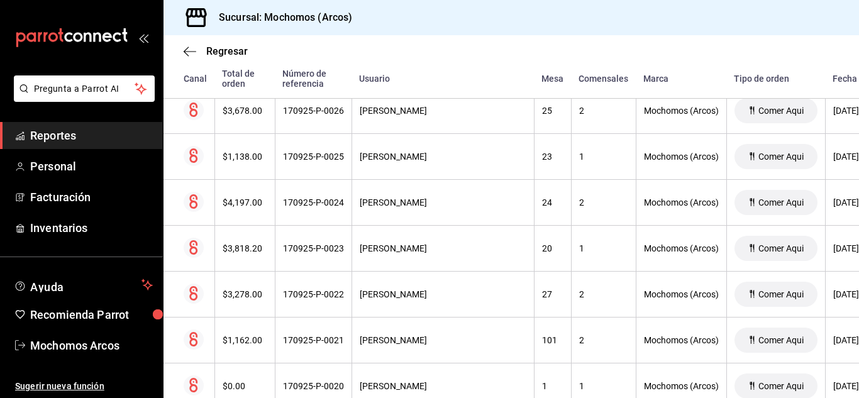
scroll to position [7419, 0]
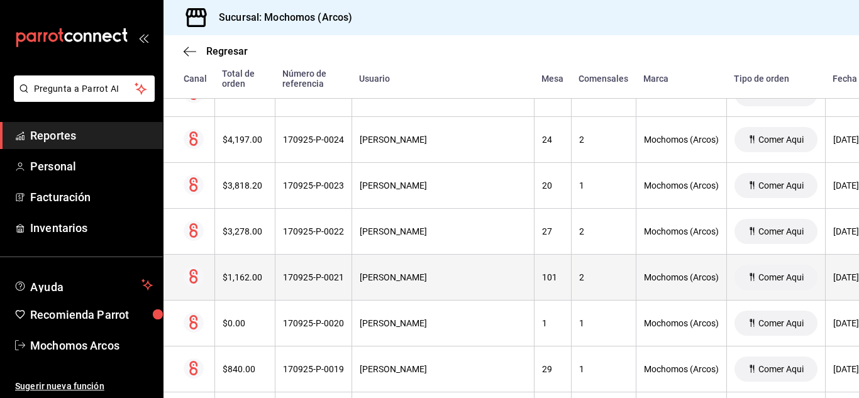
click at [567, 283] on th "101" at bounding box center [552, 278] width 37 height 46
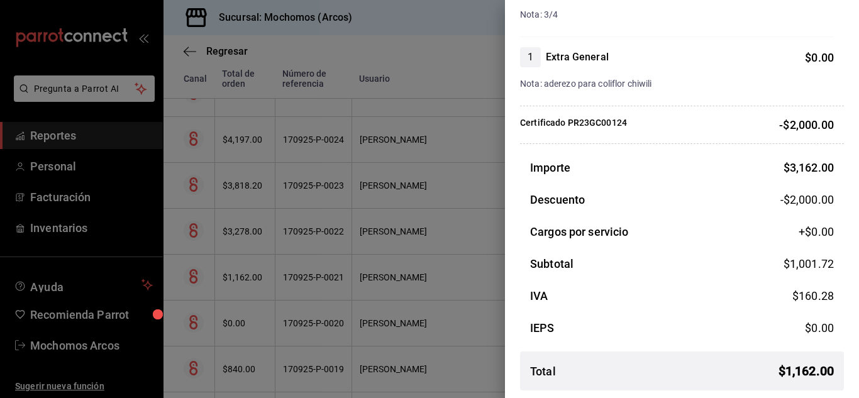
scroll to position [862, 0]
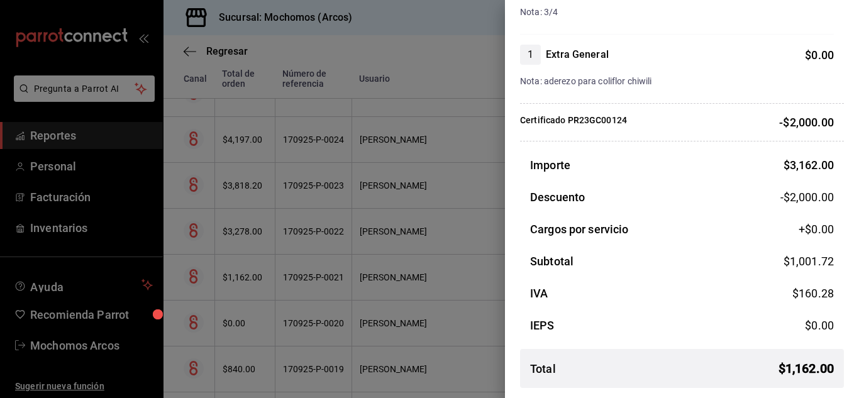
click at [451, 295] on div at bounding box center [429, 199] width 859 height 398
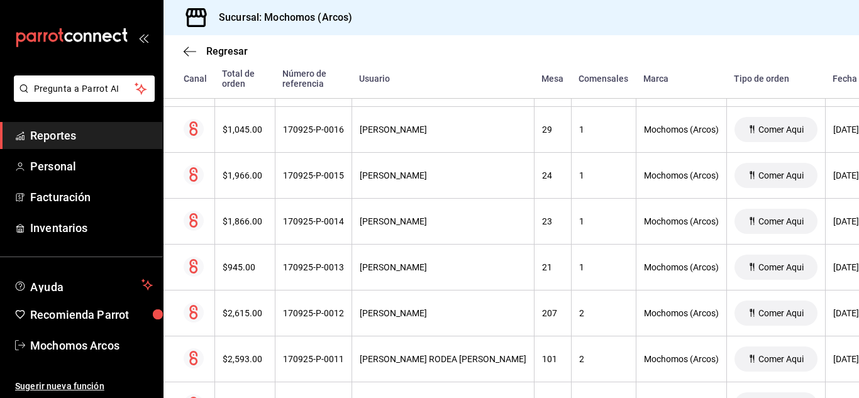
scroll to position [7859, 0]
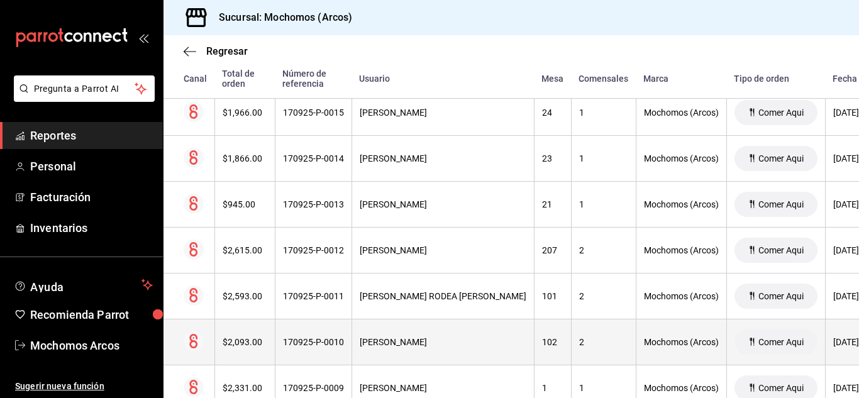
click at [548, 338] on div "102" at bounding box center [552, 342] width 21 height 10
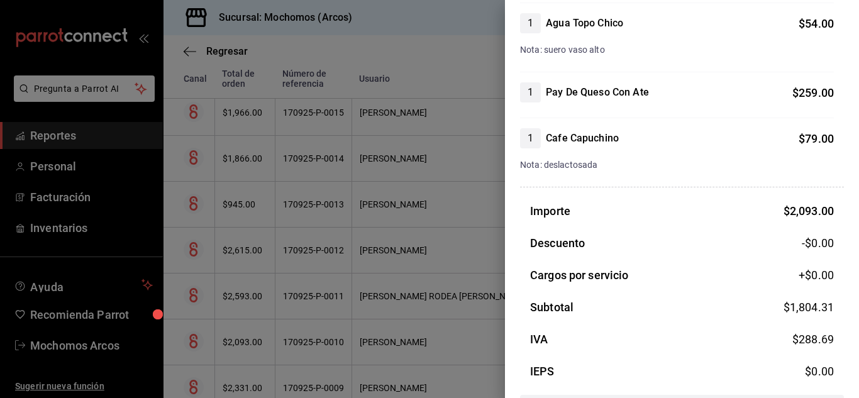
scroll to position [618, 0]
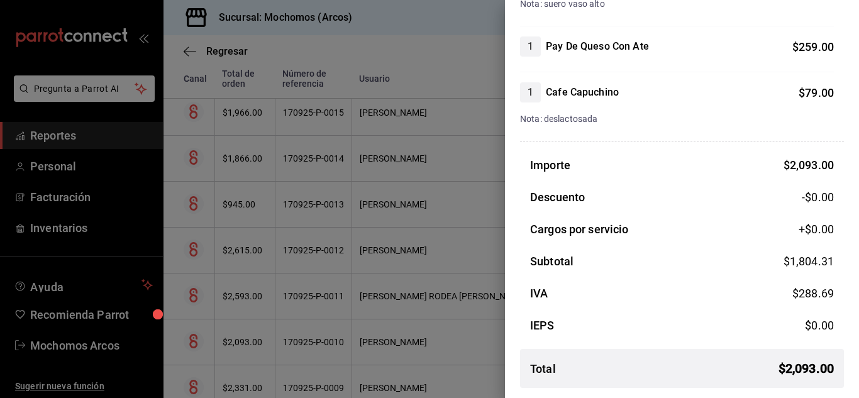
click at [355, 259] on div at bounding box center [429, 199] width 859 height 398
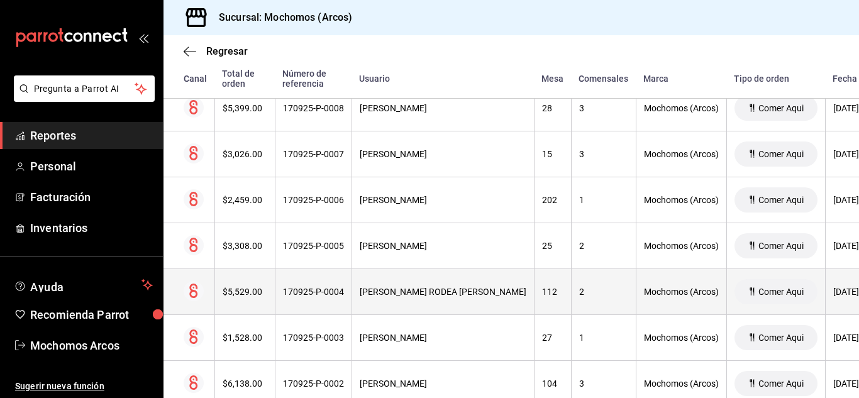
scroll to position [8237, 0]
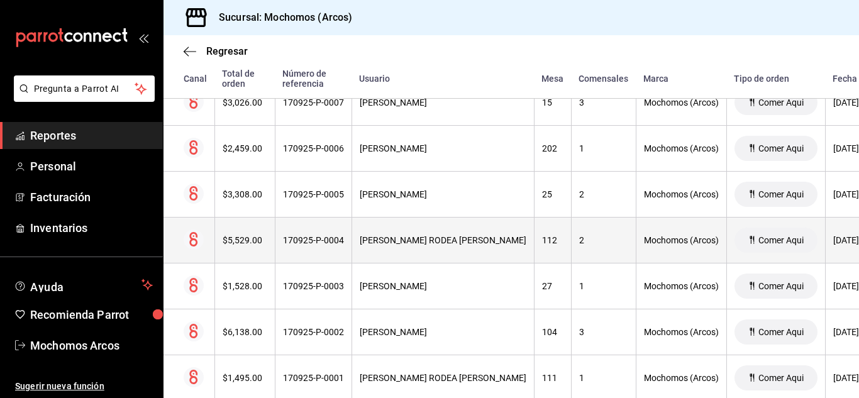
click at [534, 345] on th "JAZMIN FRANCO CRUZ" at bounding box center [442, 332] width 182 height 46
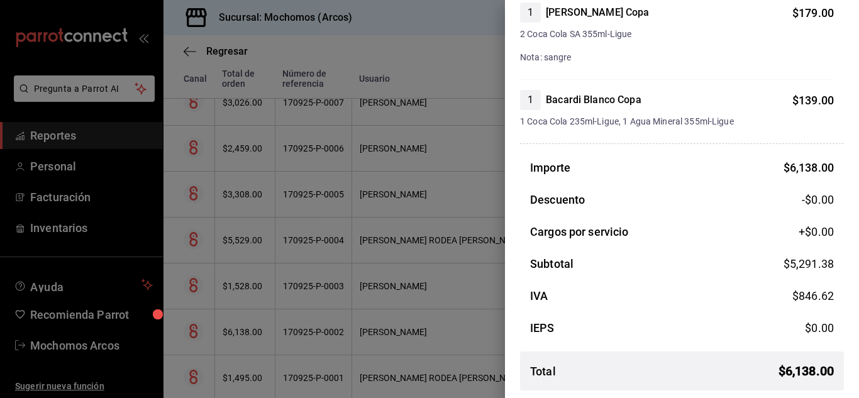
scroll to position [1680, 0]
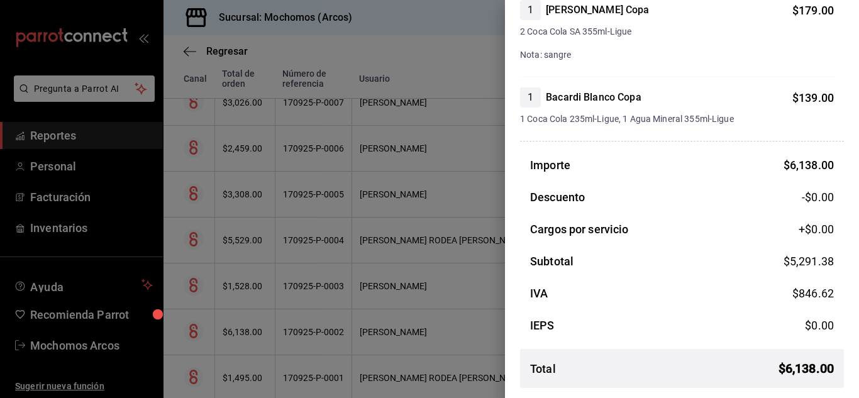
click at [457, 297] on div at bounding box center [429, 199] width 859 height 398
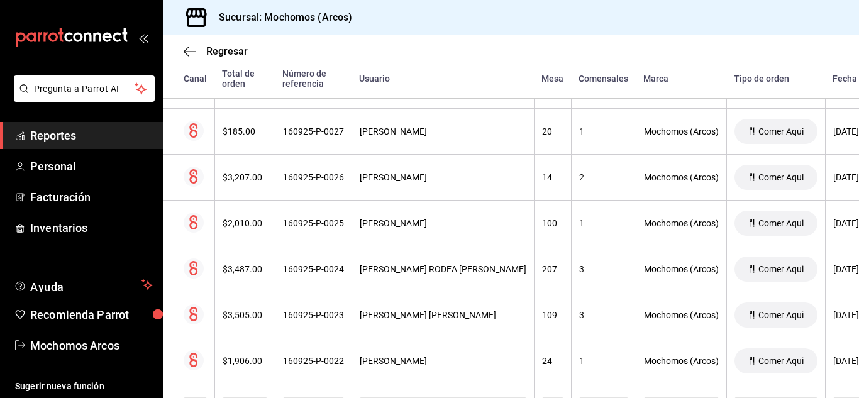
scroll to position [9142, 0]
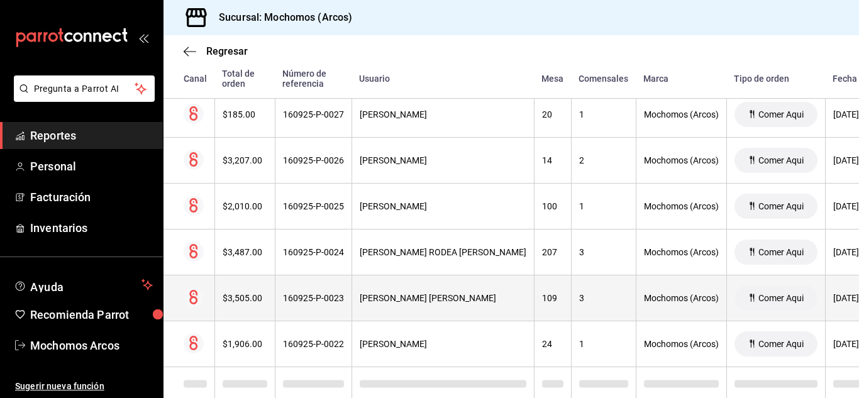
click at [556, 305] on th "109" at bounding box center [552, 298] width 37 height 46
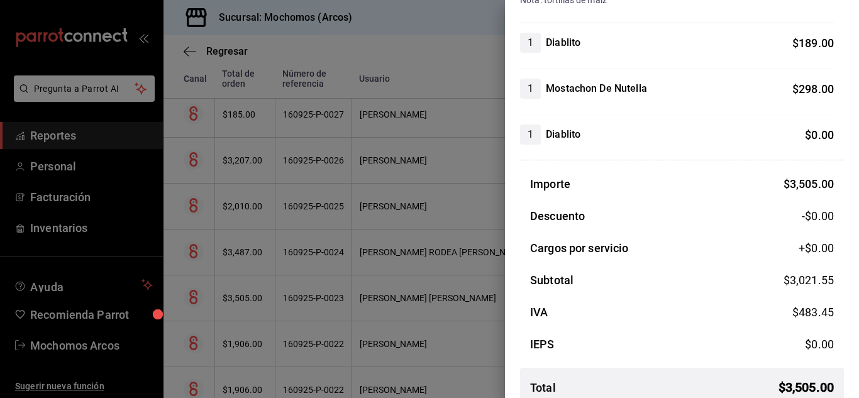
scroll to position [940, 0]
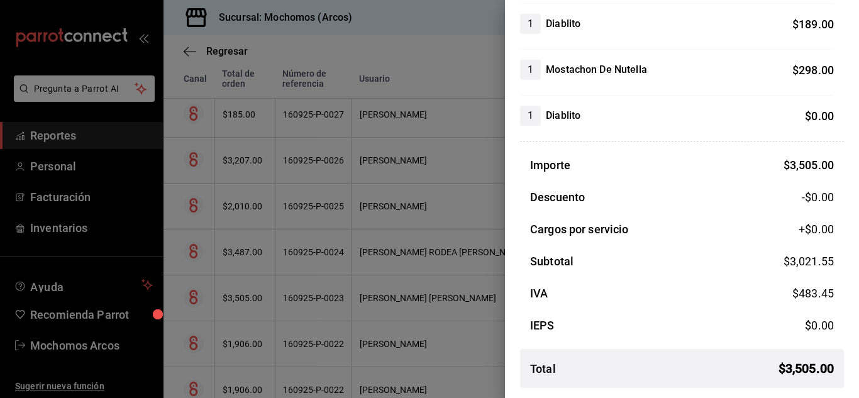
click at [478, 279] on div at bounding box center [429, 199] width 859 height 398
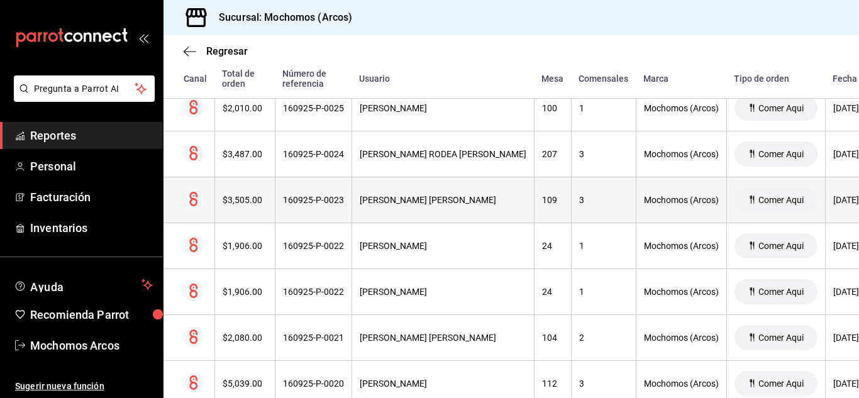
scroll to position [9268, 0]
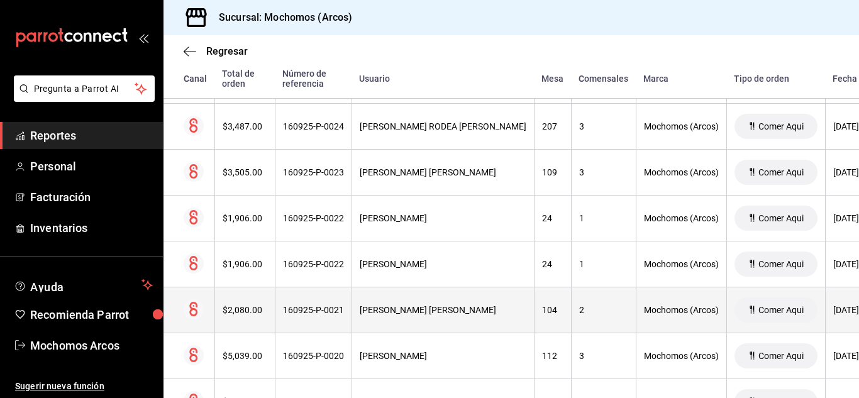
click at [560, 288] on th "104" at bounding box center [552, 310] width 37 height 46
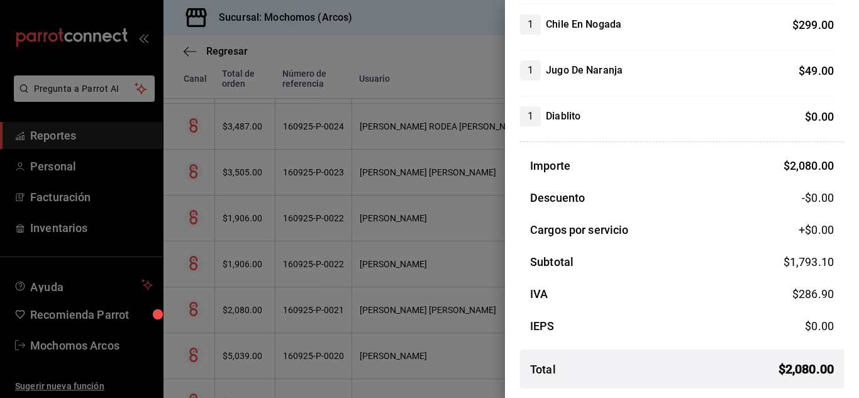
scroll to position [571, 0]
click at [425, 289] on div at bounding box center [429, 199] width 859 height 398
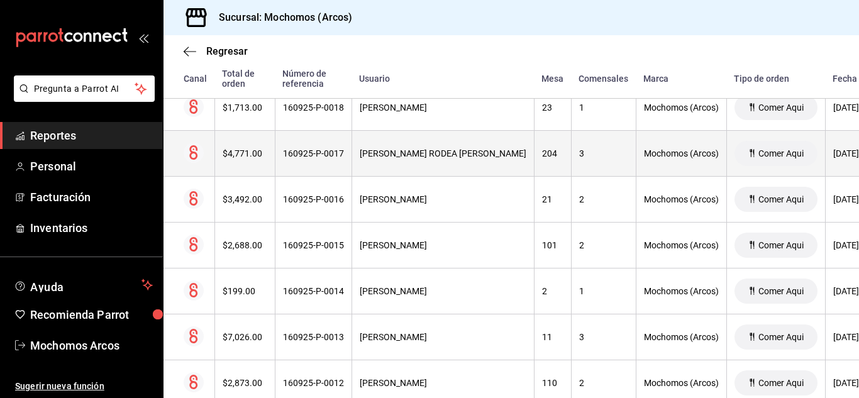
scroll to position [9645, 0]
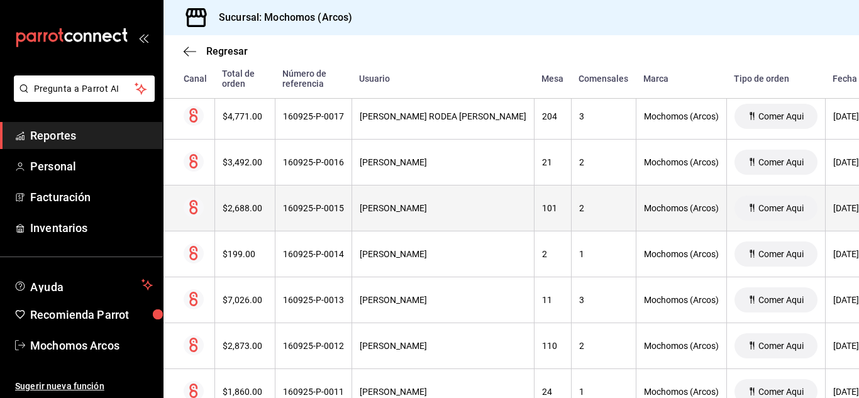
click at [559, 212] on div "101" at bounding box center [552, 208] width 21 height 10
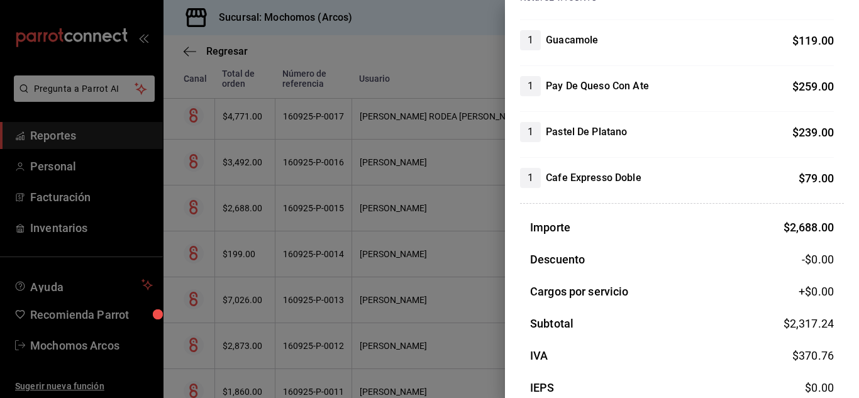
scroll to position [502, 0]
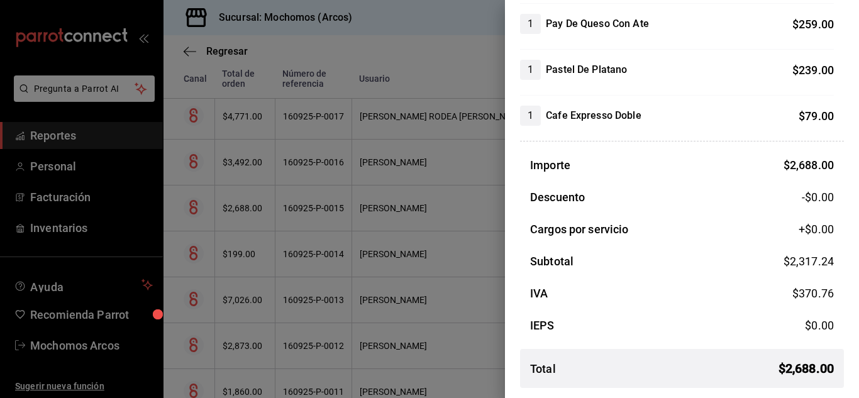
click at [356, 255] on div at bounding box center [429, 199] width 859 height 398
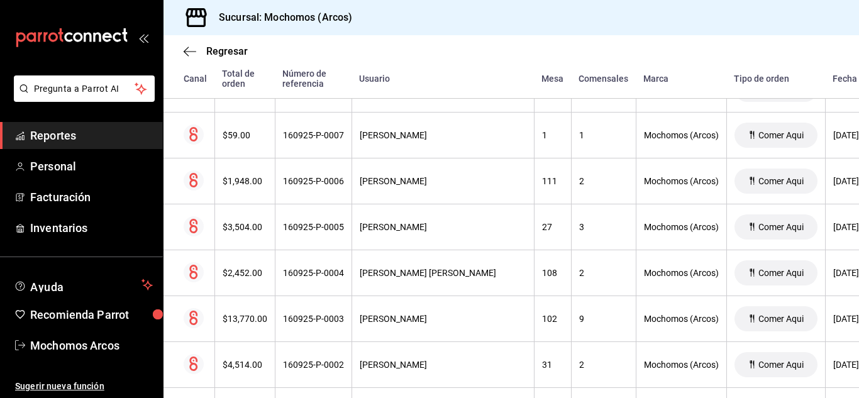
scroll to position [10148, 0]
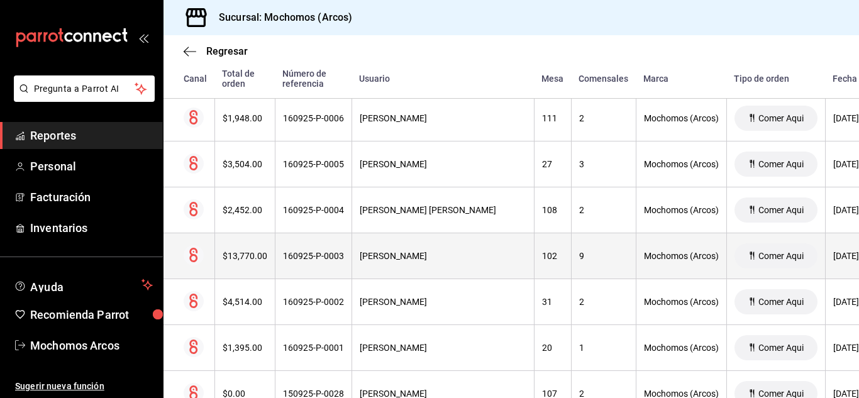
click at [498, 256] on div "JESUS ALEJANDRO RODRIGUEZ ESPINOSA" at bounding box center [443, 256] width 167 height 10
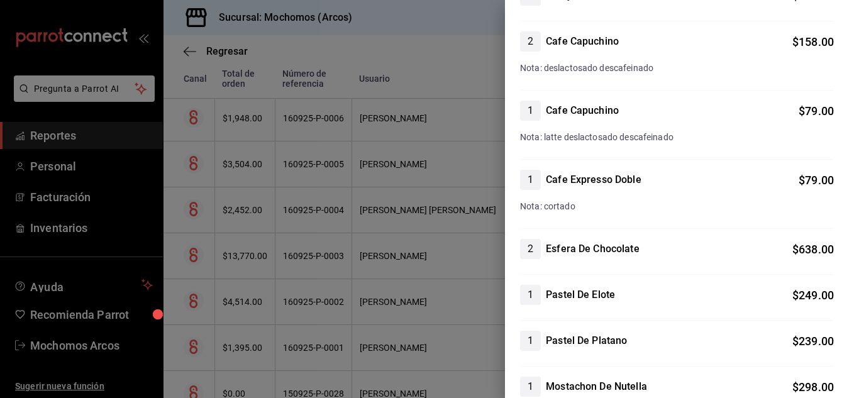
scroll to position [2954, 0]
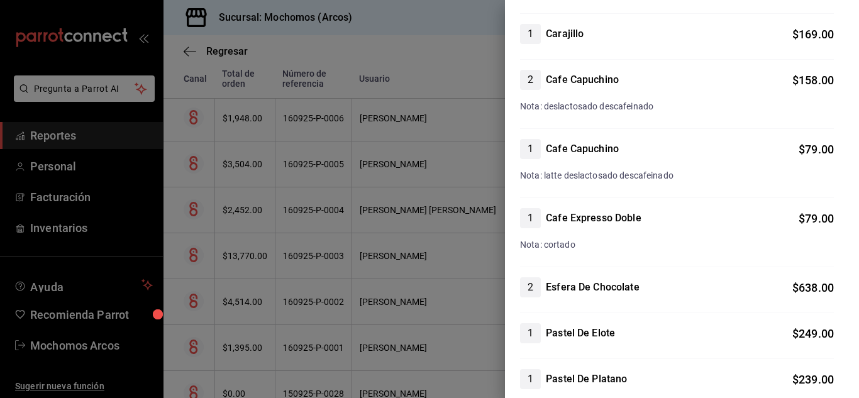
click at [449, 238] on div at bounding box center [429, 199] width 859 height 398
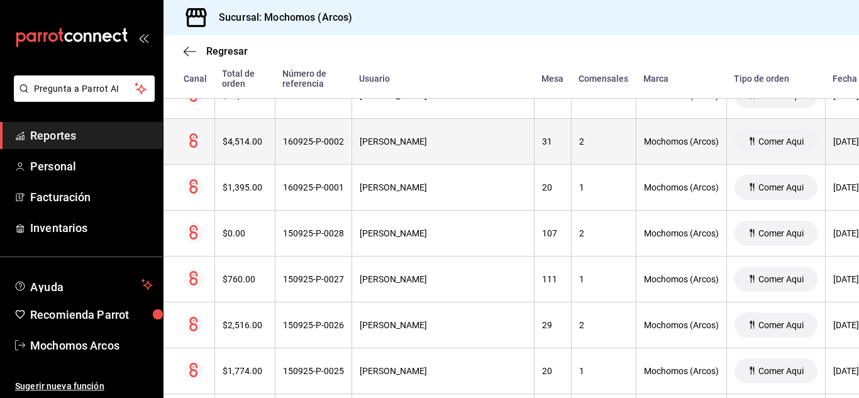
scroll to position [10337, 0]
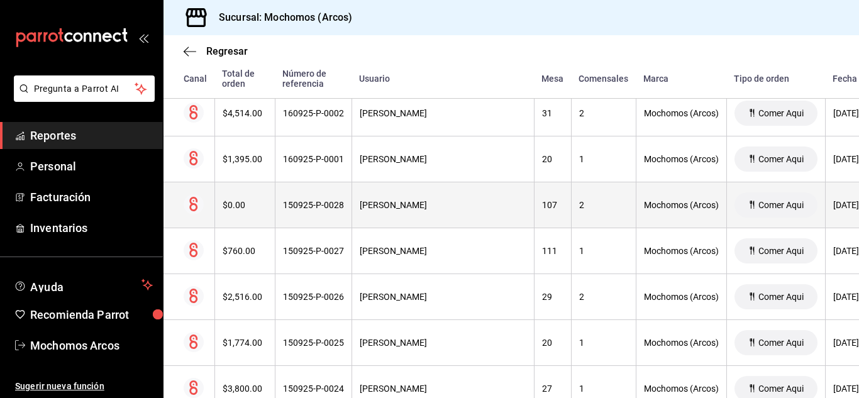
click at [544, 214] on th "107" at bounding box center [552, 205] width 37 height 46
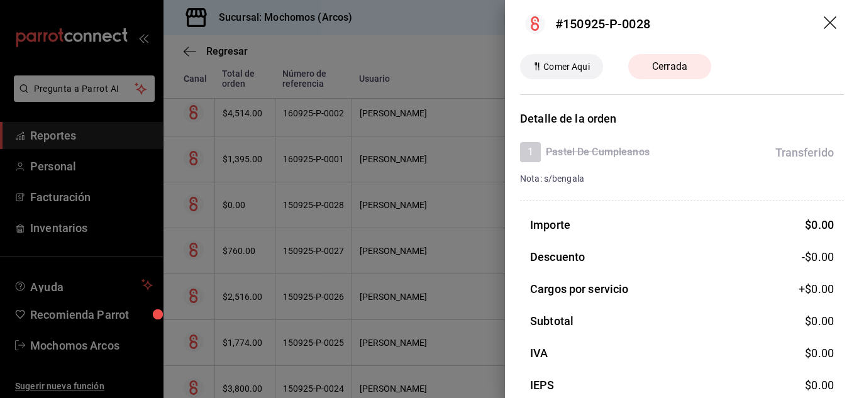
scroll to position [0, 0]
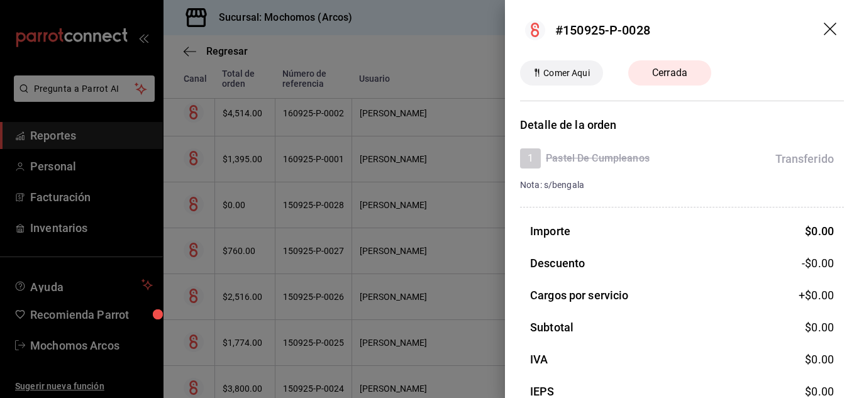
click at [439, 221] on div at bounding box center [429, 199] width 859 height 398
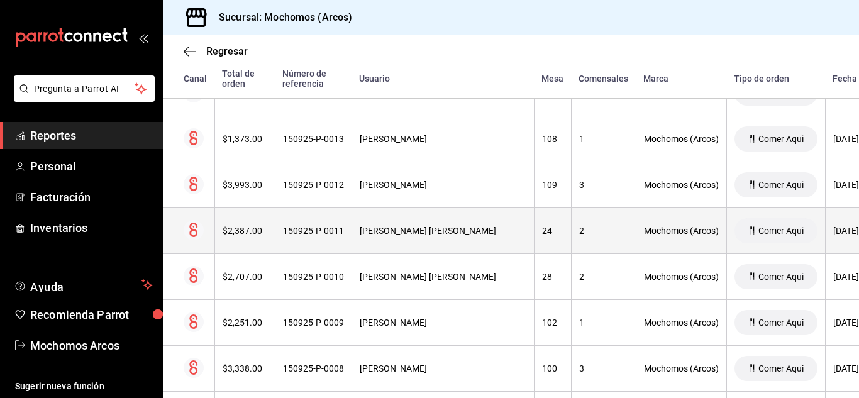
scroll to position [11154, 0]
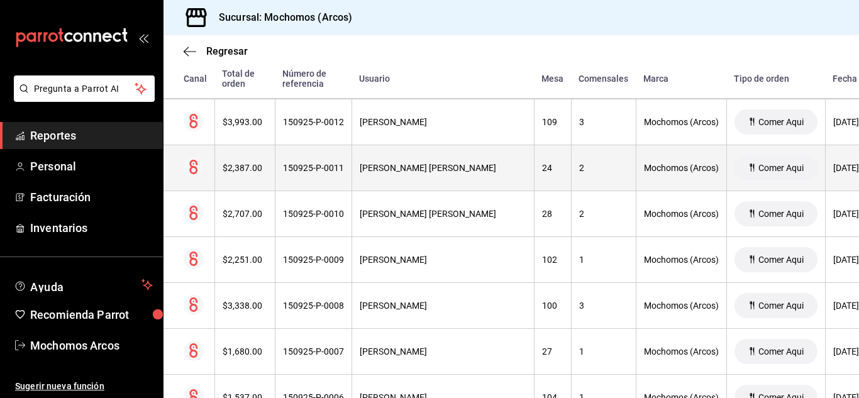
click at [578, 252] on th "1" at bounding box center [603, 260] width 65 height 46
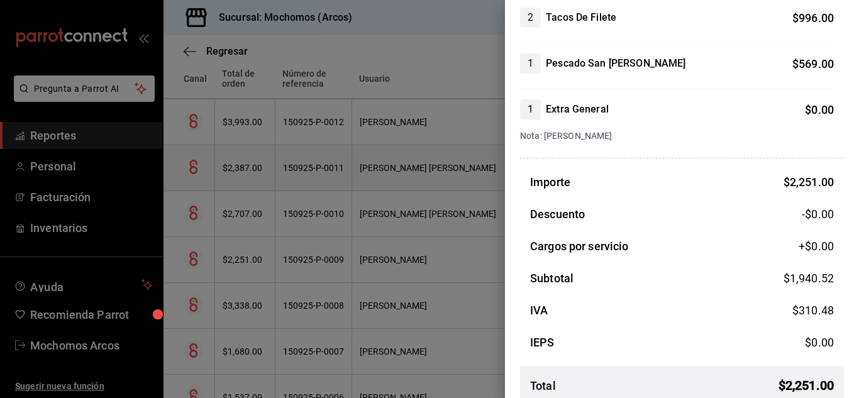
scroll to position [434, 0]
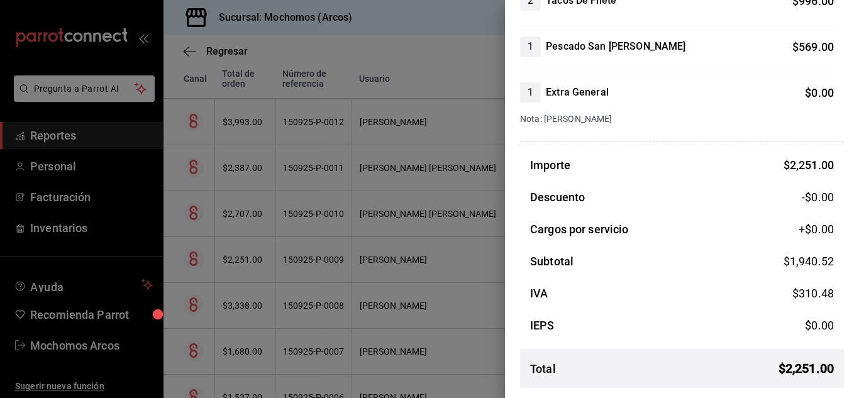
click at [466, 251] on div at bounding box center [429, 199] width 859 height 398
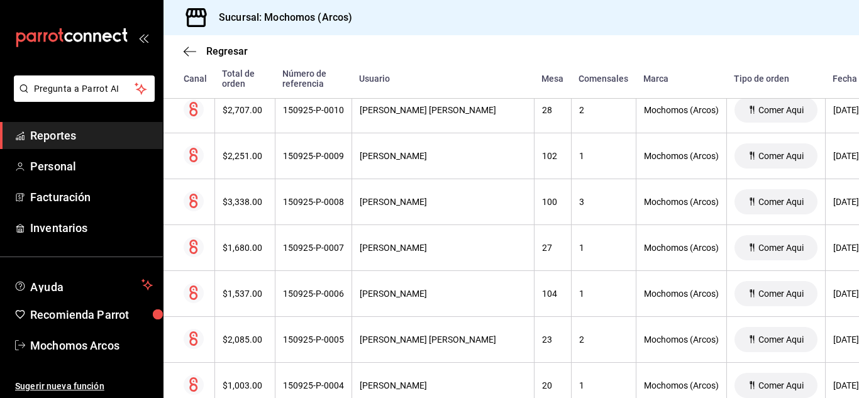
scroll to position [11280, 0]
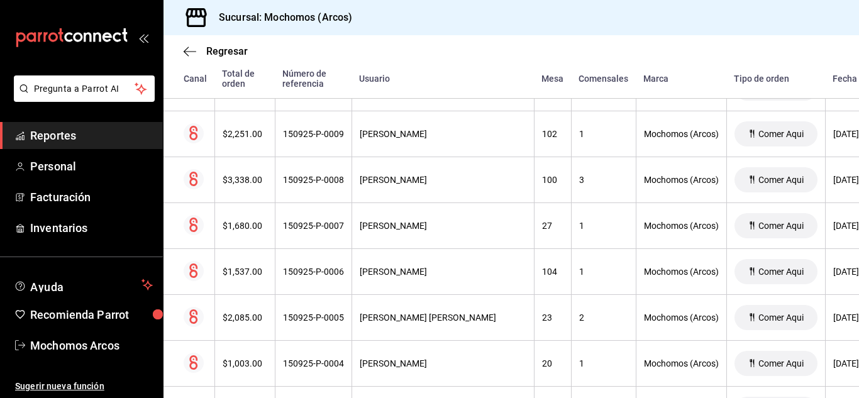
click at [560, 270] on div "104" at bounding box center [552, 272] width 21 height 10
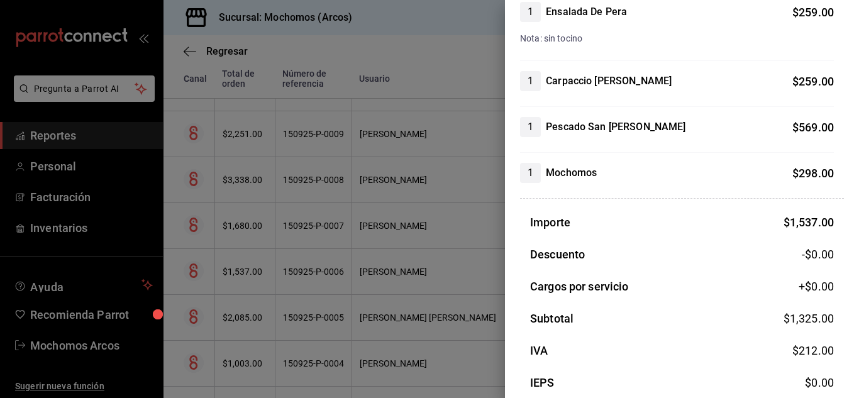
scroll to position [342, 0]
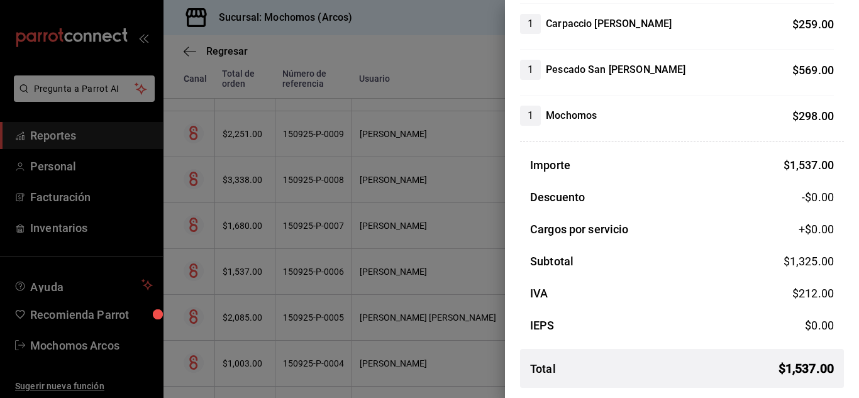
click at [497, 253] on div at bounding box center [429, 199] width 859 height 398
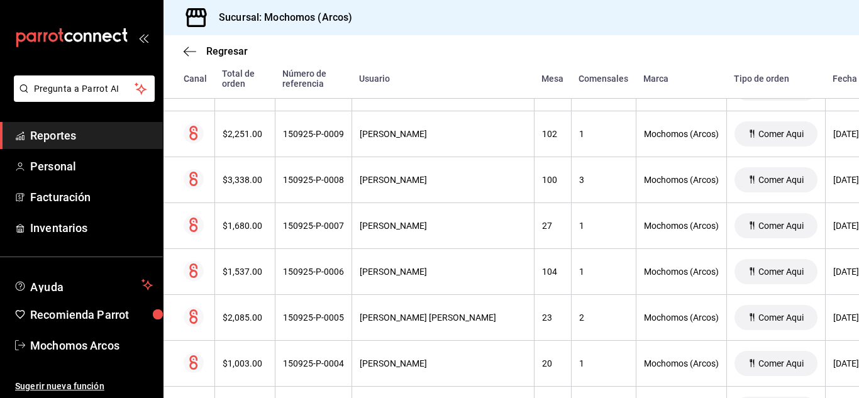
scroll to position [11405, 0]
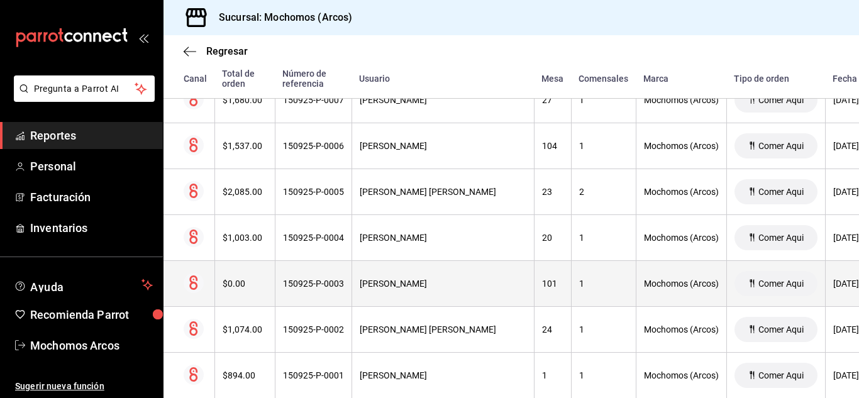
click at [536, 278] on th "101" at bounding box center [552, 284] width 37 height 46
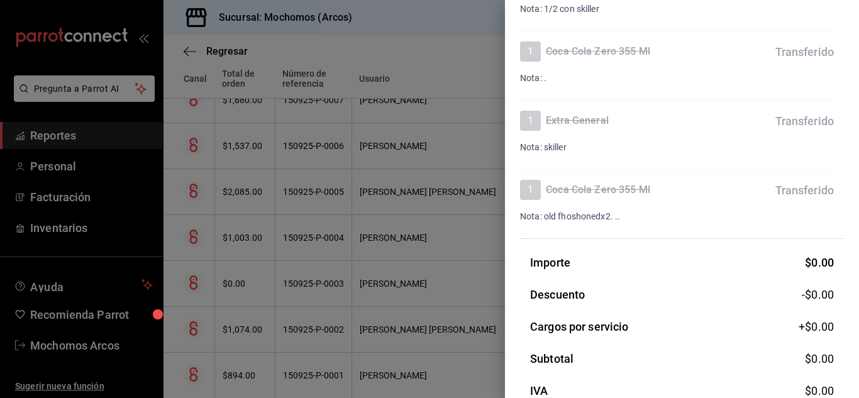
scroll to position [412, 0]
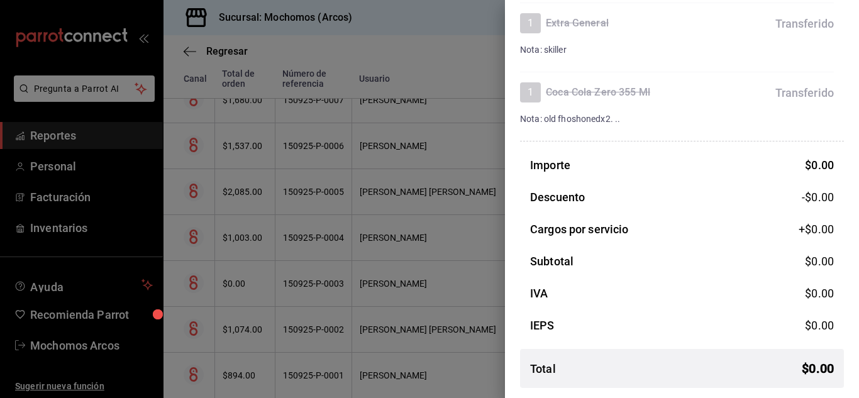
click at [436, 271] on div at bounding box center [429, 199] width 859 height 398
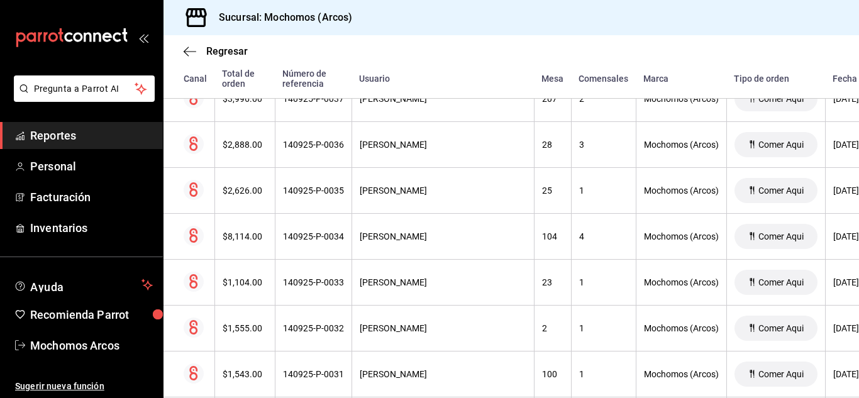
scroll to position [12348, 0]
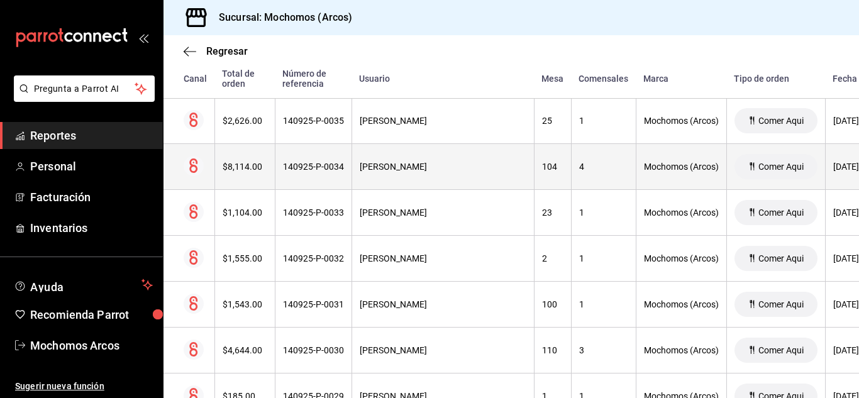
click at [548, 168] on div "104" at bounding box center [552, 167] width 21 height 10
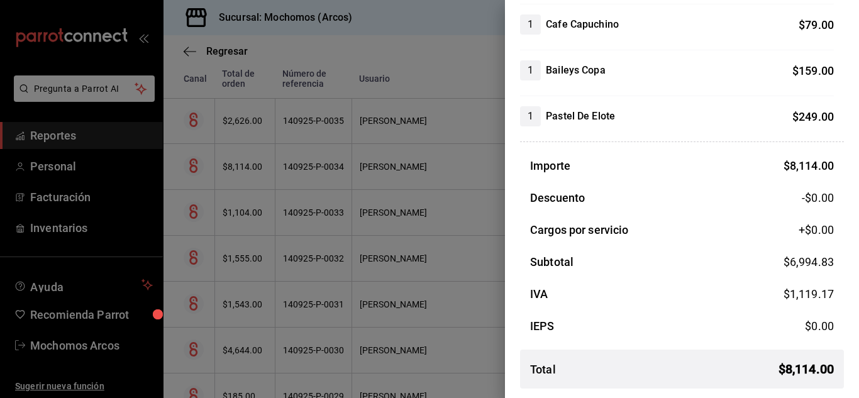
scroll to position [1302, 0]
click at [352, 258] on div at bounding box center [429, 199] width 859 height 398
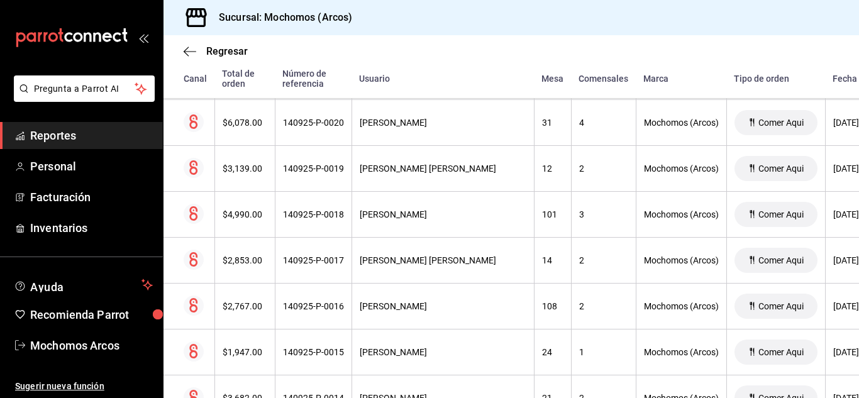
scroll to position [13040, 0]
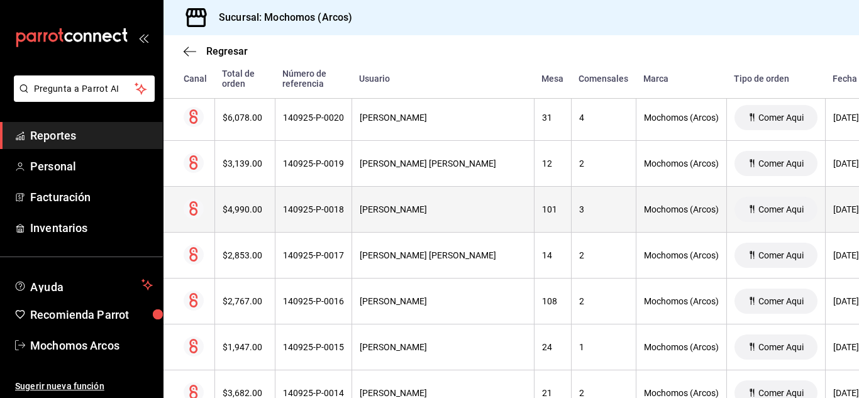
click at [578, 209] on th "3" at bounding box center [603, 210] width 65 height 46
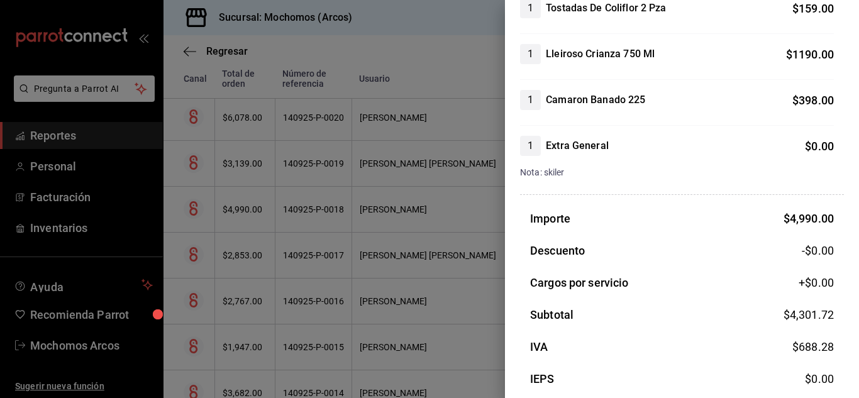
scroll to position [629, 0]
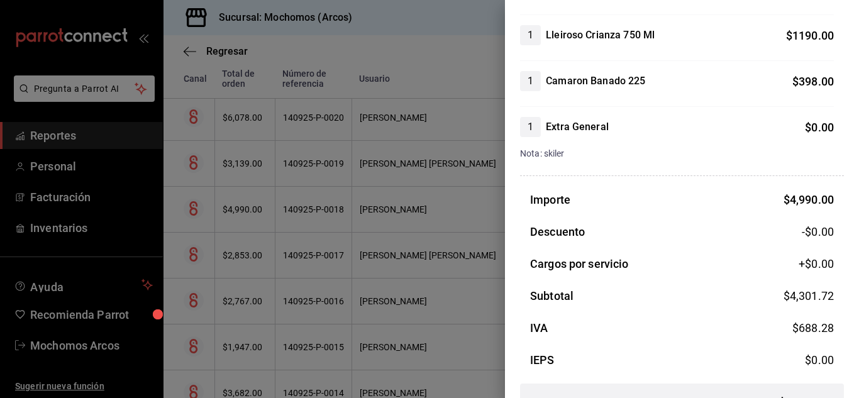
click at [296, 271] on div at bounding box center [429, 199] width 859 height 398
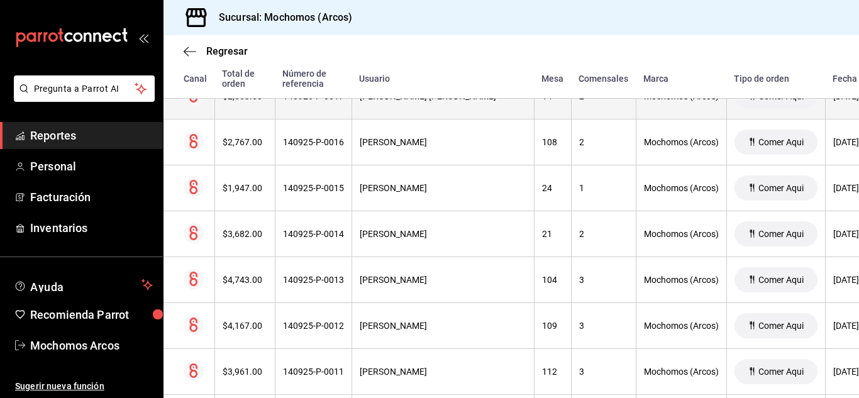
scroll to position [13228, 0]
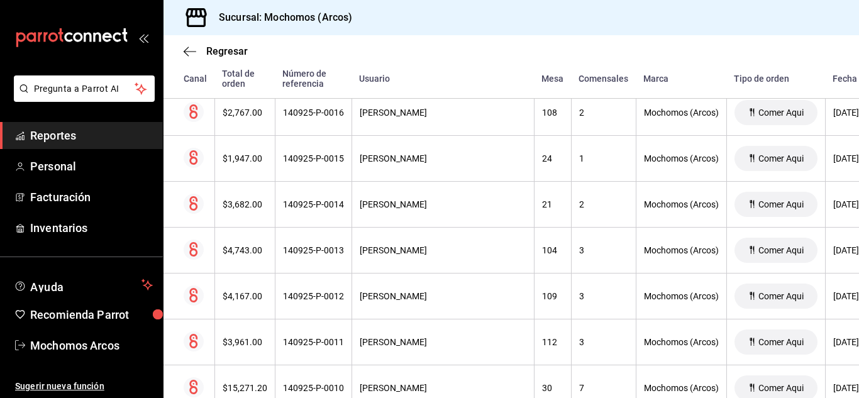
click at [544, 262] on th "104" at bounding box center [552, 251] width 37 height 46
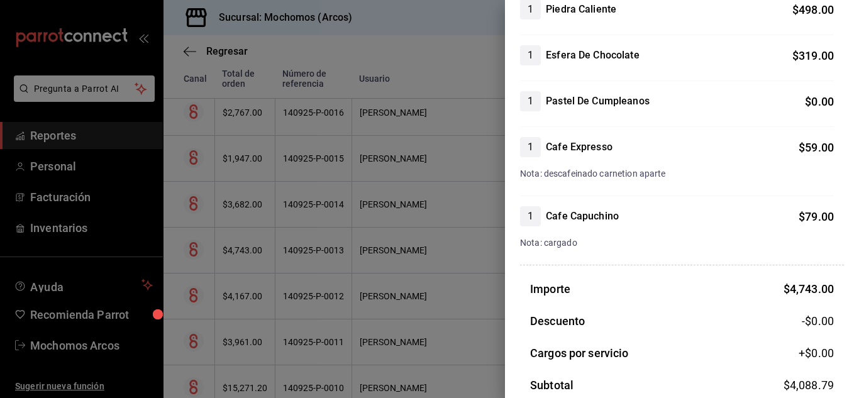
scroll to position [1192, 0]
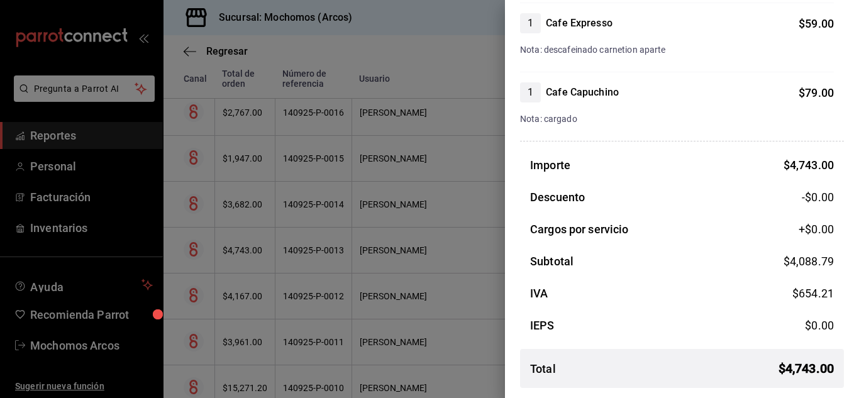
click at [324, 227] on div at bounding box center [429, 199] width 859 height 398
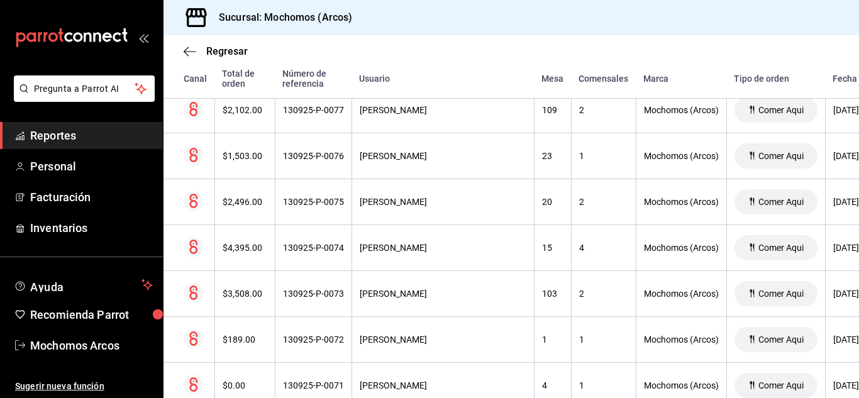
scroll to position [14397, 0]
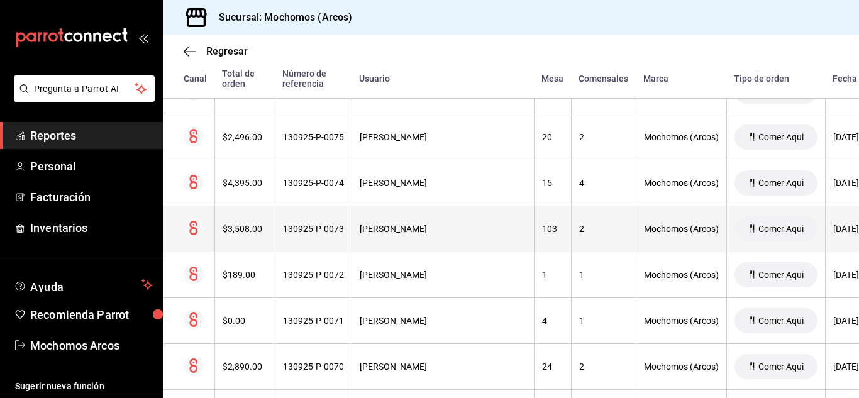
click at [553, 221] on th "103" at bounding box center [552, 229] width 37 height 46
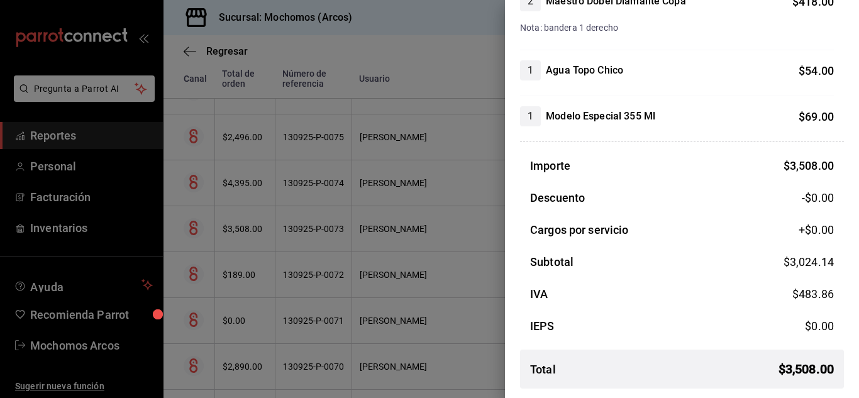
scroll to position [962, 0]
click at [487, 304] on div at bounding box center [429, 199] width 859 height 398
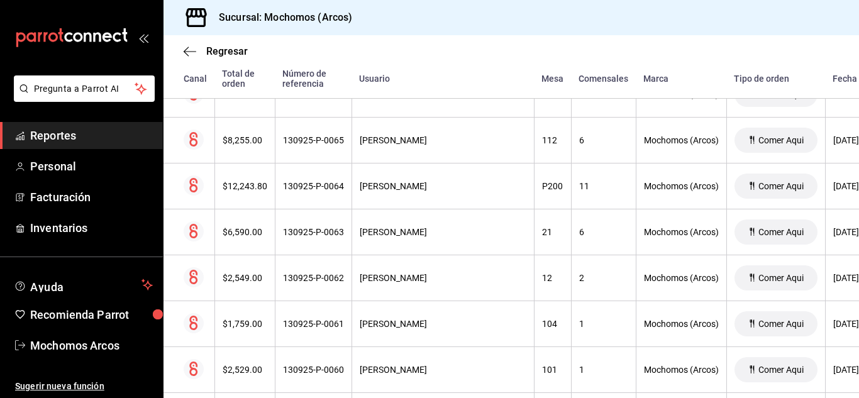
scroll to position [14900, 0]
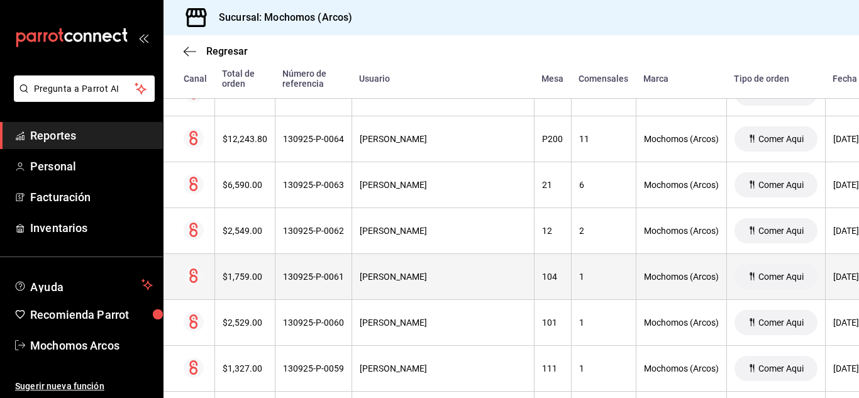
click at [553, 293] on th "104" at bounding box center [552, 277] width 37 height 46
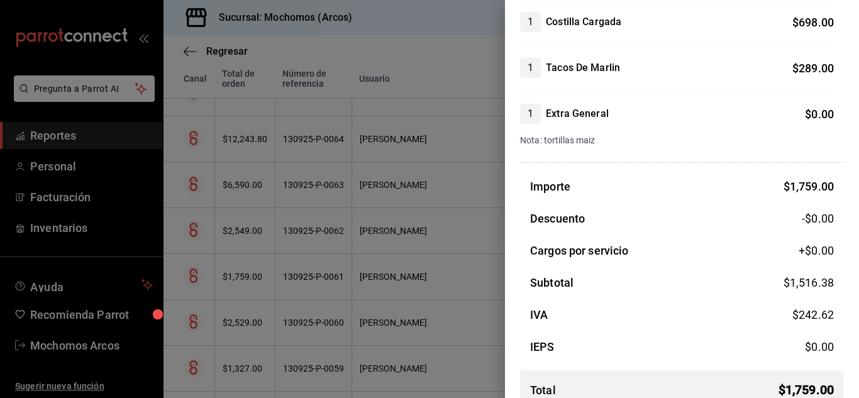
scroll to position [319, 0]
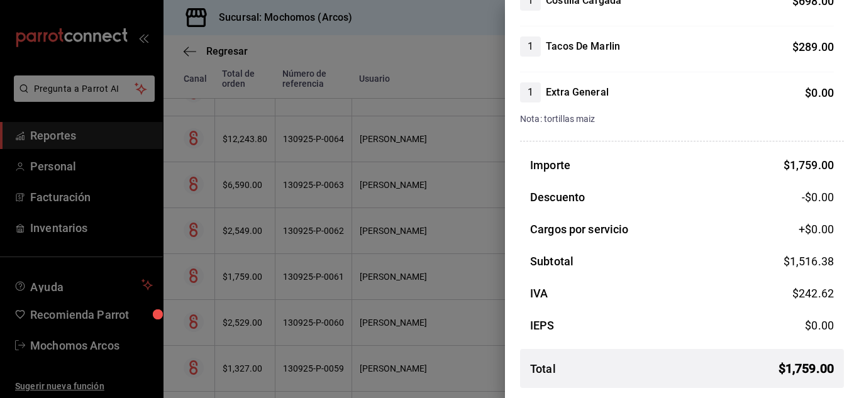
click at [502, 278] on div at bounding box center [429, 199] width 859 height 398
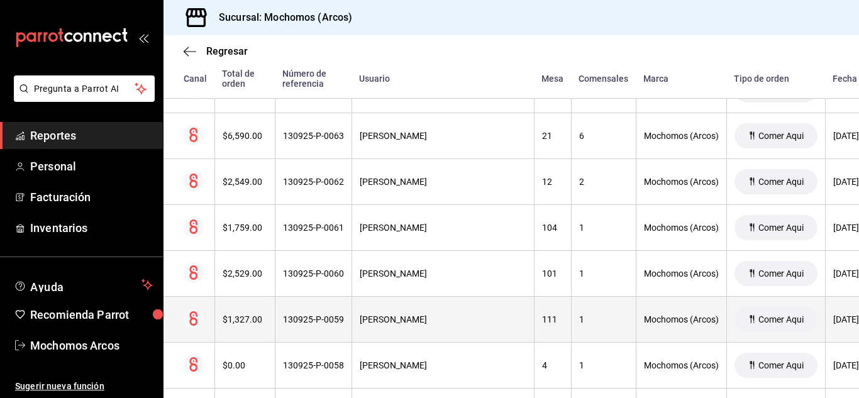
scroll to position [14963, 0]
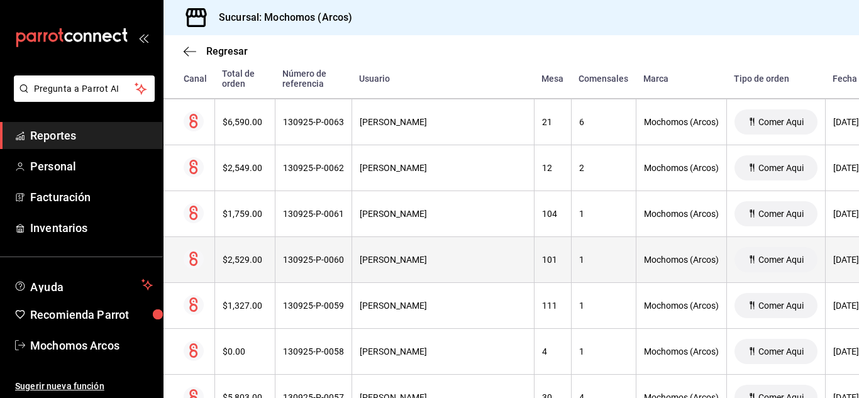
click at [582, 255] on th "1" at bounding box center [603, 260] width 65 height 46
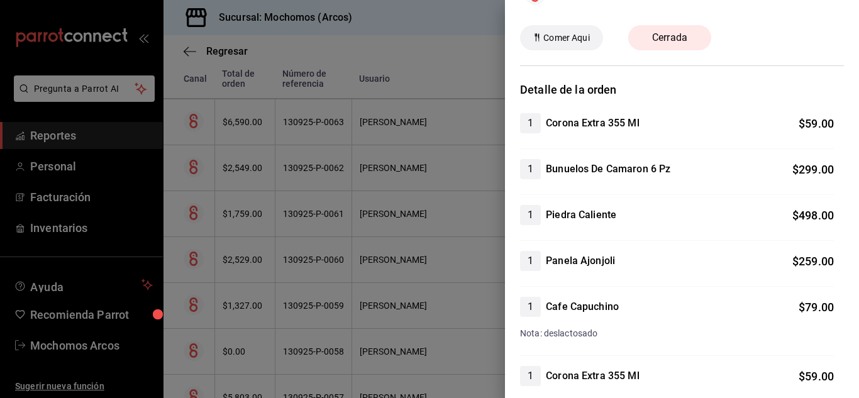
scroll to position [13, 0]
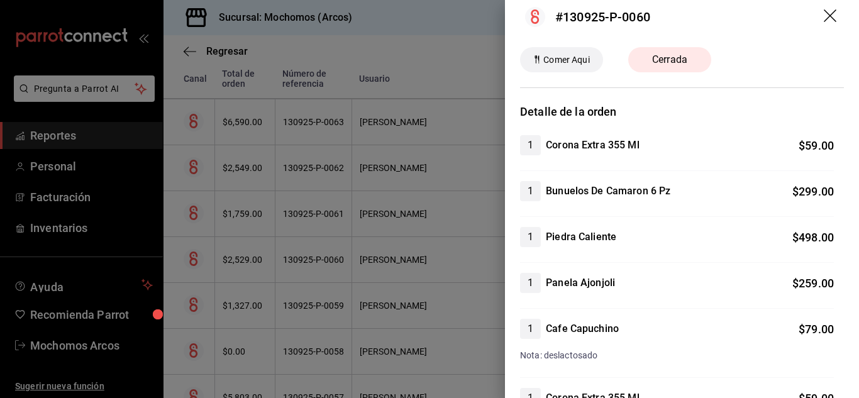
click at [314, 273] on div at bounding box center [429, 199] width 859 height 398
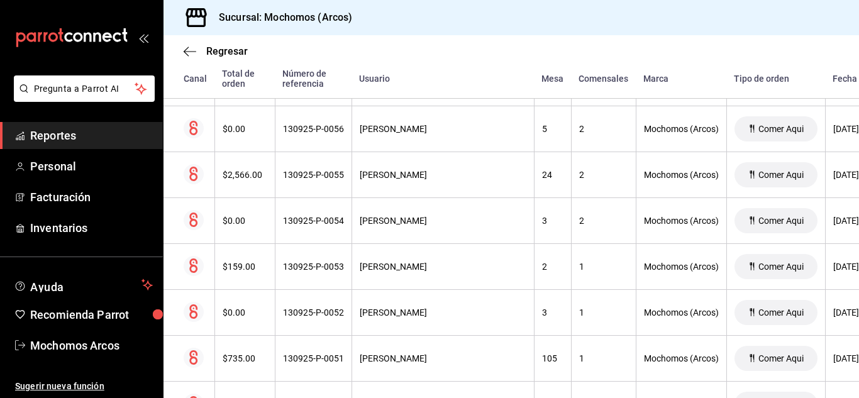
scroll to position [15340, 0]
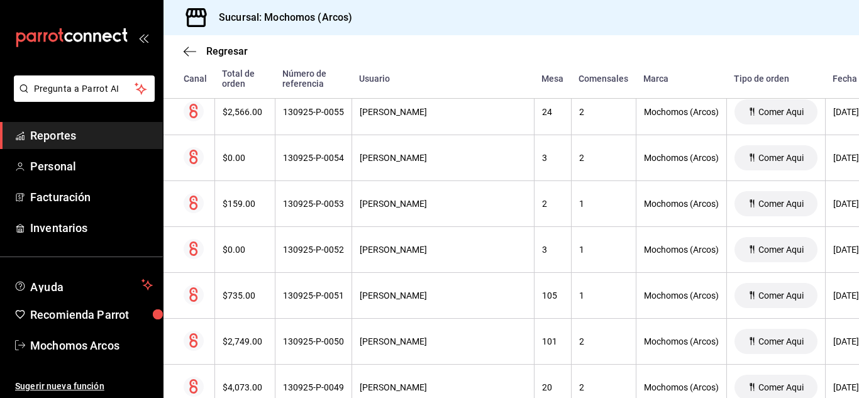
click at [572, 289] on th "1" at bounding box center [603, 296] width 65 height 46
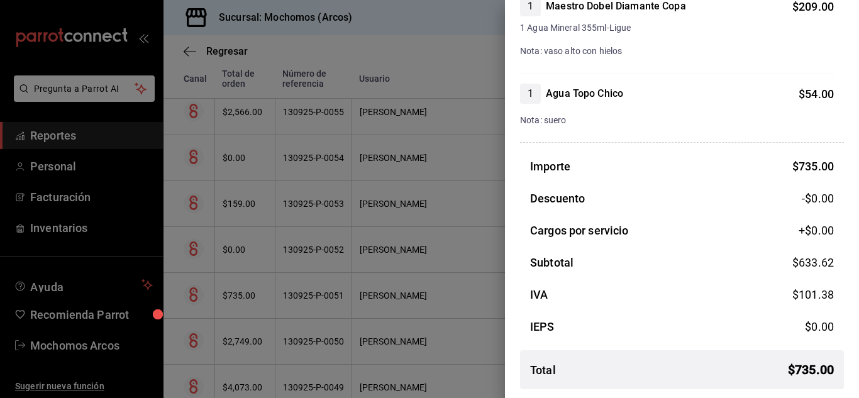
scroll to position [448, 0]
click at [470, 270] on div at bounding box center [429, 199] width 859 height 398
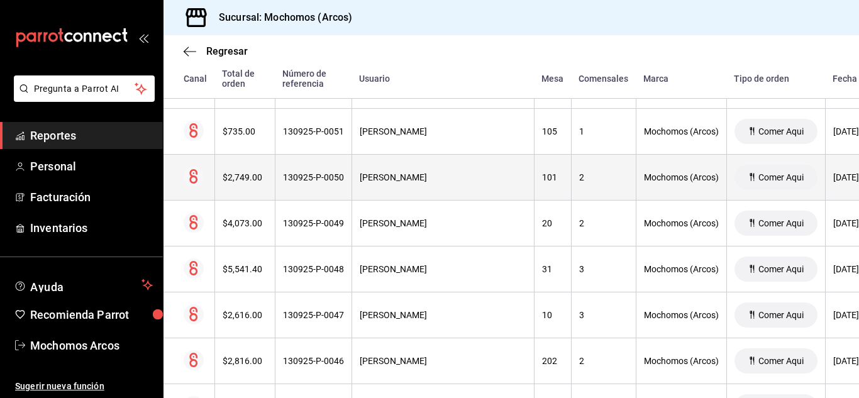
scroll to position [15528, 0]
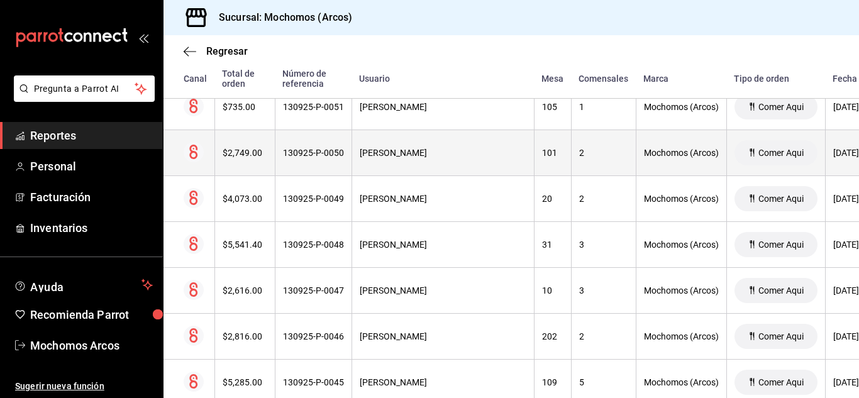
click at [578, 145] on th "2" at bounding box center [603, 153] width 65 height 46
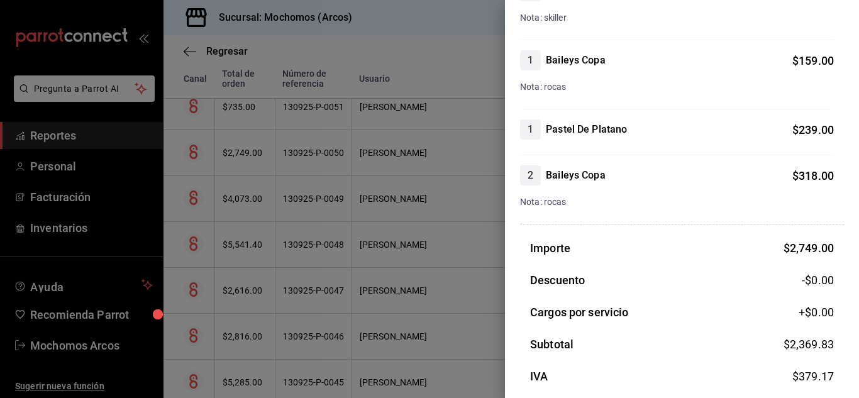
scroll to position [503, 0]
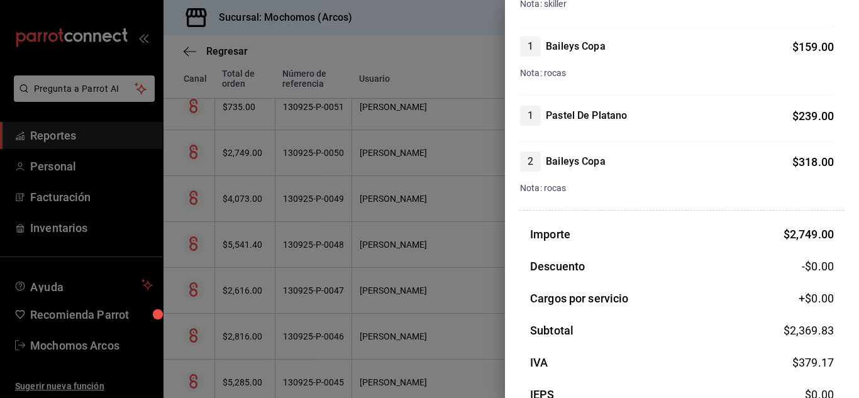
click at [484, 253] on div at bounding box center [429, 199] width 859 height 398
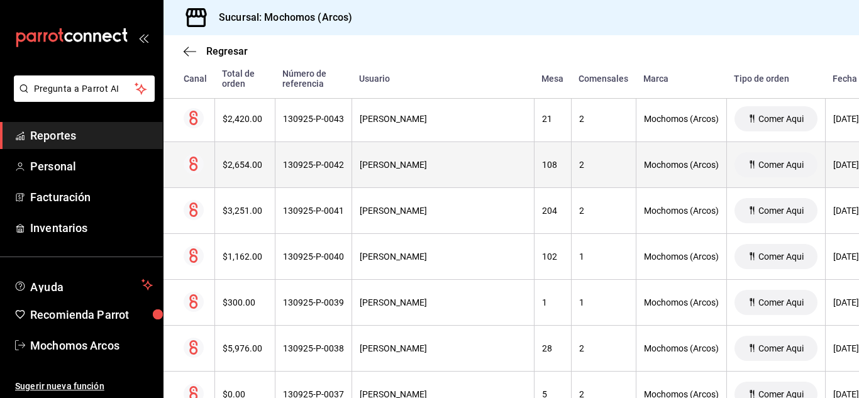
scroll to position [15905, 0]
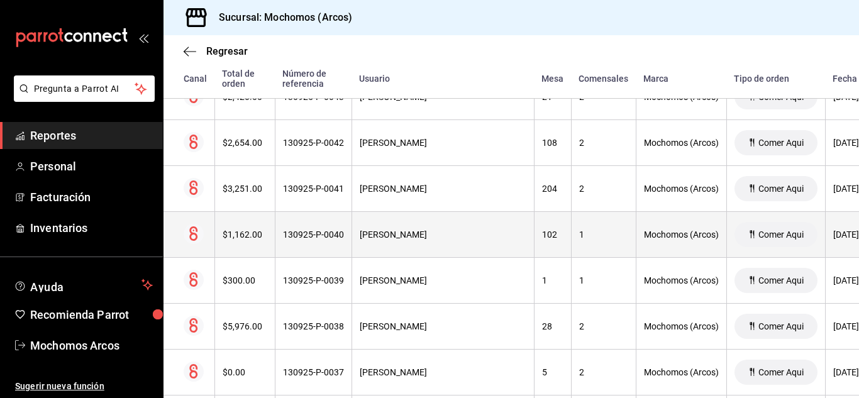
click at [574, 239] on th "1" at bounding box center [603, 235] width 65 height 46
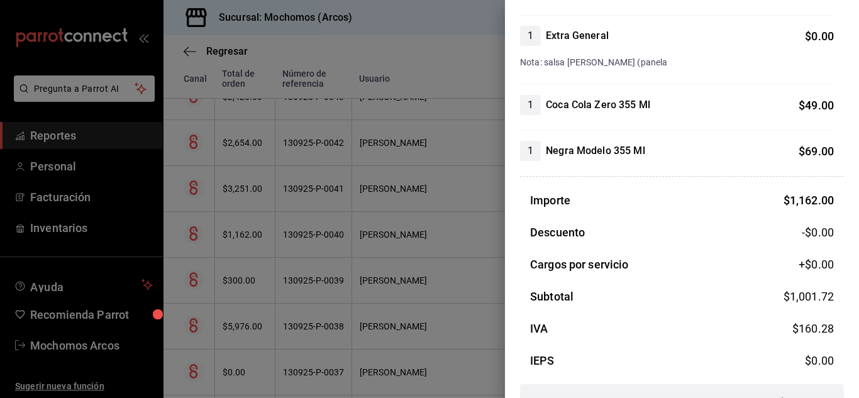
scroll to position [456, 0]
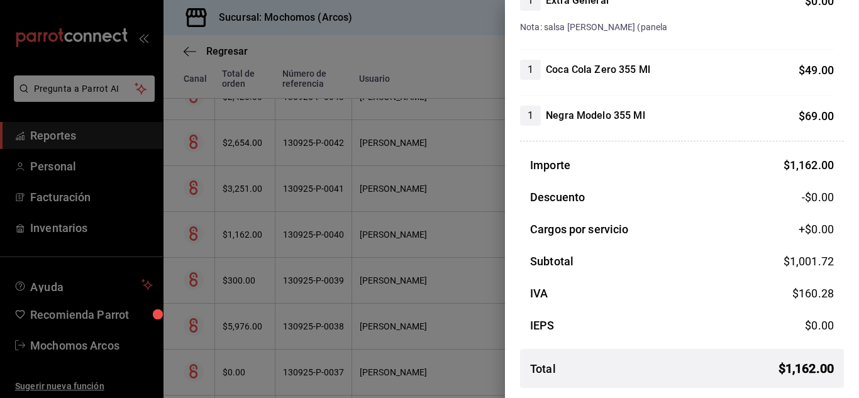
click at [492, 250] on div at bounding box center [429, 199] width 859 height 398
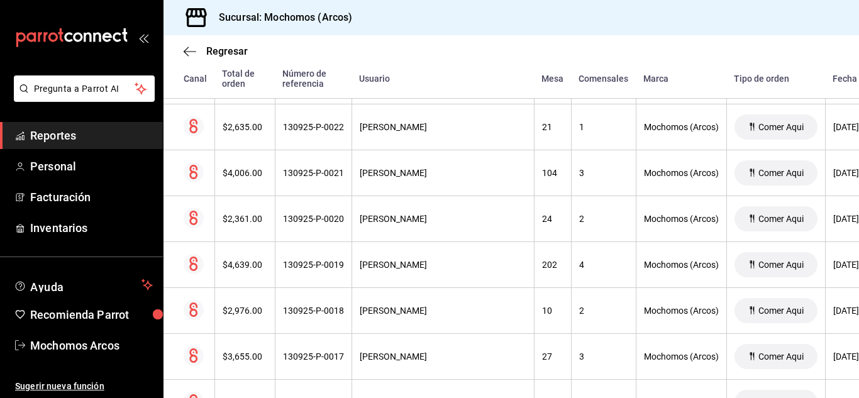
scroll to position [16848, 0]
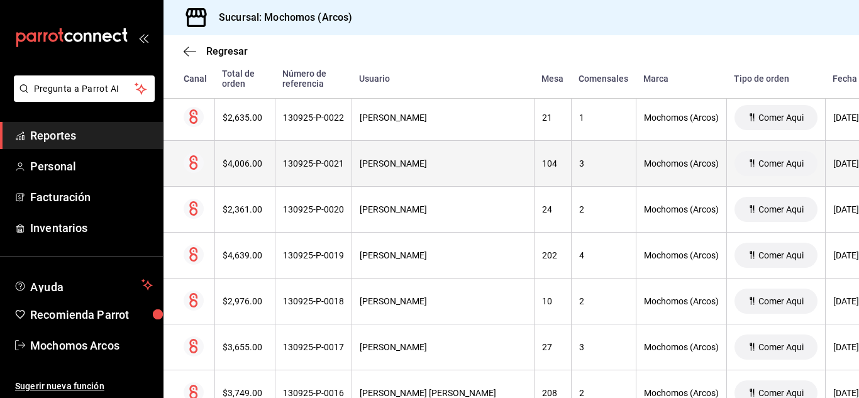
click at [553, 160] on div "104" at bounding box center [552, 163] width 21 height 10
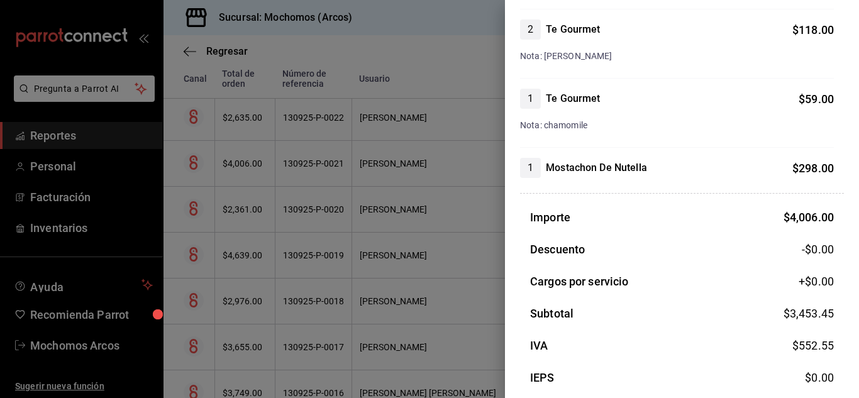
scroll to position [916, 0]
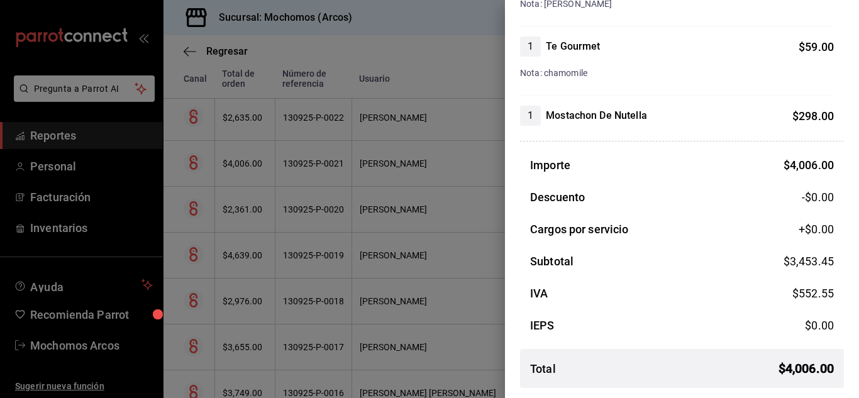
click at [494, 259] on div at bounding box center [429, 199] width 859 height 398
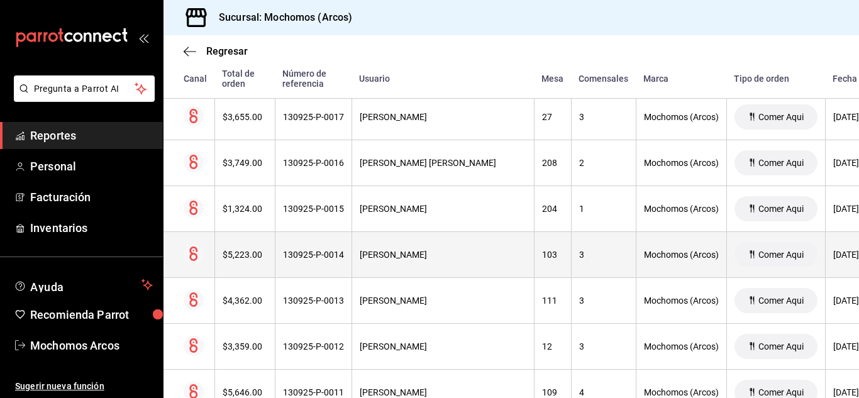
scroll to position [17163, 0]
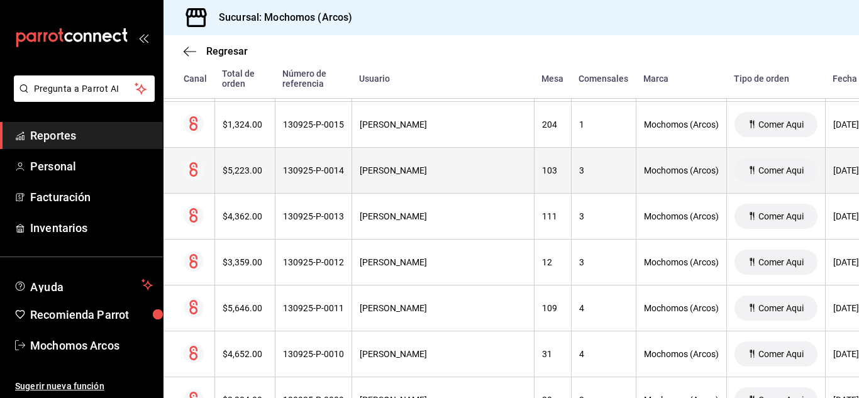
click at [539, 168] on th "103" at bounding box center [552, 171] width 37 height 46
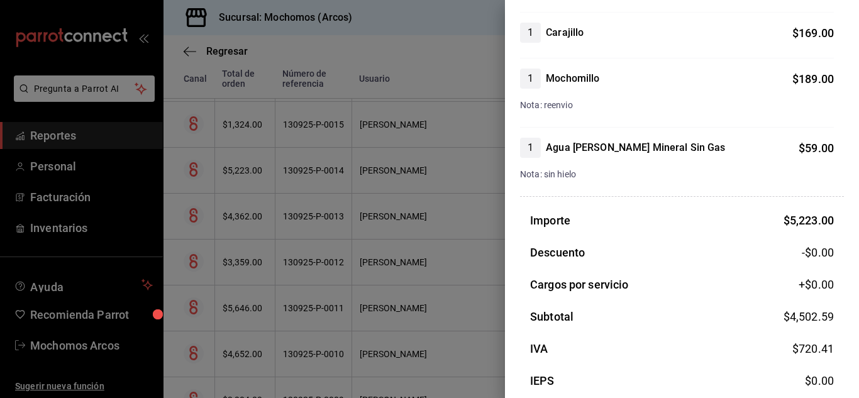
scroll to position [1377, 0]
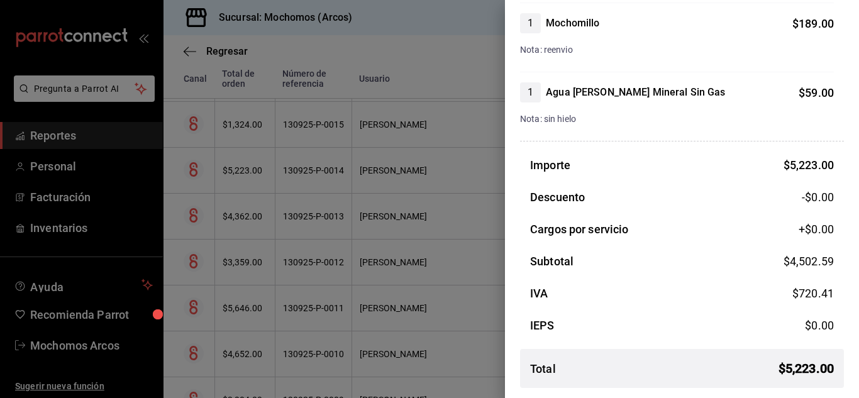
click at [473, 247] on div at bounding box center [429, 199] width 859 height 398
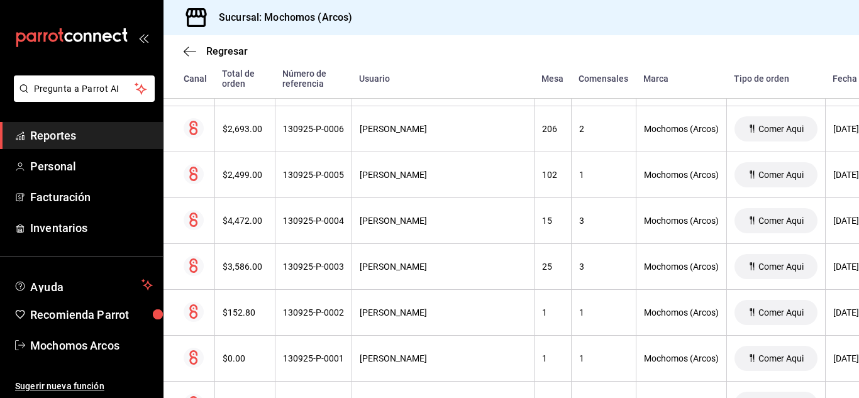
scroll to position [17603, 0]
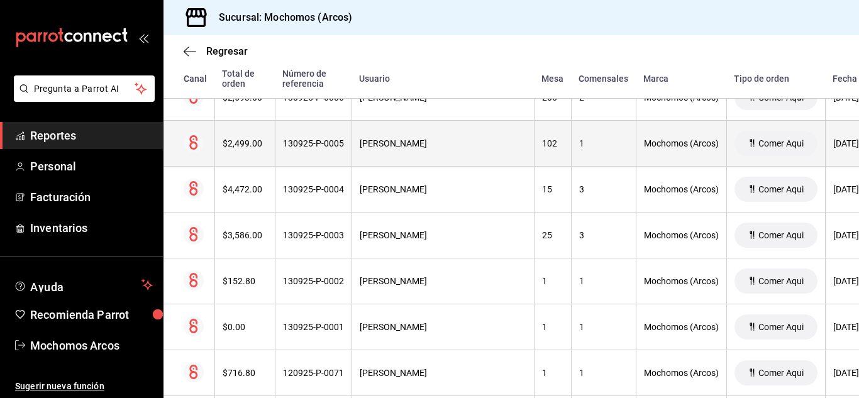
click at [549, 138] on th "102" at bounding box center [552, 144] width 37 height 46
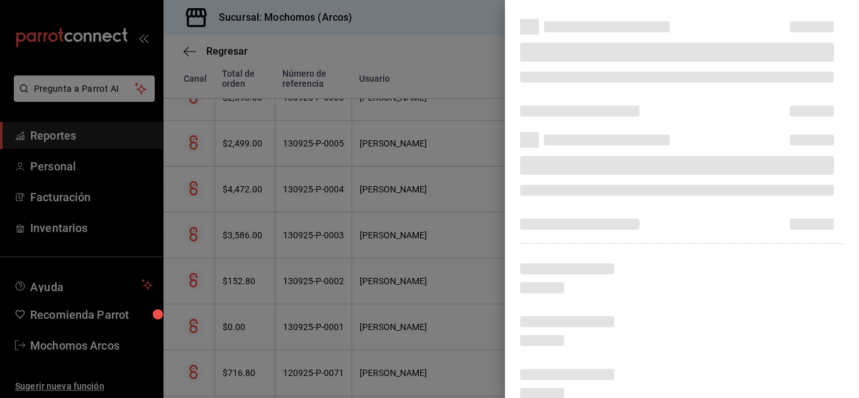
scroll to position [136, 0]
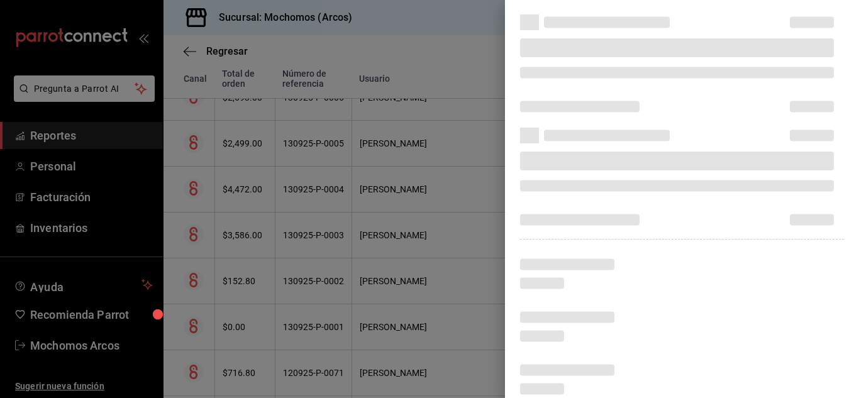
click at [466, 241] on div at bounding box center [429, 199] width 859 height 398
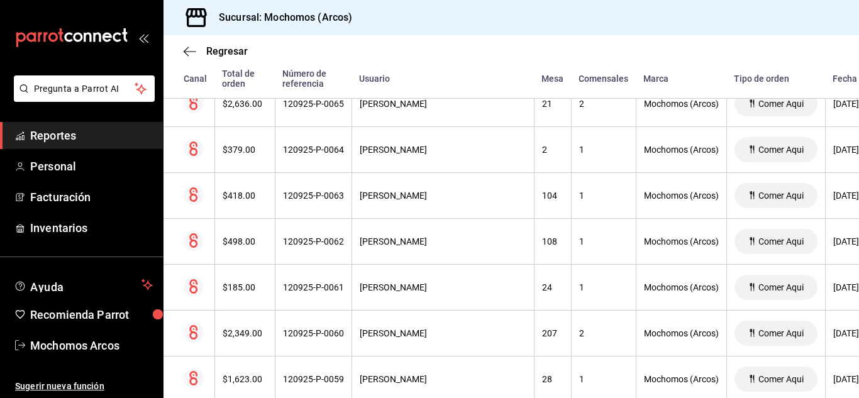
scroll to position [18168, 0]
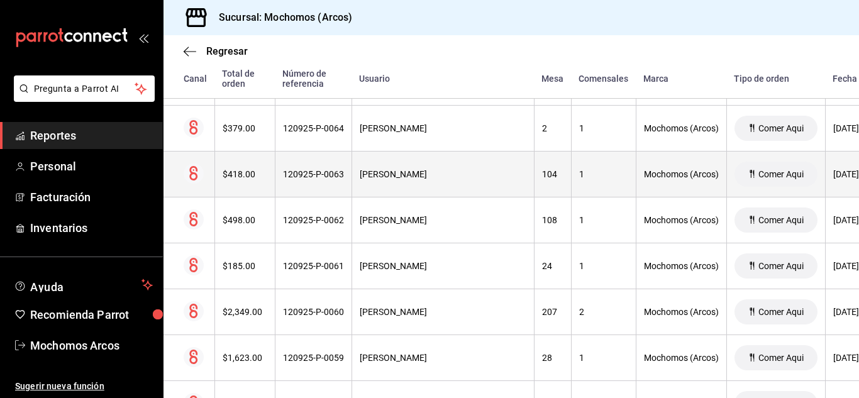
click at [556, 168] on th "104" at bounding box center [552, 174] width 37 height 46
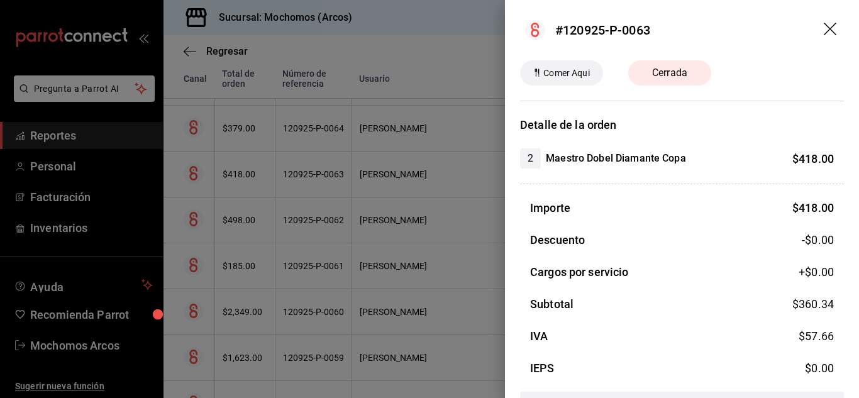
click at [576, 184] on div at bounding box center [682, 184] width 324 height 1
click at [53, 60] on div at bounding box center [429, 199] width 859 height 398
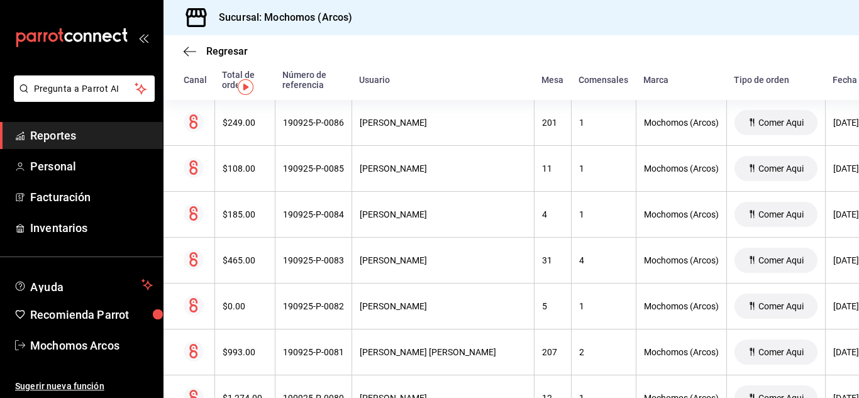
scroll to position [0, 0]
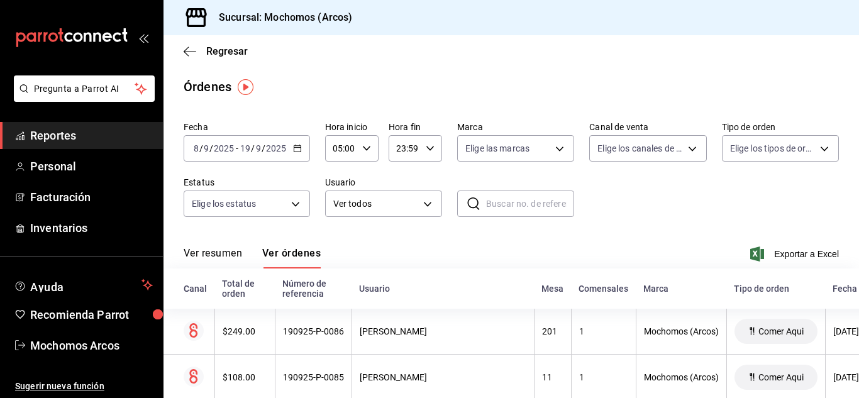
click at [293, 144] on icon "button" at bounding box center [297, 148] width 9 height 9
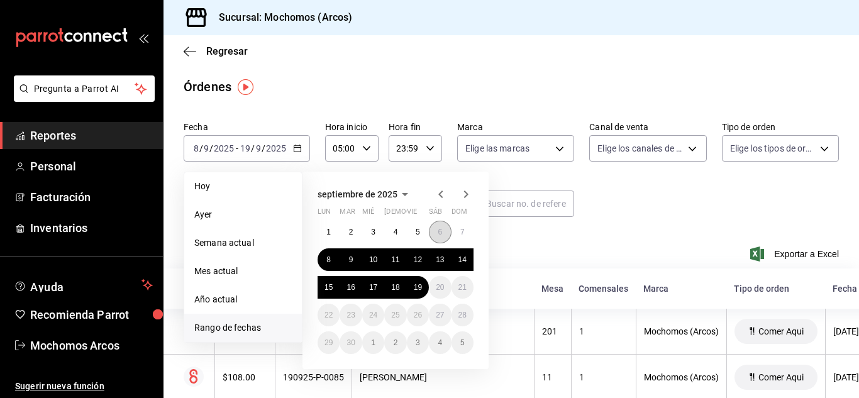
click at [438, 235] on abbr "6" at bounding box center [440, 232] width 4 height 9
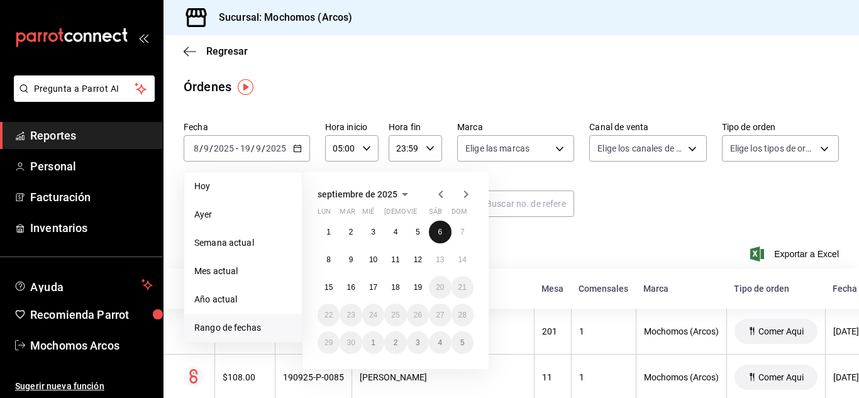
click at [438, 235] on abbr "6" at bounding box center [440, 232] width 4 height 9
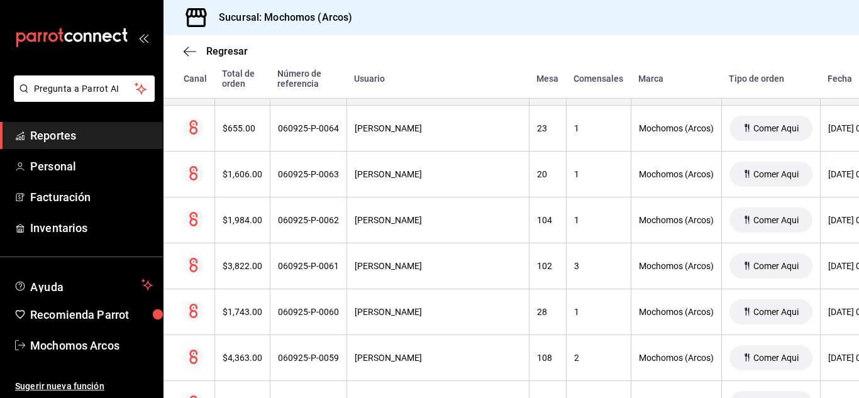
scroll to position [503, 0]
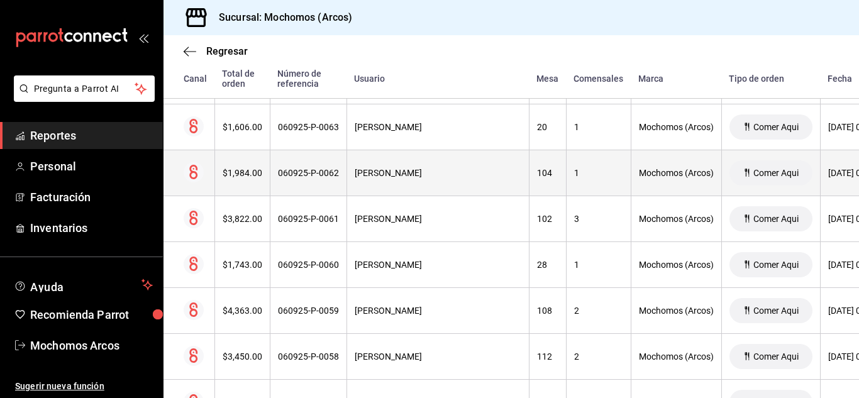
click at [537, 177] on div "104" at bounding box center [547, 173] width 21 height 10
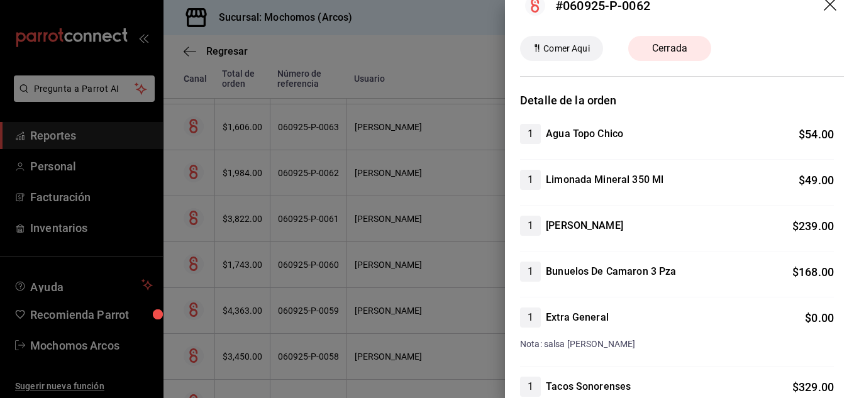
scroll to position [0, 0]
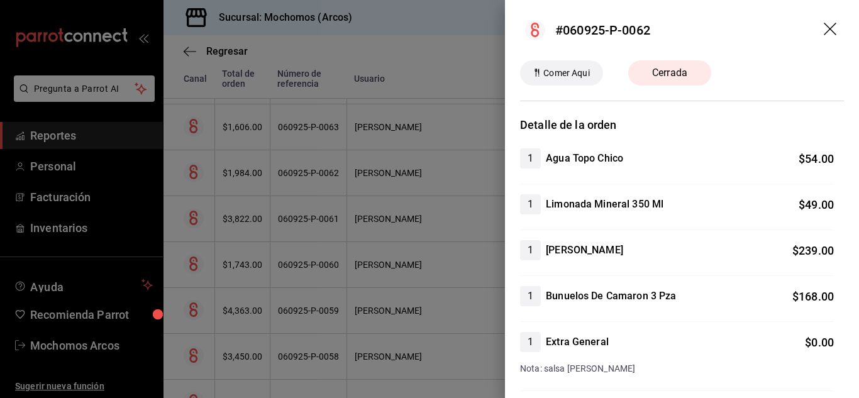
click at [342, 175] on div at bounding box center [429, 199] width 859 height 398
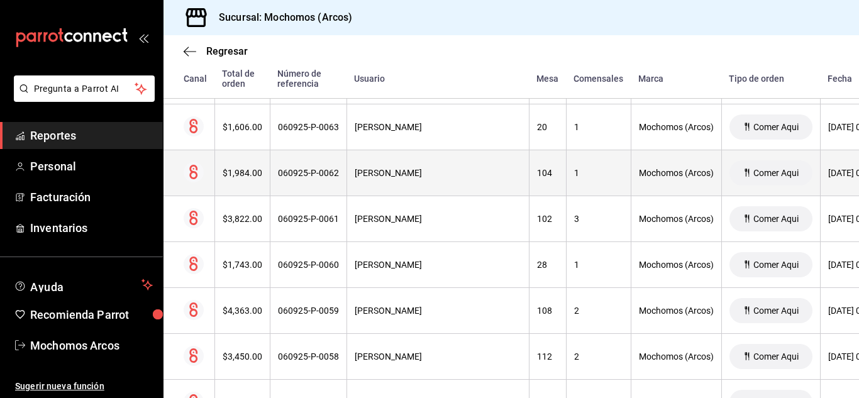
click at [574, 173] on div "1" at bounding box center [598, 173] width 49 height 10
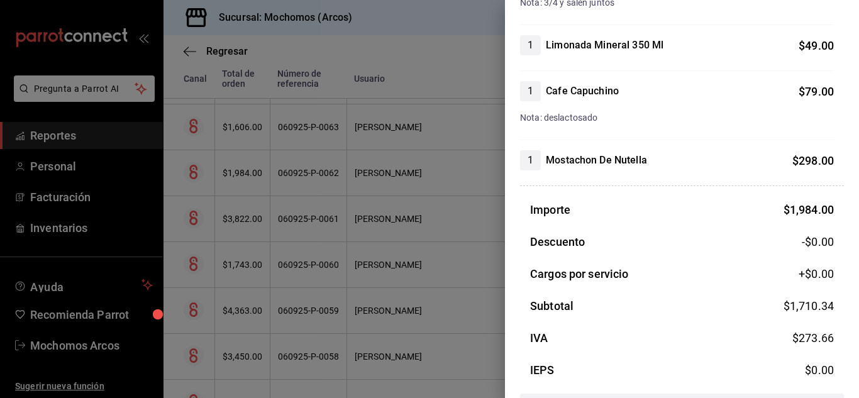
scroll to position [463, 0]
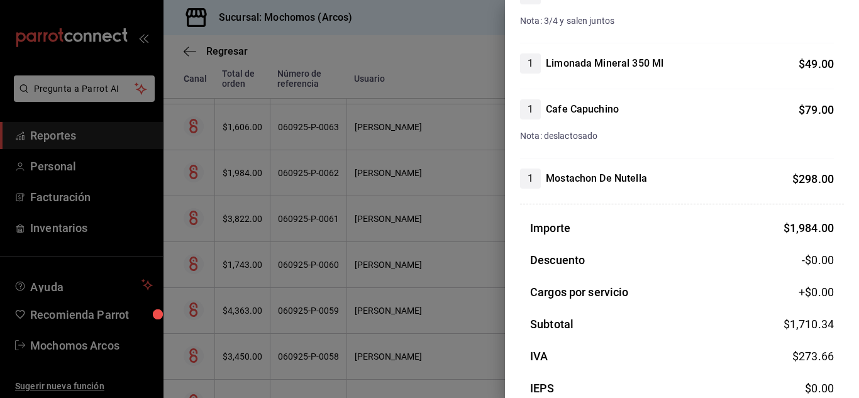
click at [416, 240] on div at bounding box center [429, 199] width 859 height 398
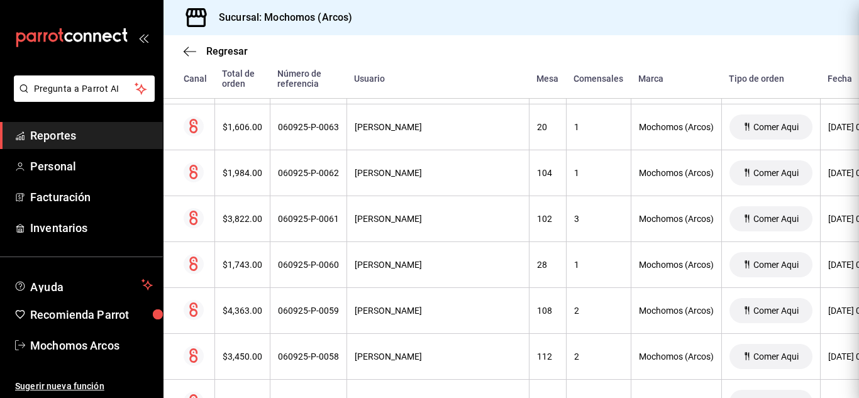
scroll to position [0, 0]
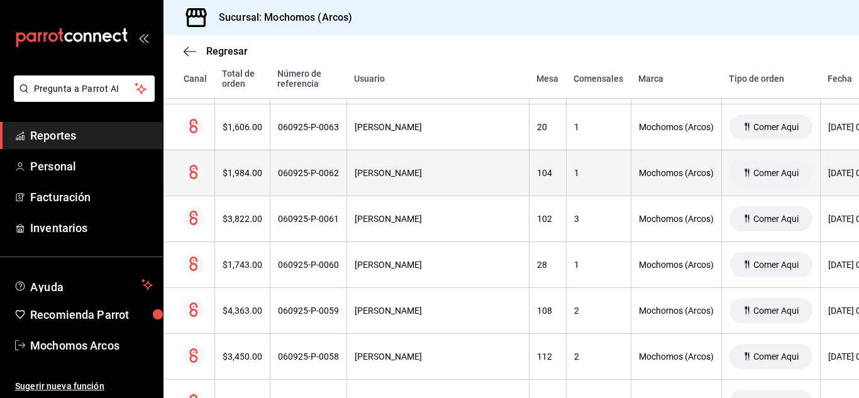
click at [456, 181] on th "JOSE EDUARDO RODRIGUEZ PEREZ" at bounding box center [437, 173] width 182 height 46
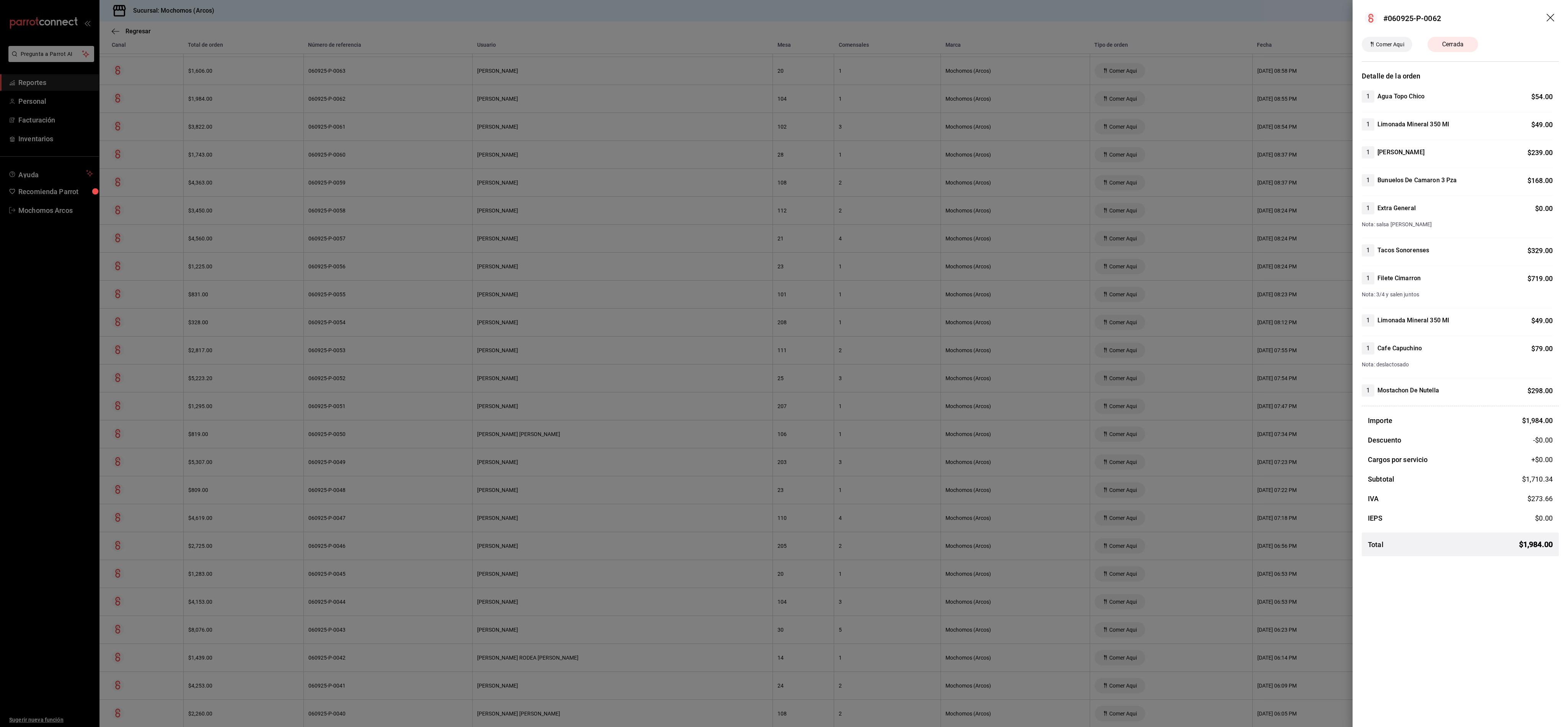
drag, startPoint x: 1352, startPoint y: 5, endPoint x: 867, endPoint y: 145, distance: 504.8
drag, startPoint x: 1428, startPoint y: 153, endPoint x: 1460, endPoint y: 250, distance: 102.1
drag, startPoint x: 1460, startPoint y: 250, endPoint x: 1531, endPoint y: 620, distance: 376.8
click at [522, 242] on div "#060925-P-0062 Comer Aqui Cerrada Detalle de la orden 1 Agua Topo Chico $ 54.00…" at bounding box center [1460, 364] width 215 height 727
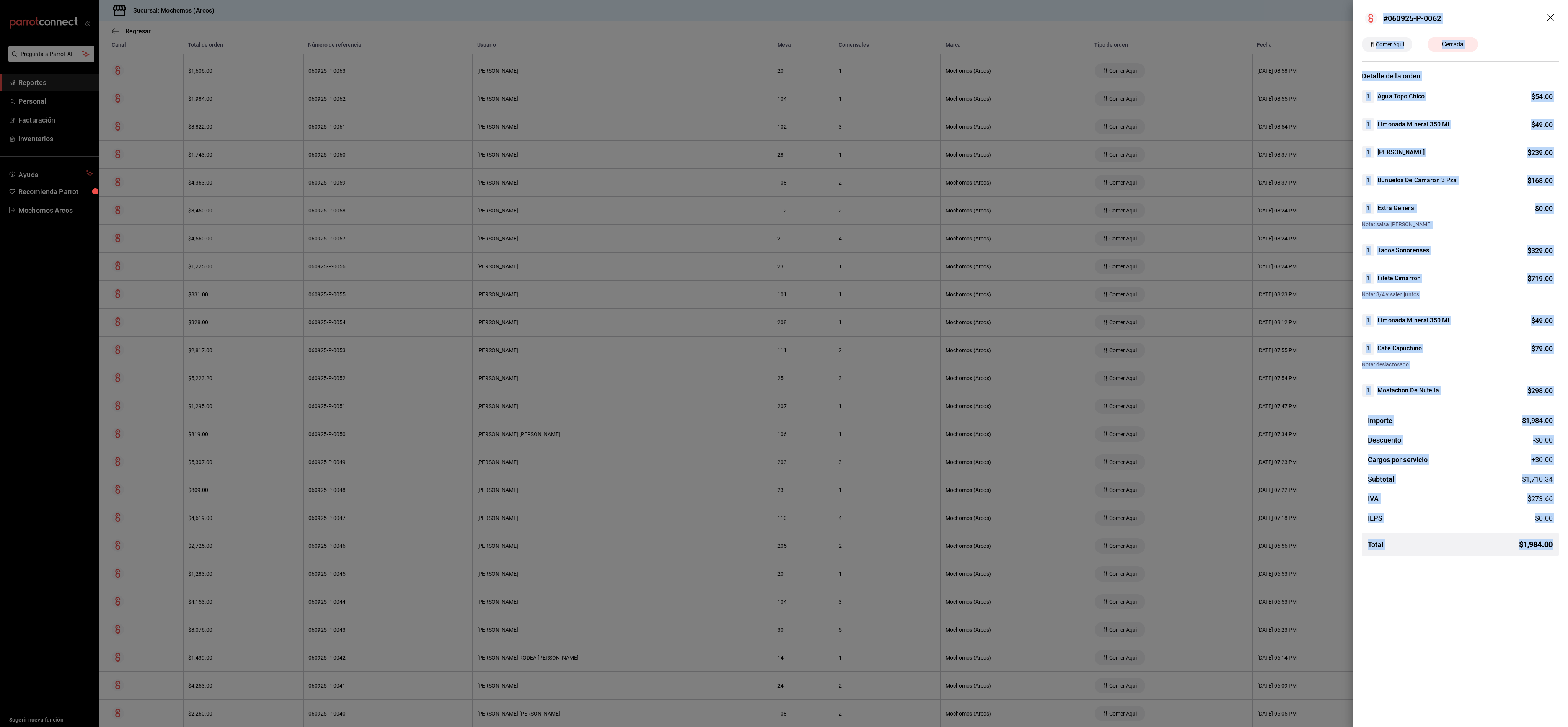
drag, startPoint x: 1531, startPoint y: 620, endPoint x: 1358, endPoint y: 12, distance: 632.1
click at [522, 12] on div "#060925-P-0062 Comer Aqui Cerrada Detalle de la orden 1 Agua Topo Chico $ 54.00…" at bounding box center [1460, 364] width 215 height 727
click at [522, 24] on header "#060925-P-0062" at bounding box center [1460, 18] width 215 height 37
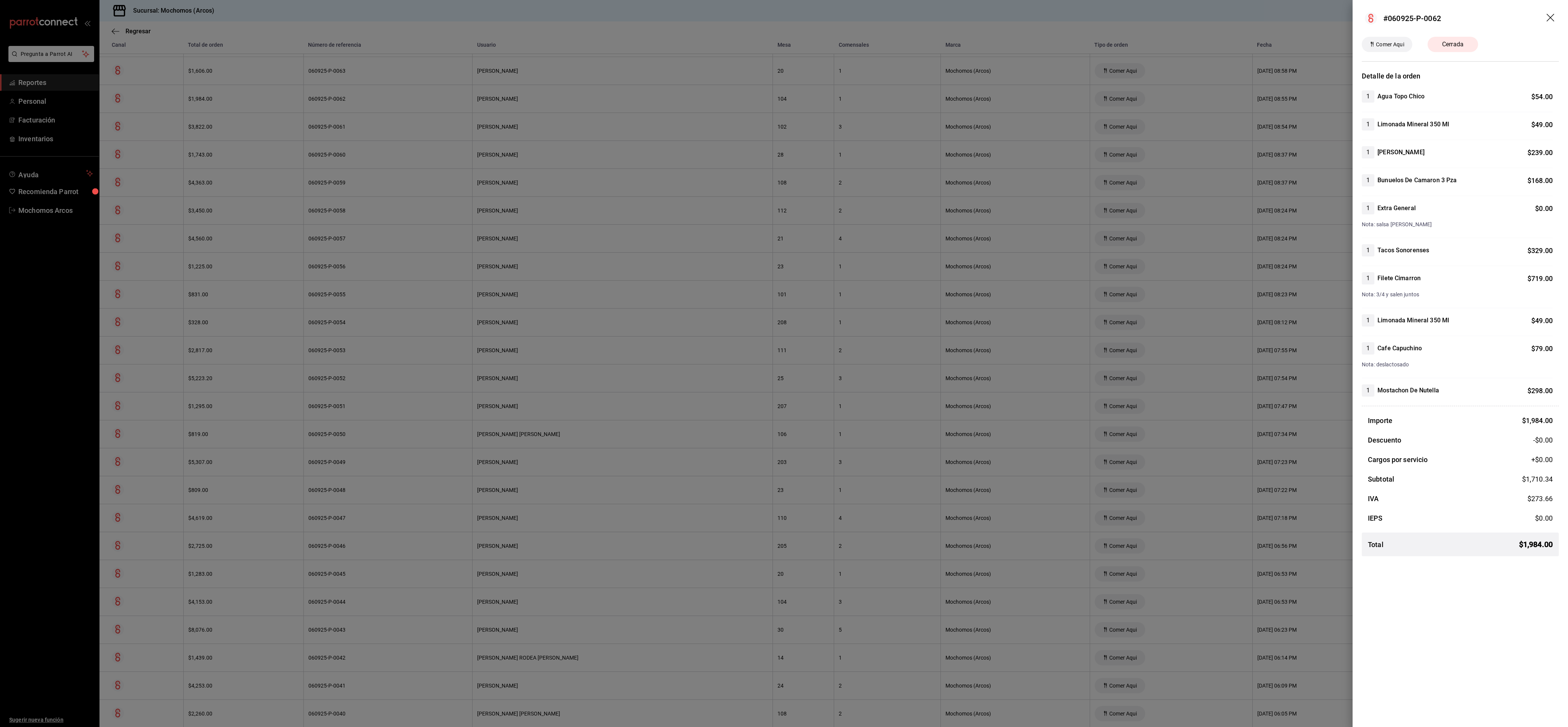
drag, startPoint x: 948, startPoint y: 259, endPoint x: 884, endPoint y: 327, distance: 93.4
drag, startPoint x: 884, startPoint y: 327, endPoint x: 0, endPoint y: 370, distance: 885.0
drag, startPoint x: 0, startPoint y: 370, endPoint x: 1041, endPoint y: 538, distance: 1054.5
click at [522, 242] on div at bounding box center [784, 364] width 1568 height 727
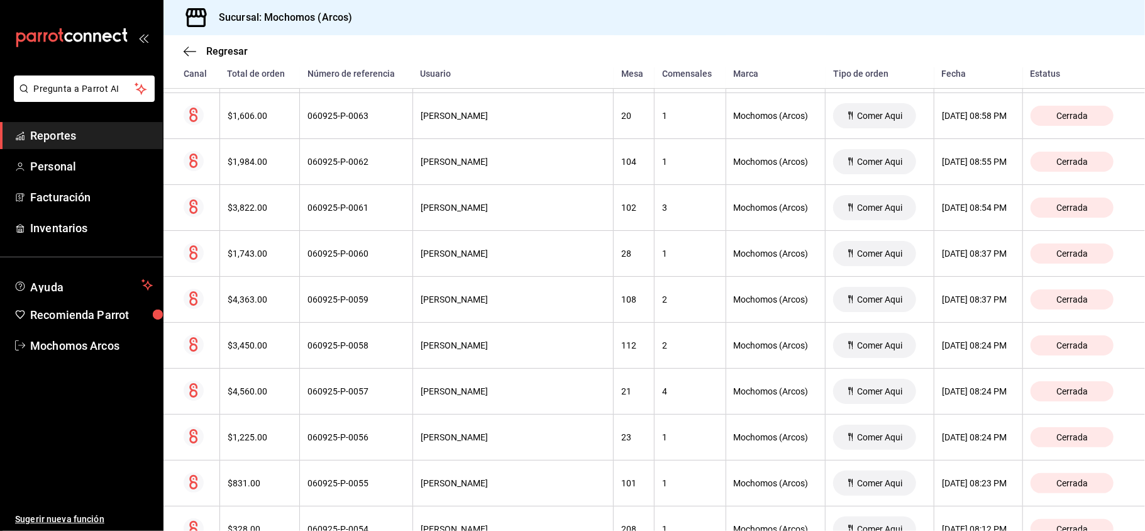
scroll to position [504, 0]
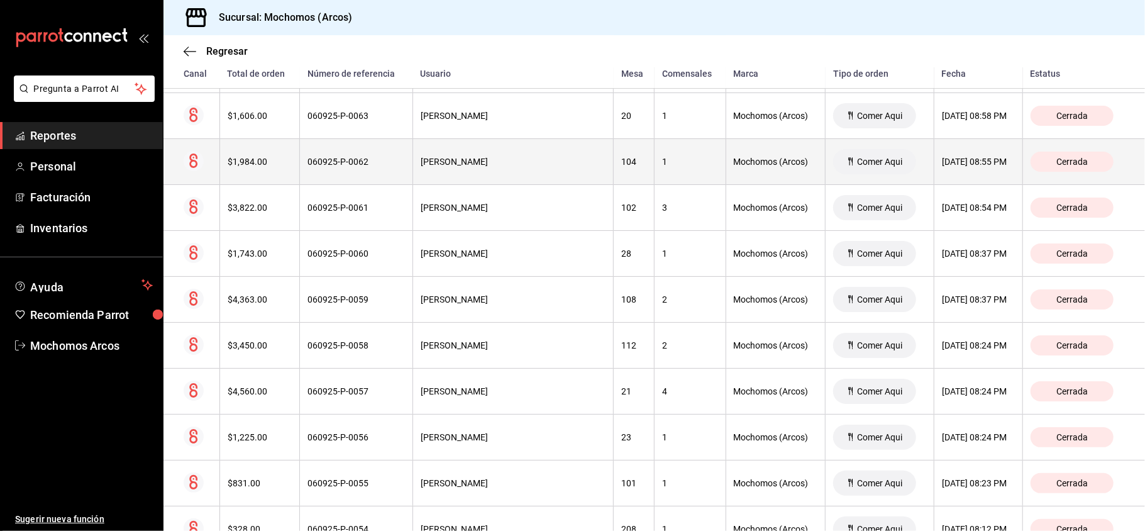
click at [752, 174] on th "Mochomos (Arcos)" at bounding box center [775, 162] width 100 height 46
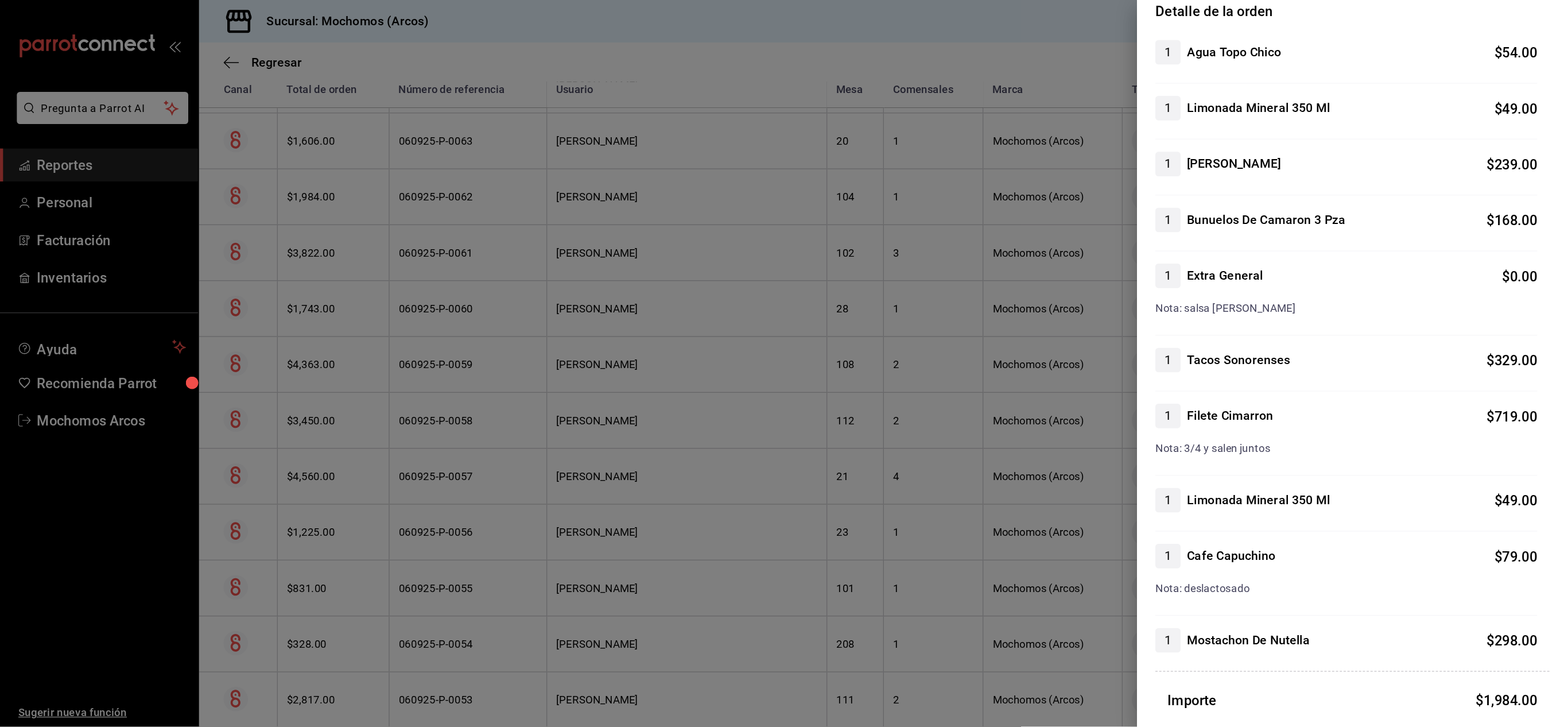
scroll to position [0, 0]
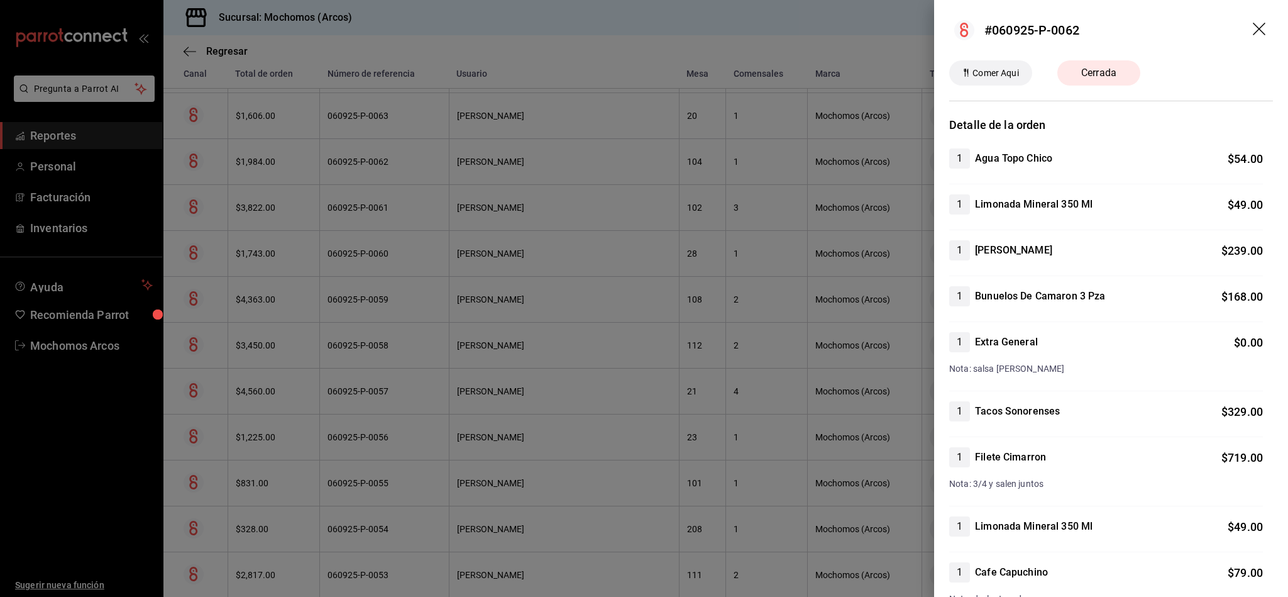
drag, startPoint x: 935, startPoint y: 8, endPoint x: 1166, endPoint y: 336, distance: 400.6
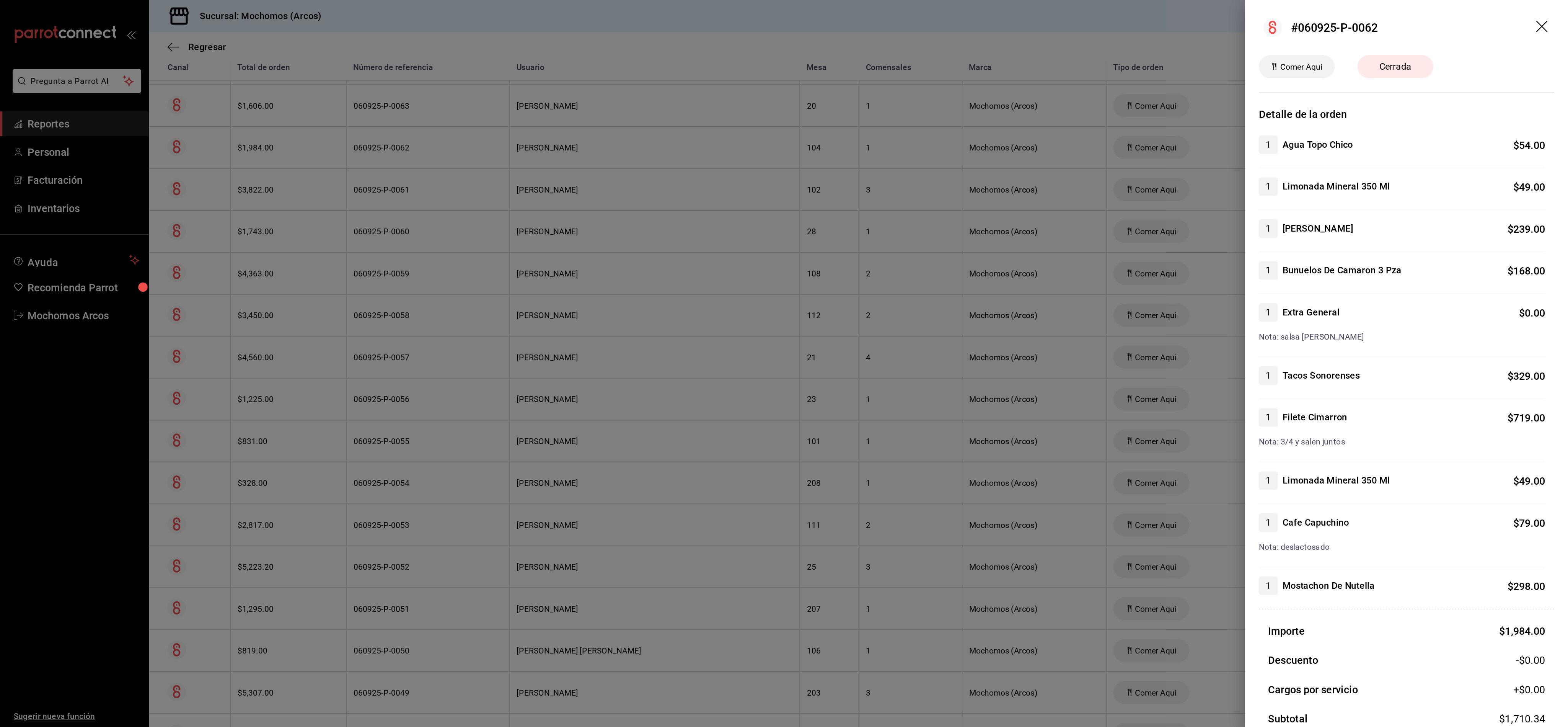
scroll to position [307, 0]
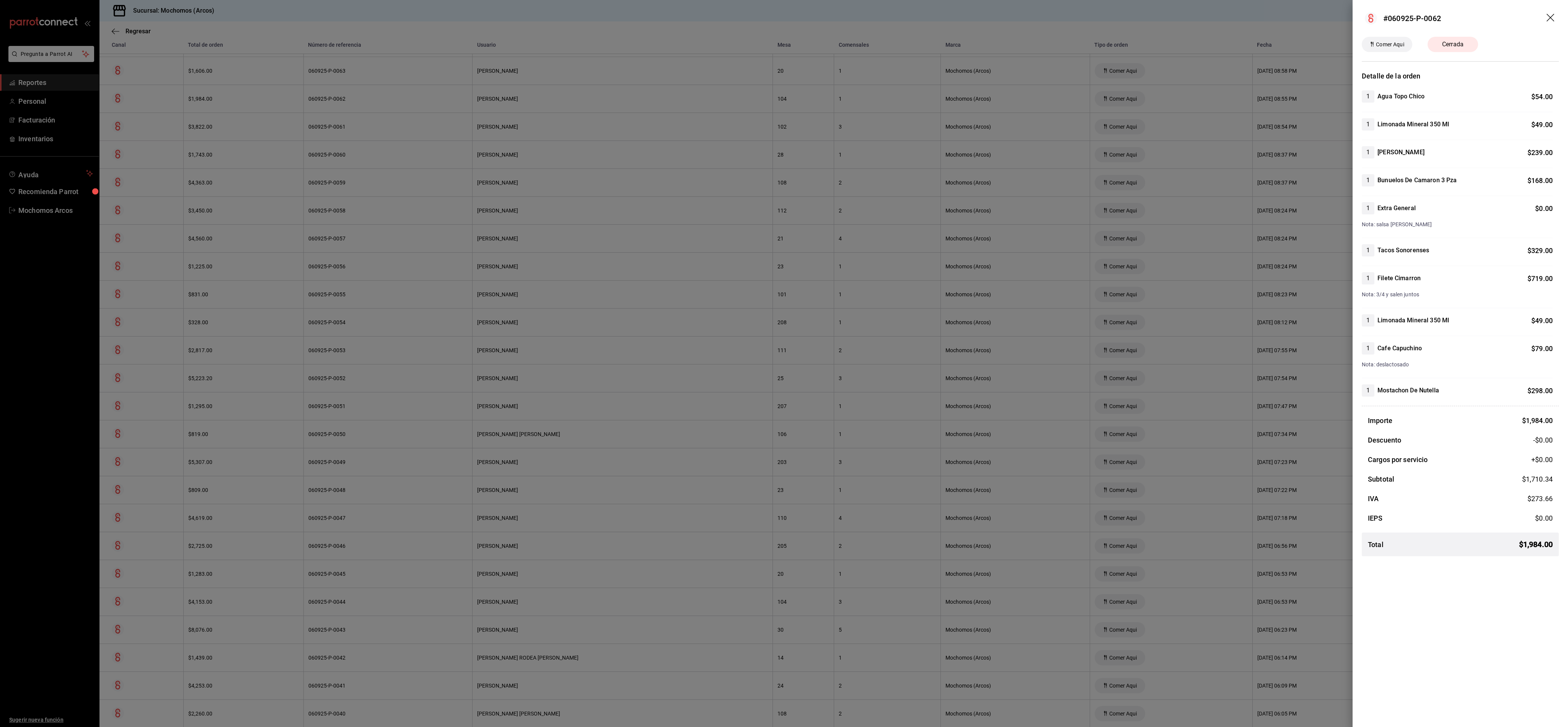
drag, startPoint x: 1567, startPoint y: 574, endPoint x: 1506, endPoint y: 603, distance: 67.5
click at [522, 242] on div "#060925-P-0062 Comer Aqui Cerrada Detalle de la orden 1 Agua Topo Chico $ 54.00…" at bounding box center [1460, 364] width 215 height 727
drag, startPoint x: 1395, startPoint y: 107, endPoint x: 1481, endPoint y: 630, distance: 530.0
click at [522, 242] on div "#060925-P-0062 Comer Aqui Cerrada Detalle de la orden 1 Agua Topo Chico $ 54.00…" at bounding box center [1460, 364] width 215 height 727
drag, startPoint x: 1497, startPoint y: 7, endPoint x: 1513, endPoint y: 39, distance: 35.8
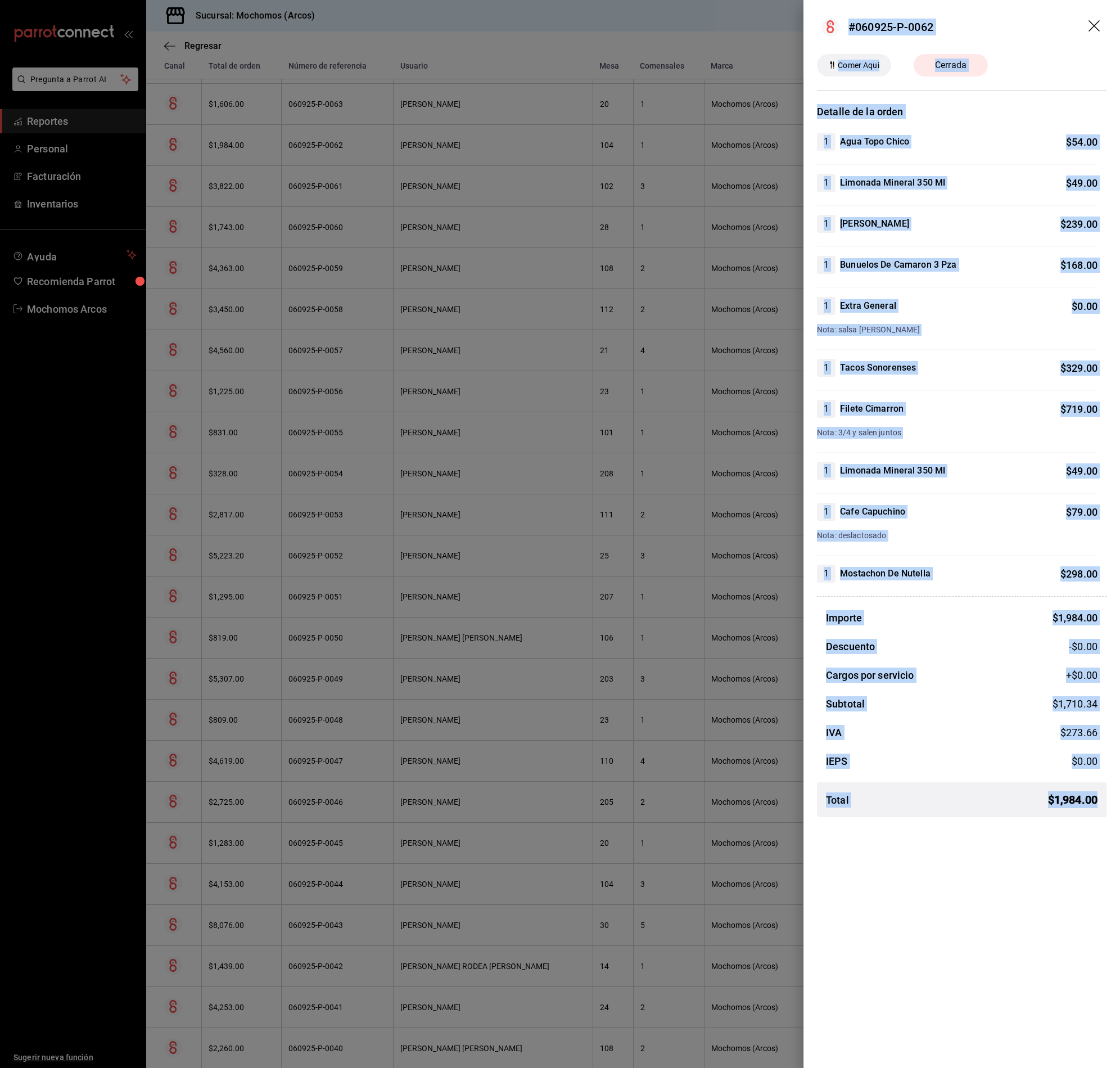
drag, startPoint x: 1103, startPoint y: 847, endPoint x: 810, endPoint y: 23, distance: 874.5
click at [768, 23] on div "#060925-P-0062 Comer Aqui Cerrada Detalle de la orden 1 Agua Topo Chico $ 54.00…" at bounding box center [962, 534] width 317 height 1068
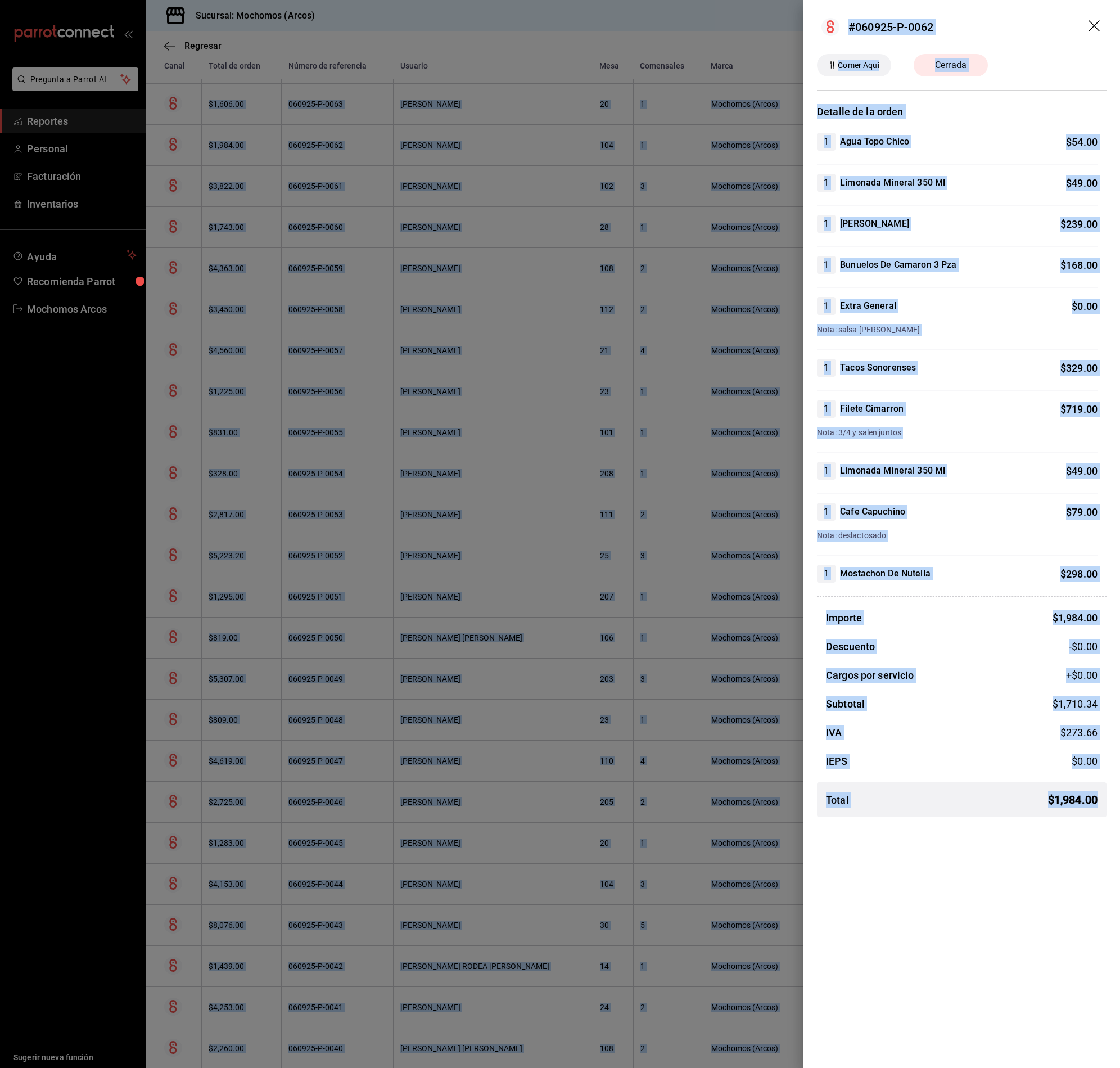
drag, startPoint x: 1101, startPoint y: 825, endPoint x: 802, endPoint y: -32, distance: 907.7
click at [768, 0] on html "Pregunta a Parrot AI Reportes Personal Facturación Inventarios Ayuda Recomienda…" at bounding box center [560, 534] width 1120 height 1068
copy body "Comer Aqui 06/09/2025 10:42 PM Cerrada $3,843.00 060925-P-0065 MOISES CONSUELO …"
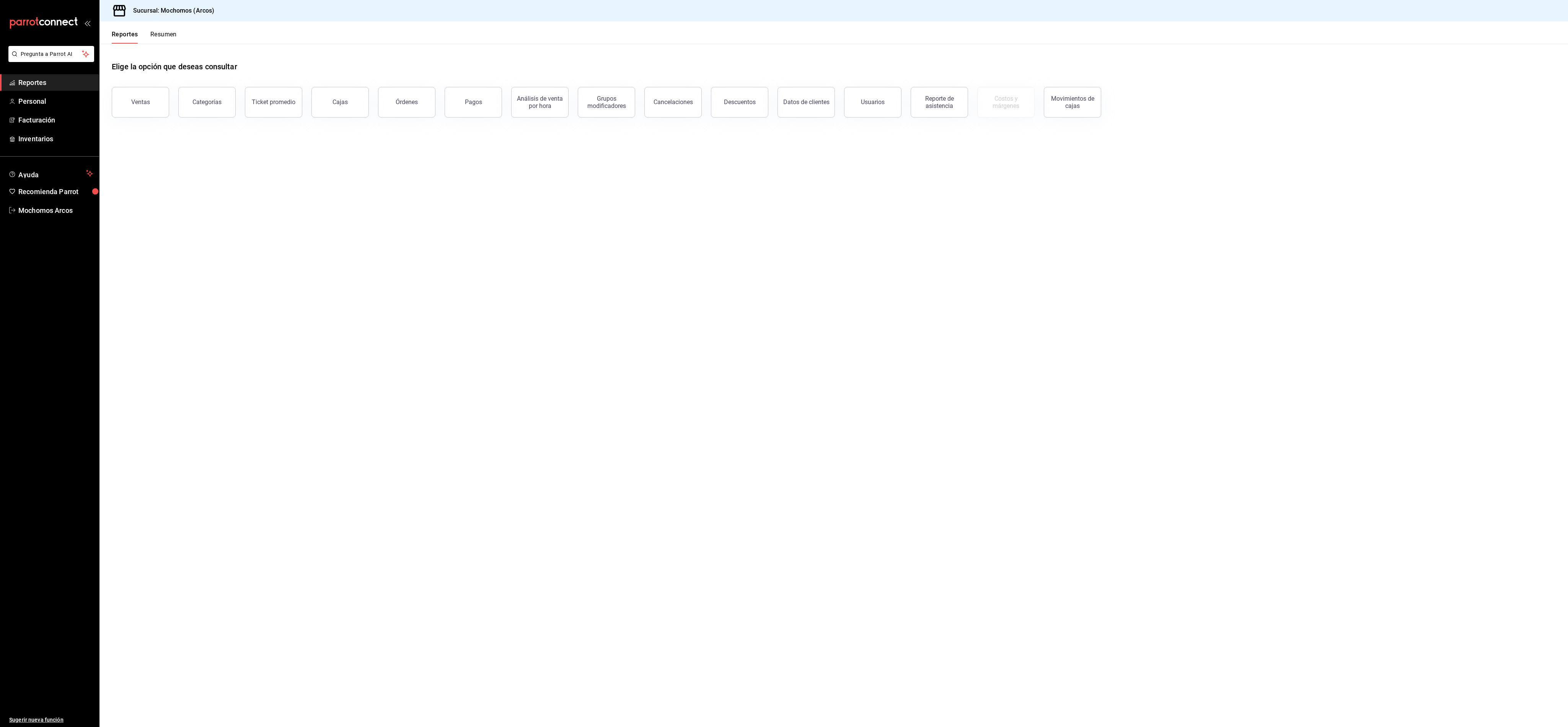
click at [1280, 393] on main "Elige la opción que deseas consultar Ventas Categorías Ticket promedio Cajas Ór…" at bounding box center [833, 385] width 1469 height 683
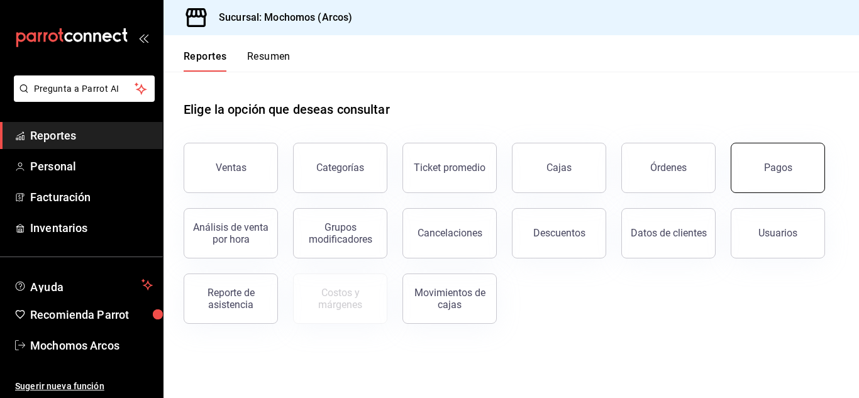
click at [784, 167] on div "Pagos" at bounding box center [778, 168] width 28 height 12
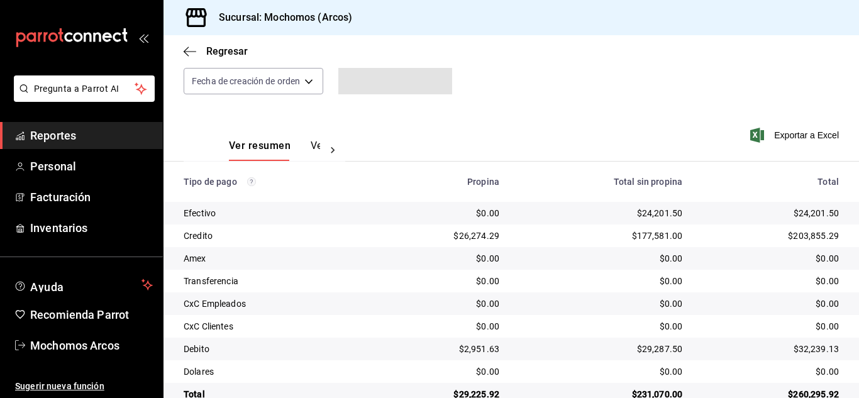
scroll to position [157, 0]
